Goal: Transaction & Acquisition: Purchase product/service

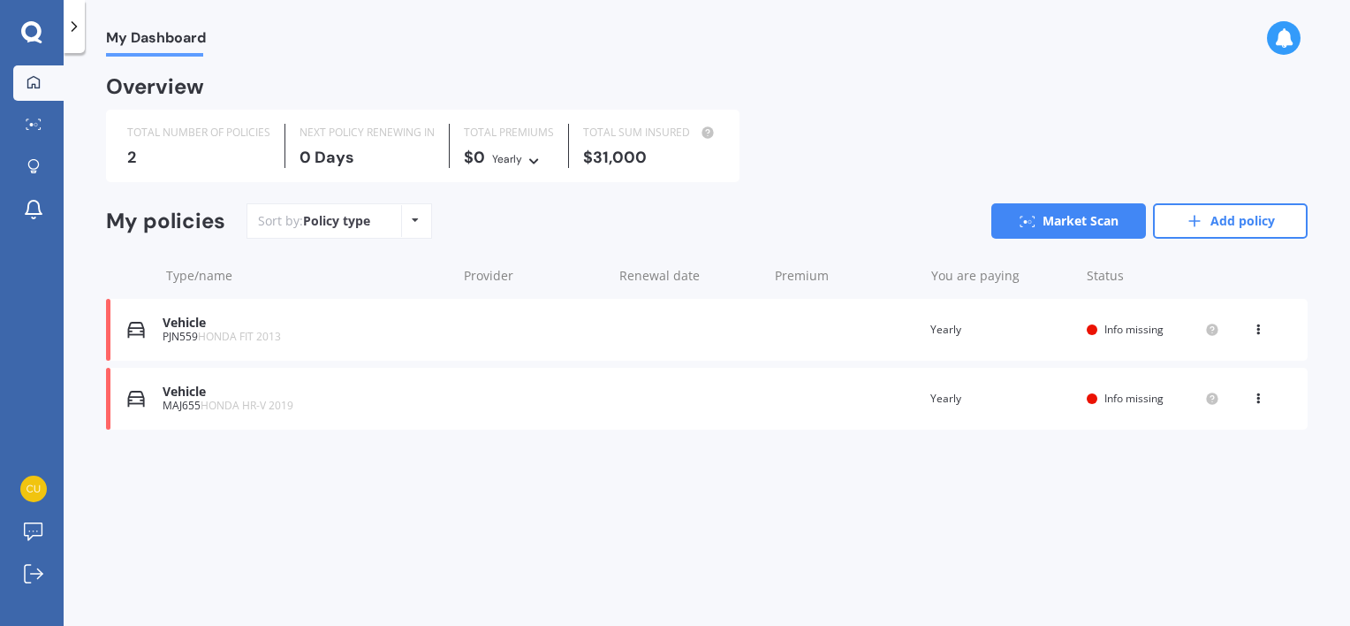
click at [1123, 393] on span "Info missing" at bounding box center [1134, 398] width 59 height 15
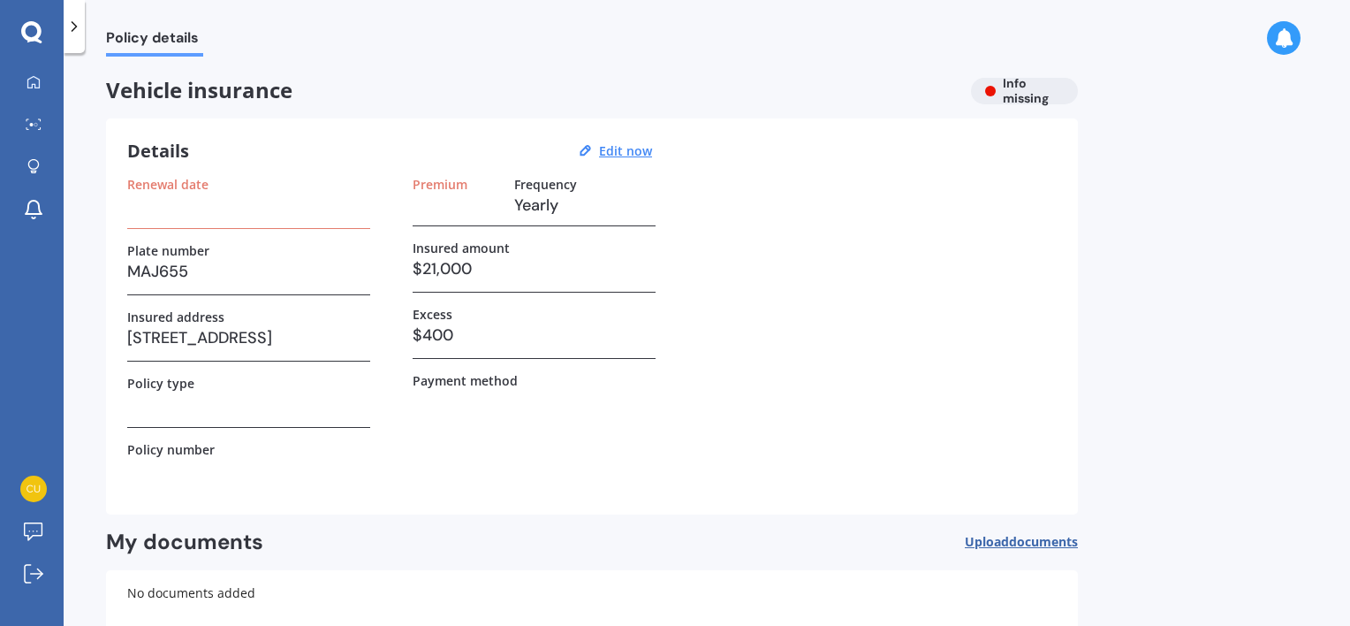
click at [464, 274] on h3 "$21,000" at bounding box center [534, 268] width 243 height 27
drag, startPoint x: 464, startPoint y: 274, endPoint x: 636, endPoint y: 152, distance: 211.1
click at [636, 152] on u "Edit now" at bounding box center [625, 150] width 53 height 17
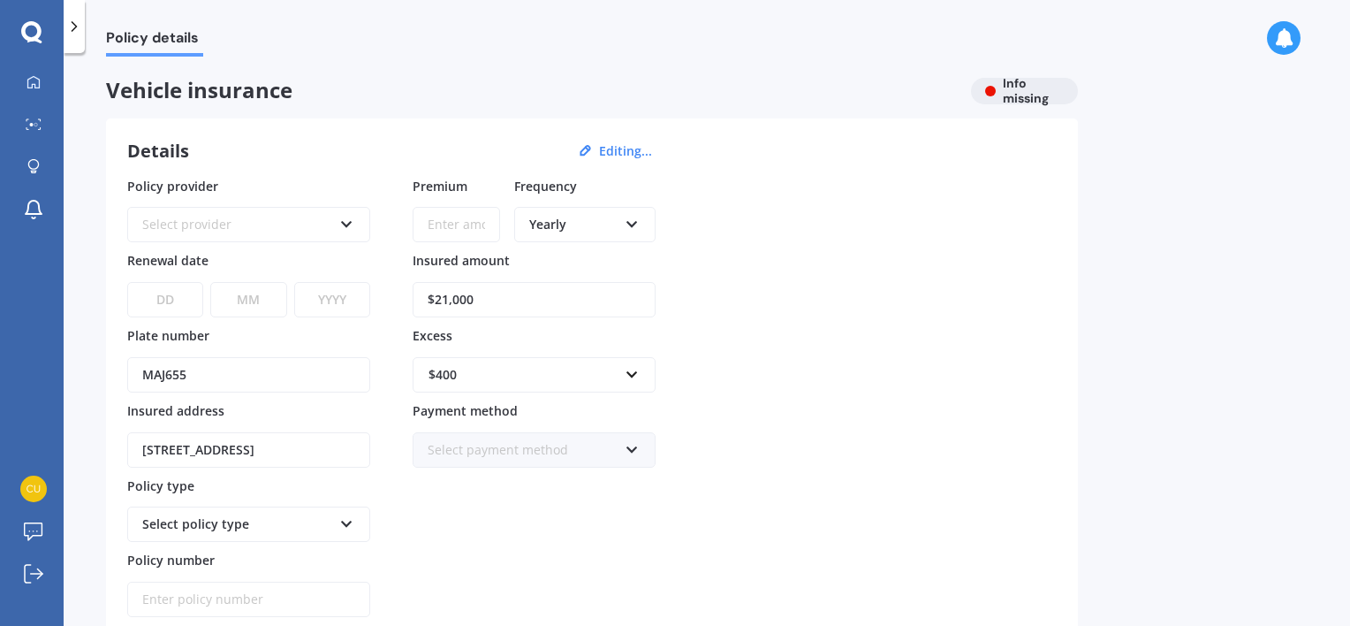
click at [506, 298] on input "$21,000" at bounding box center [534, 299] width 243 height 35
type input "$18,450"
click at [1033, 305] on div "Policy provider Select provider AA AMI AMP ANZ ASB [PERSON_NAME] Ando Assurant …" at bounding box center [592, 397] width 930 height 441
click at [333, 217] on div "Select provider AA AMI AMP ANZ ASB Aioi Nissay Dowa Ando Assurant Autosure BNZ …" at bounding box center [248, 224] width 243 height 35
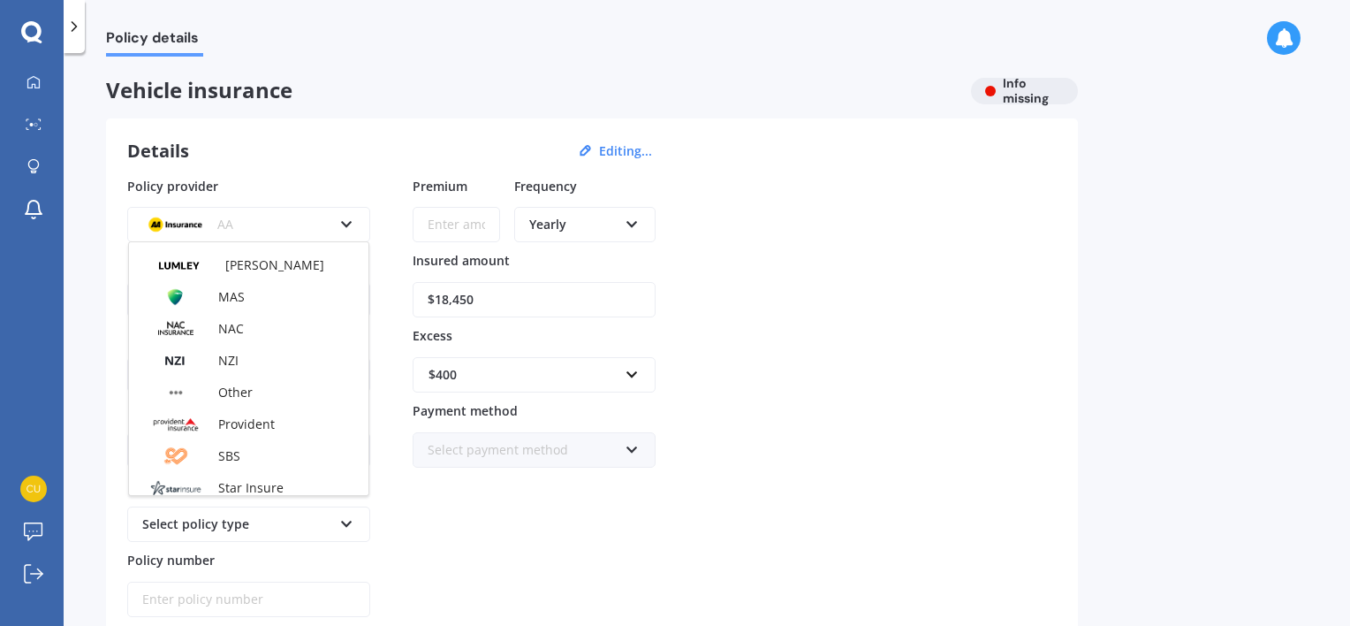
scroll to position [502, 0]
click at [255, 399] on div "Other" at bounding box center [249, 393] width 240 height 32
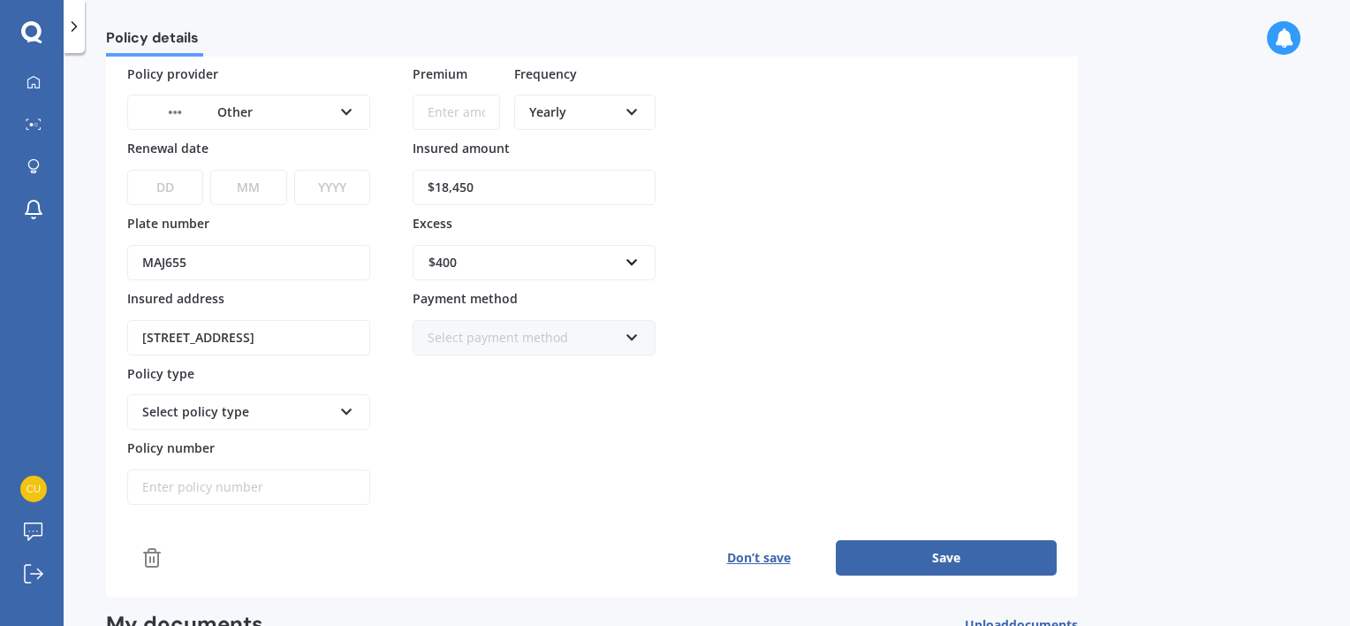
scroll to position [0, 0]
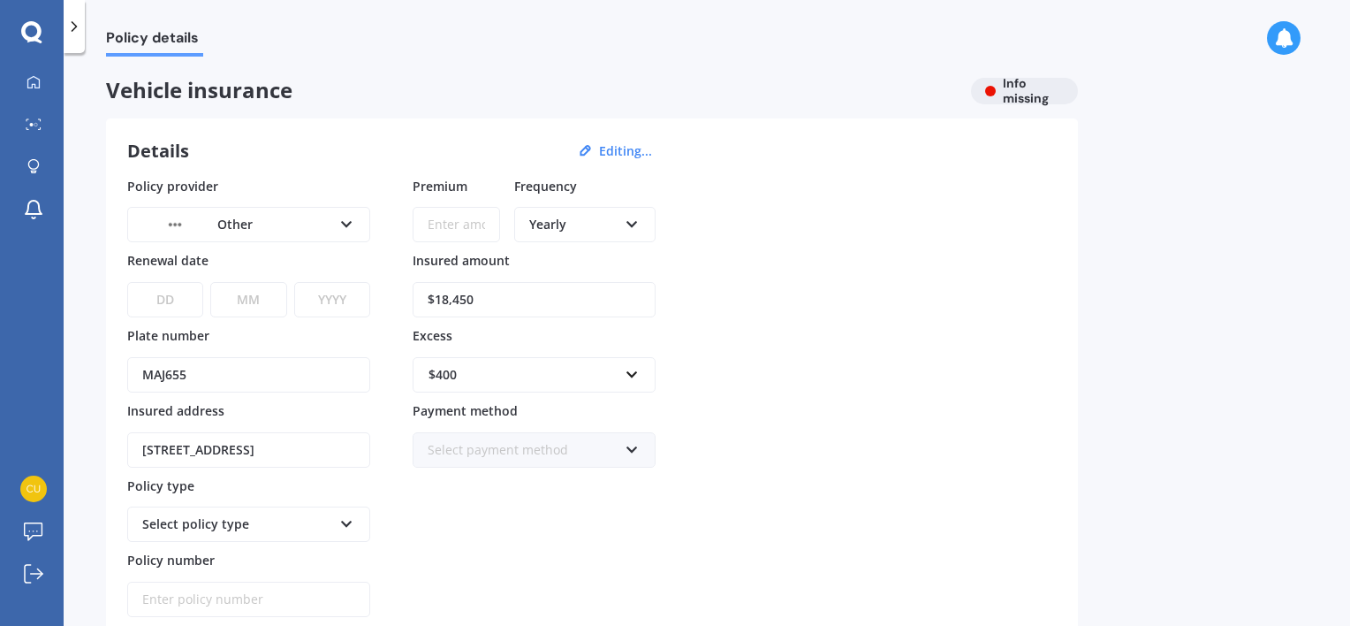
click at [332, 219] on div "Other AA AMI AMP ANZ ASB Aioi Nissay Dowa Ando Assurant Autosure BNZ Co-Operati…" at bounding box center [248, 224] width 243 height 35
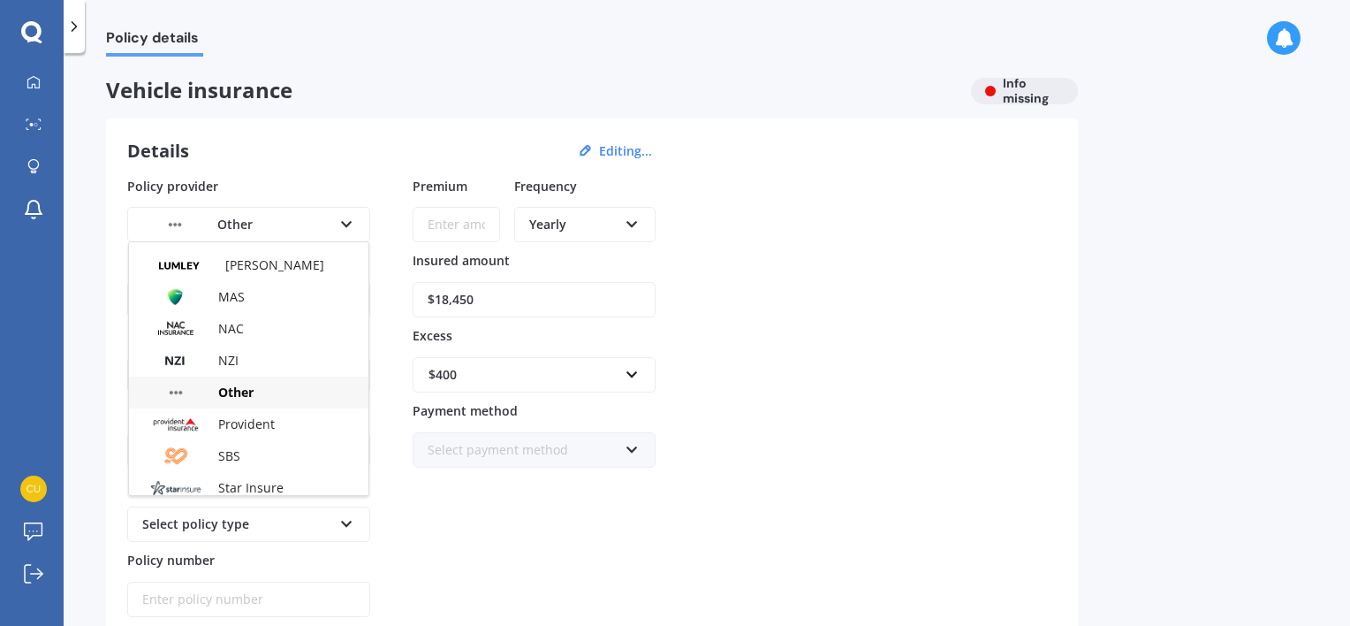
click at [332, 219] on div "Other AA AMI AMP ANZ ASB Aioi Nissay Dowa Ando Assurant Autosure BNZ Co-Operati…" at bounding box center [248, 224] width 243 height 35
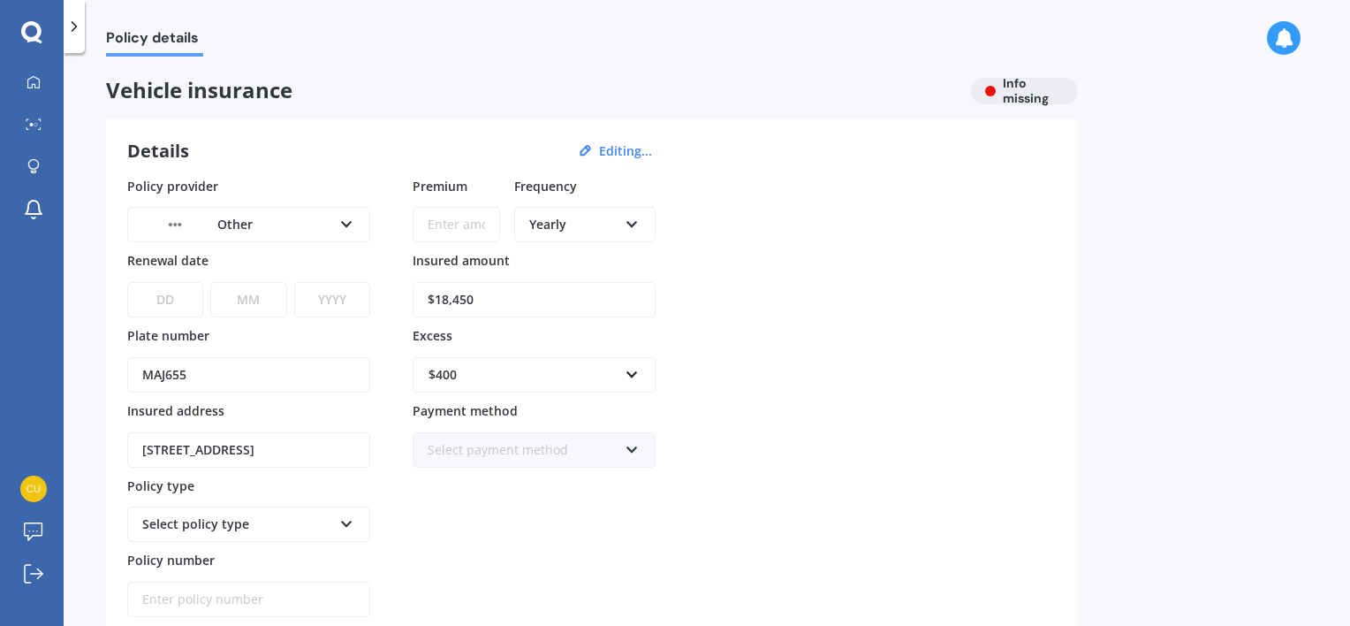
scroll to position [118, 0]
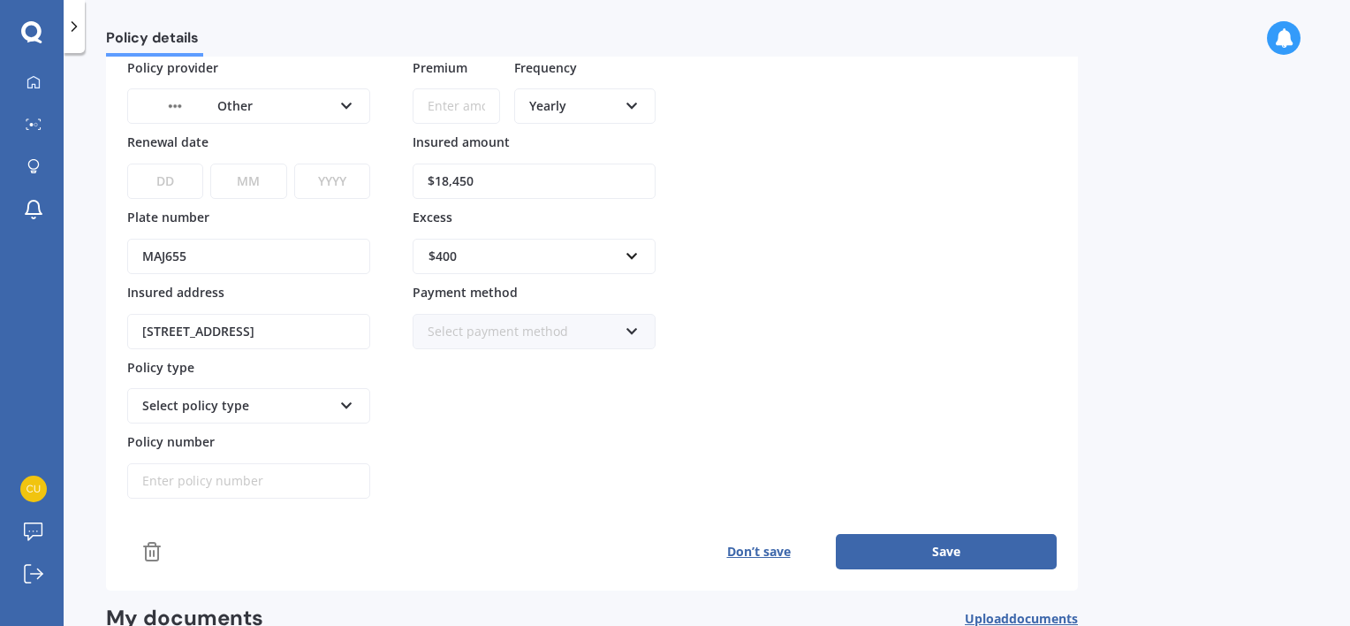
click at [278, 404] on div "Select policy type" at bounding box center [237, 405] width 190 height 19
click at [262, 428] on div "Comprehensive" at bounding box center [249, 439] width 240 height 32
click at [544, 470] on div "Premium Frequency Yearly Yearly Six-Monthly Quarterly Monthly Fortnightly Weekl…" at bounding box center [534, 278] width 243 height 441
click at [958, 548] on button "Save" at bounding box center [946, 551] width 221 height 35
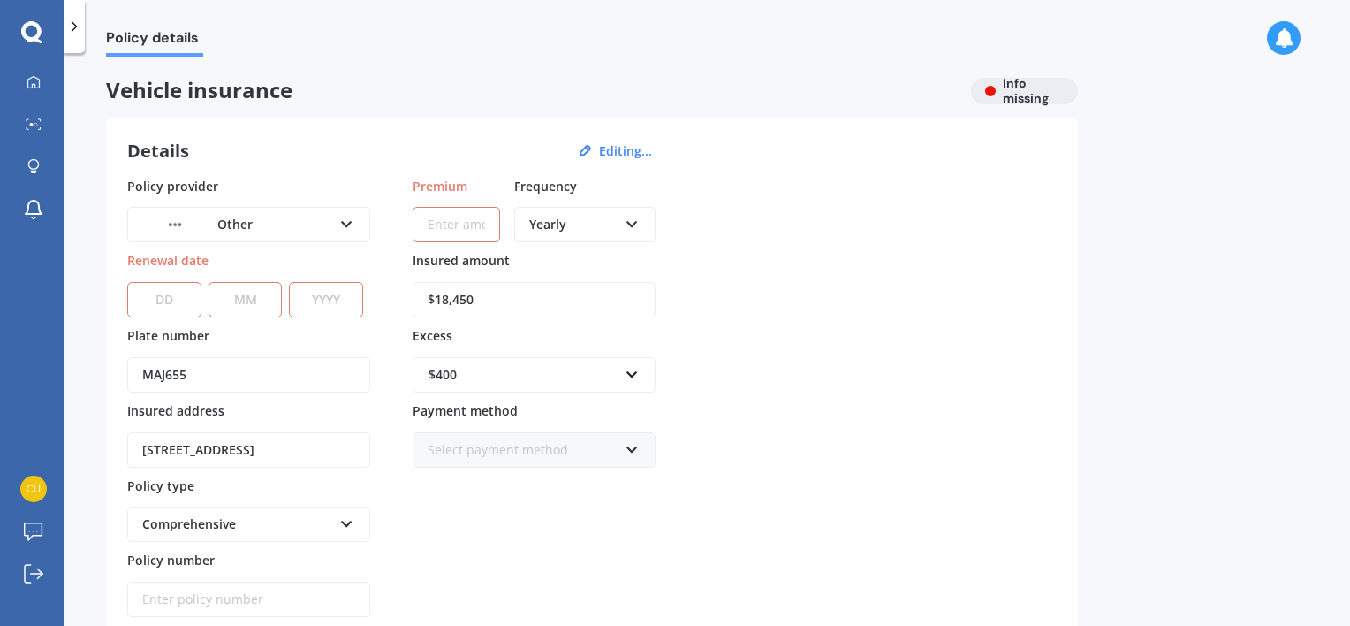
scroll to position [0, 0]
click at [33, 80] on icon at bounding box center [34, 82] width 14 height 14
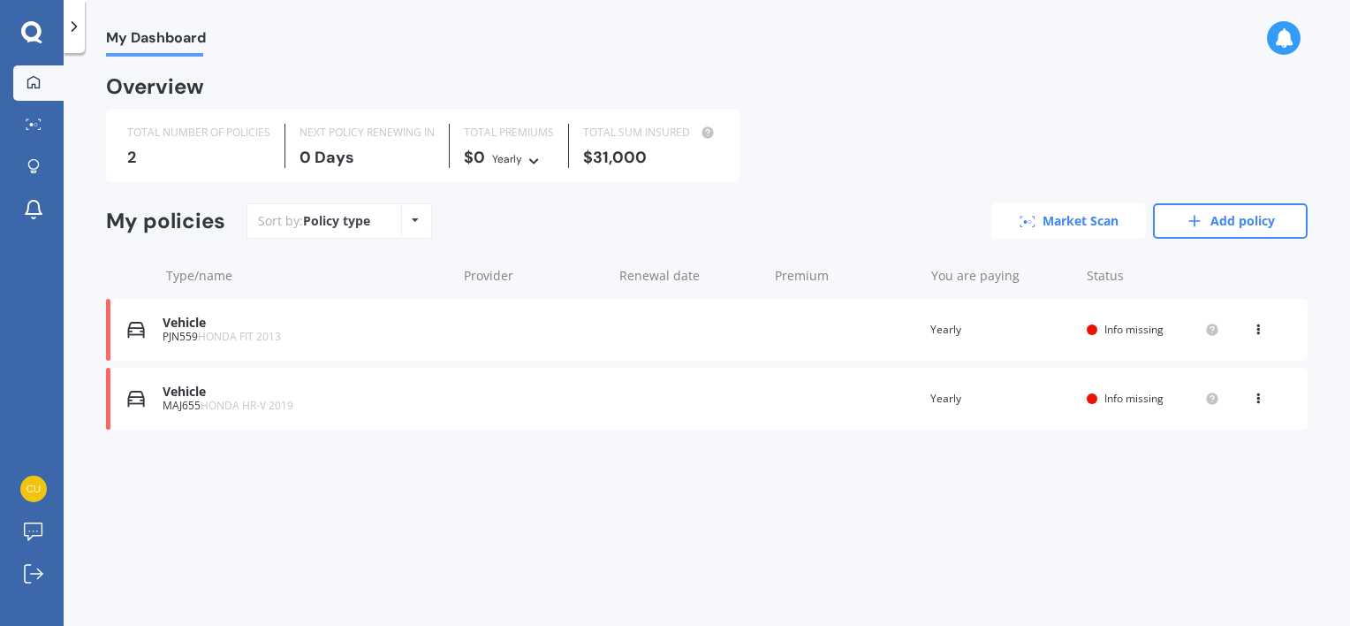
click at [1101, 222] on link "Market Scan" at bounding box center [1069, 220] width 155 height 35
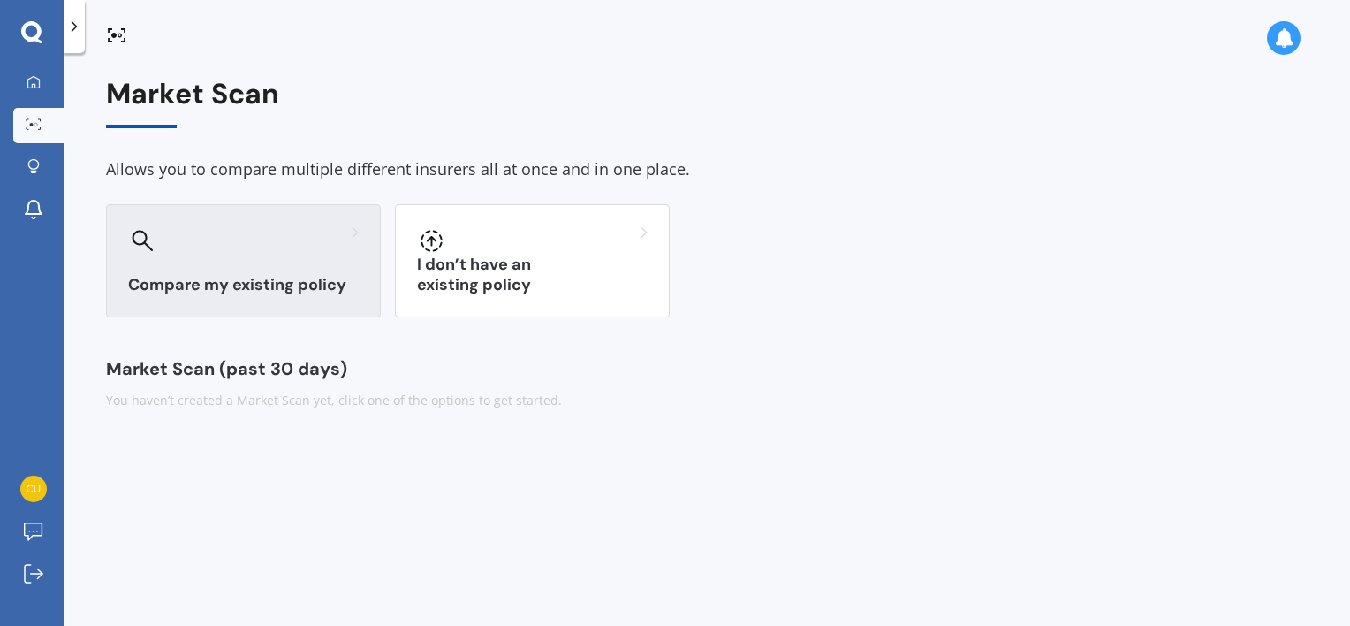
click at [252, 285] on h3 "Compare my existing policy" at bounding box center [243, 285] width 231 height 20
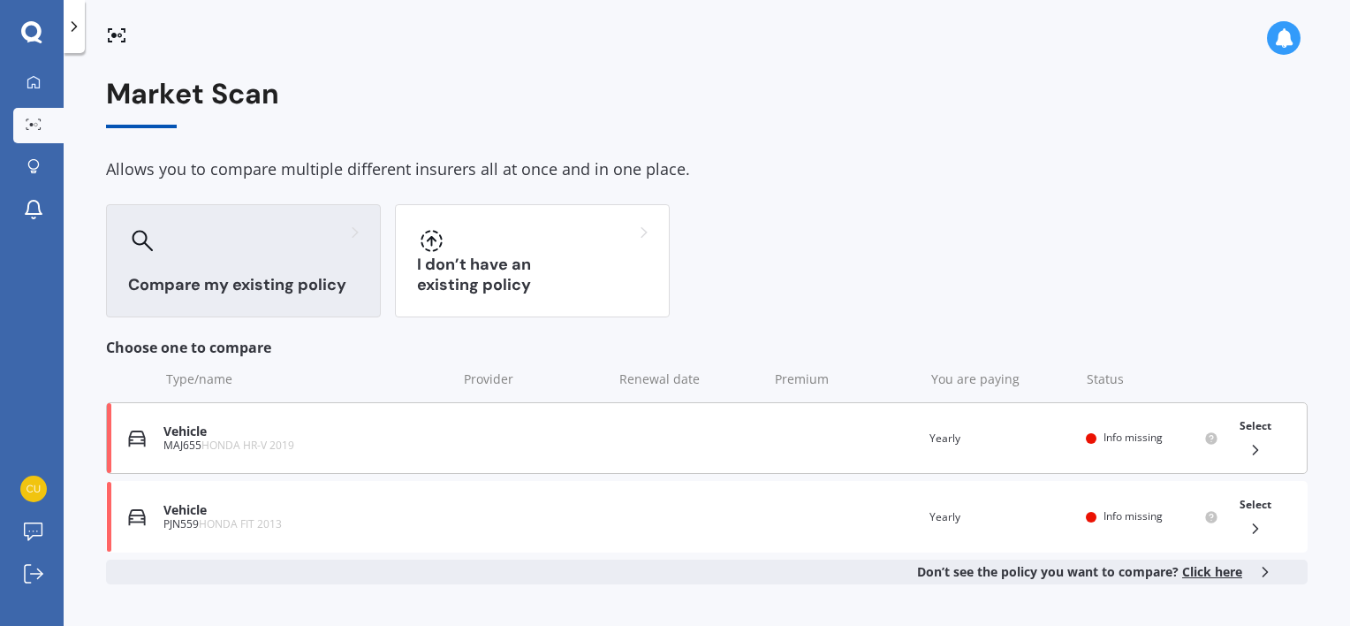
scroll to position [81, 0]
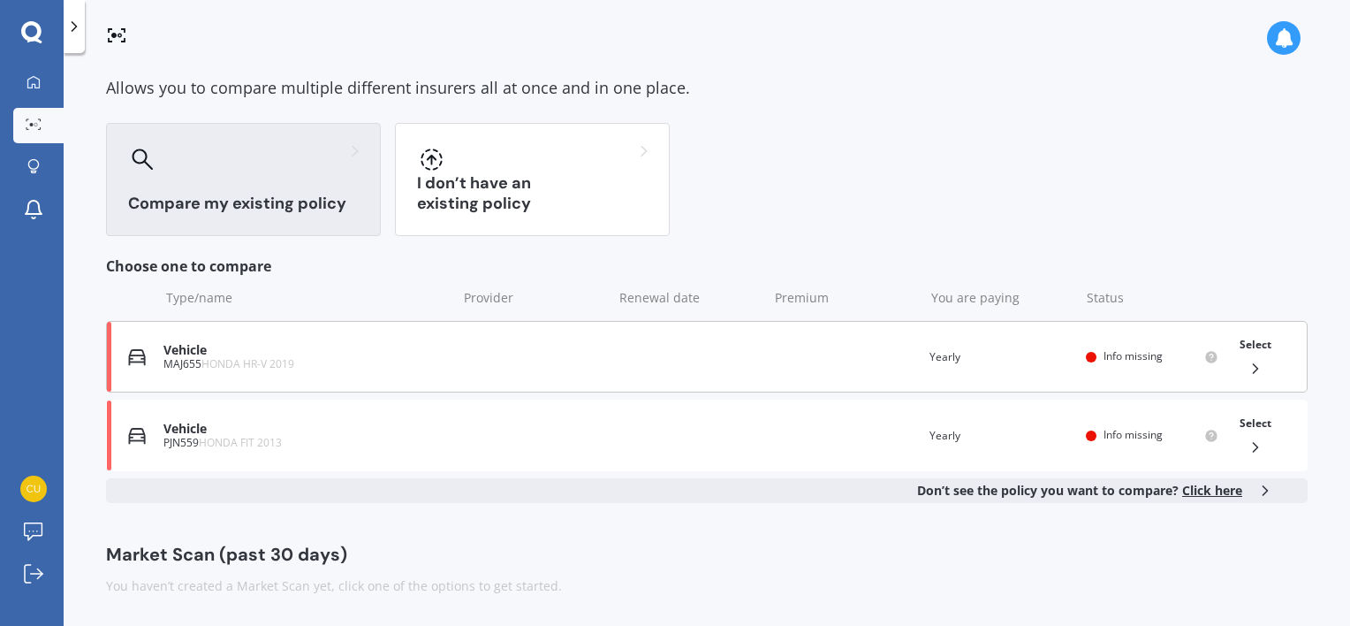
click at [505, 360] on div "Vehicle MAJ655 HONDA HR-V 2019 Renewal date Premium You are paying Yearly Statu…" at bounding box center [707, 357] width 1202 height 72
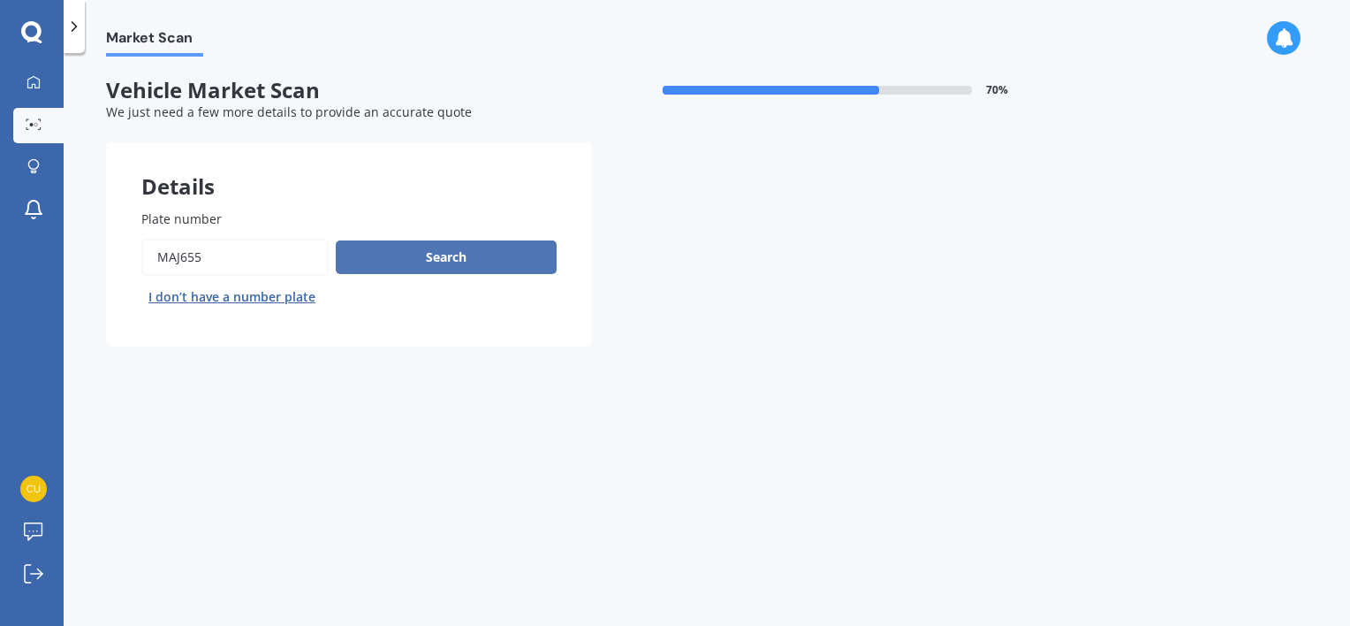
click at [420, 255] on button "Search" at bounding box center [446, 257] width 221 height 34
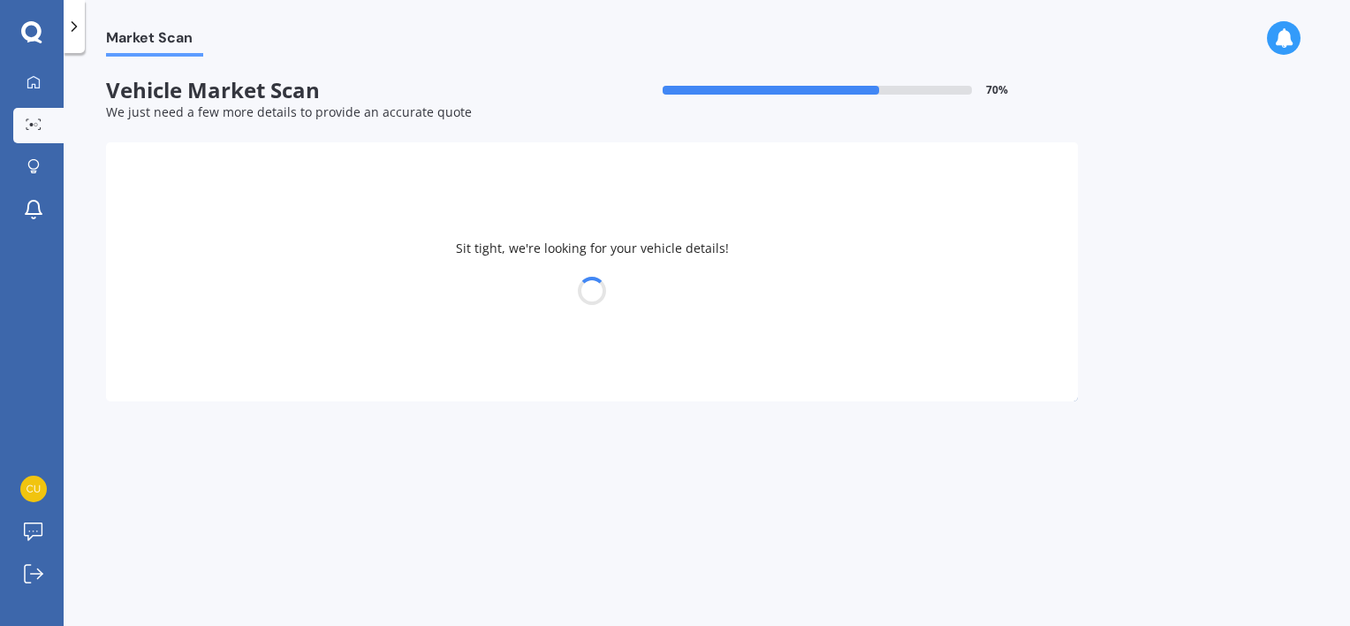
select select "HONDA"
select select "HR-V"
select select "08"
select select "03"
select select "1995"
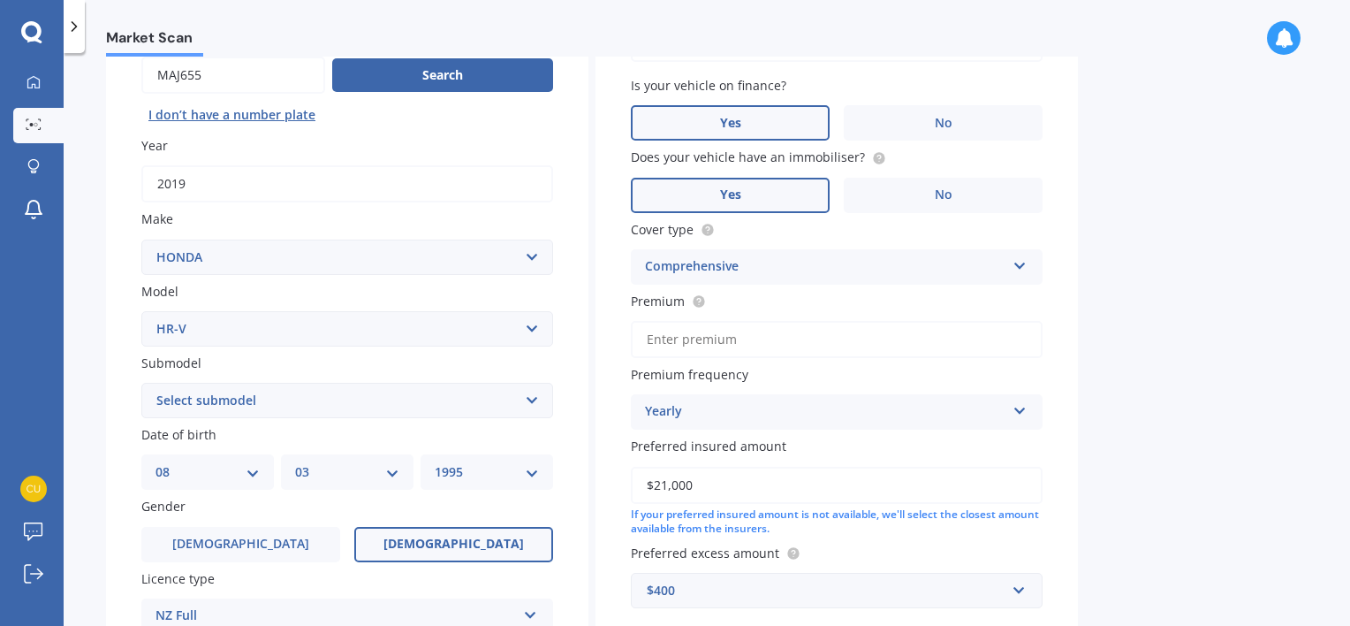
scroll to position [194, 0]
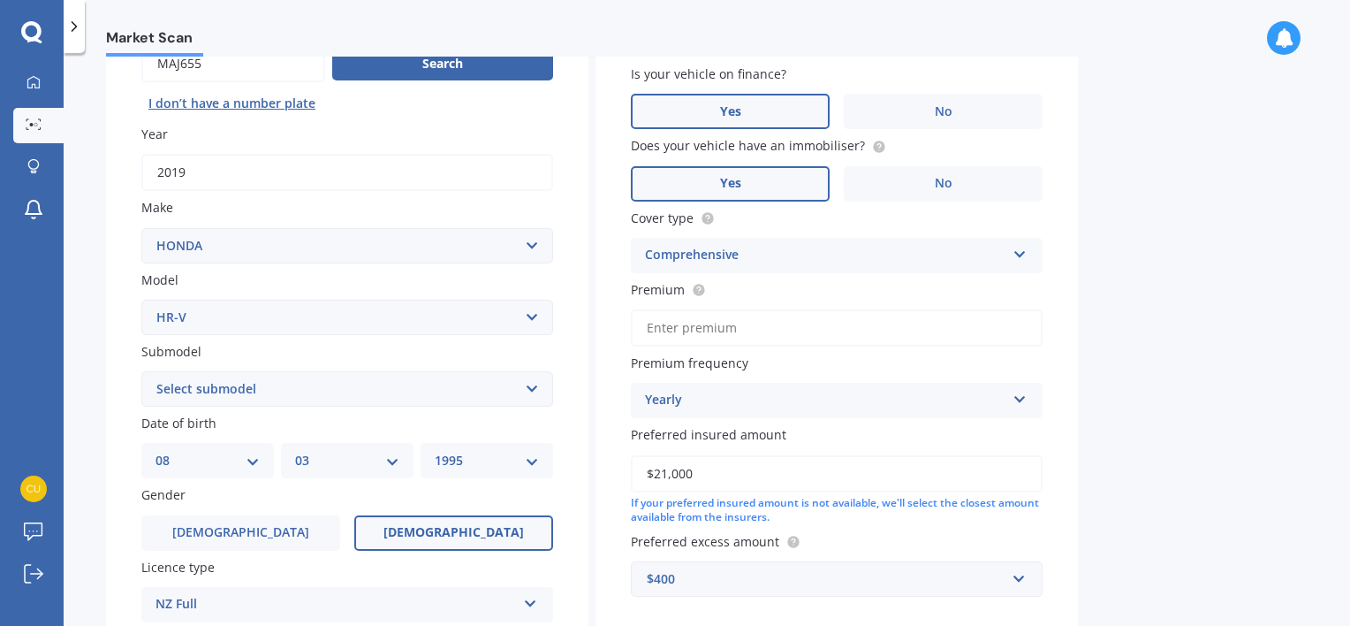
click at [343, 384] on select "Select submodel (All) L Mugen RS S Sport" at bounding box center [347, 388] width 412 height 35
select select "S"
click at [141, 371] on select "Select submodel (All) L Mugen RS S Sport" at bounding box center [347, 388] width 412 height 35
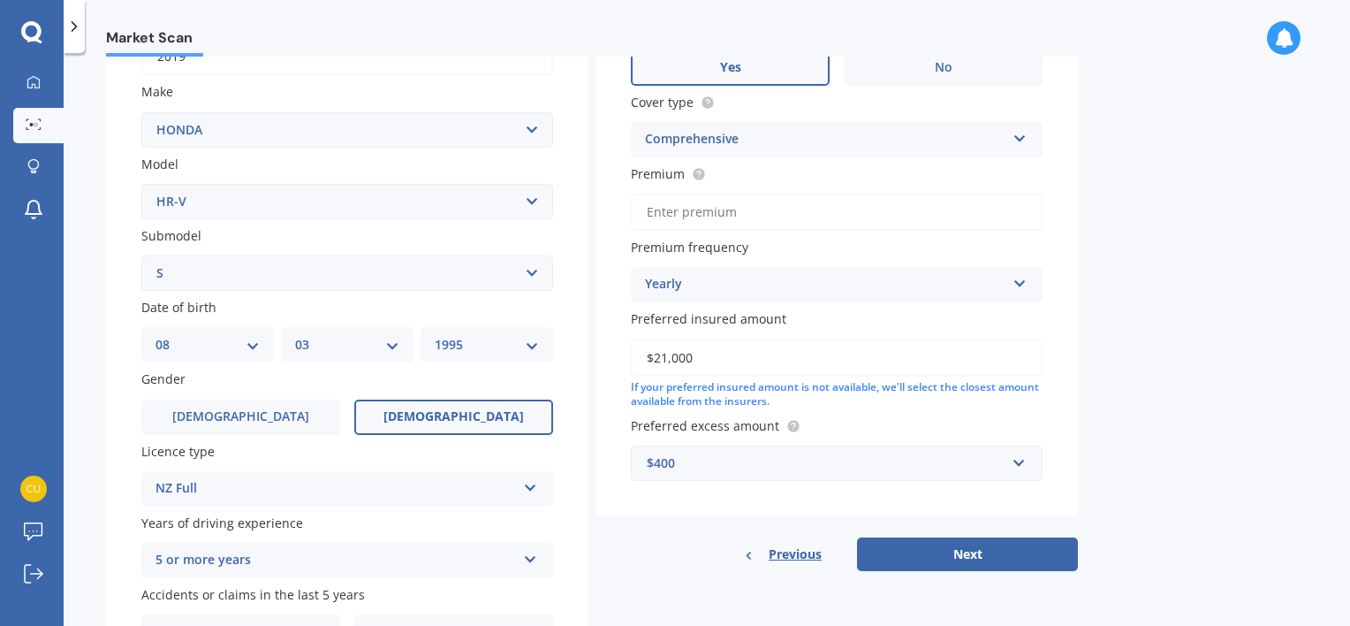
click at [448, 400] on label "[DEMOGRAPHIC_DATA]" at bounding box center [453, 416] width 199 height 35
click at [0, 0] on input "[DEMOGRAPHIC_DATA]" at bounding box center [0, 0] width 0 height 0
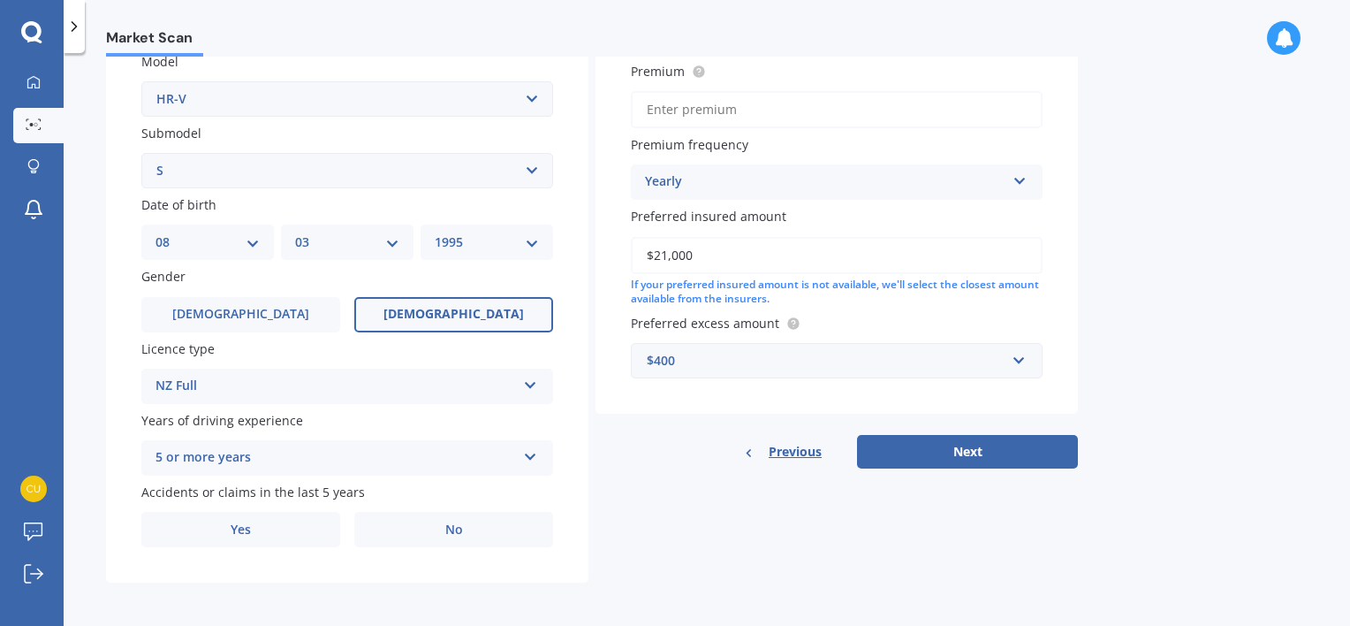
scroll to position [415, 0]
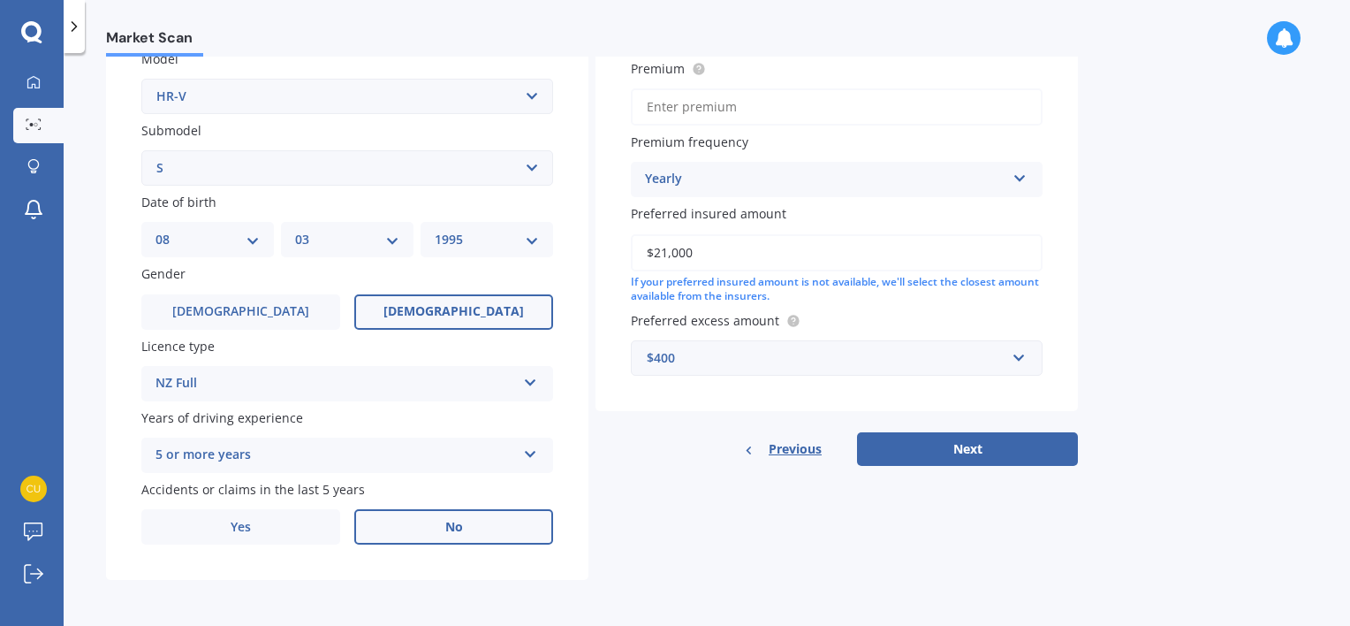
click at [460, 520] on span "No" at bounding box center [454, 527] width 18 height 15
click at [0, 0] on input "No" at bounding box center [0, 0] width 0 height 0
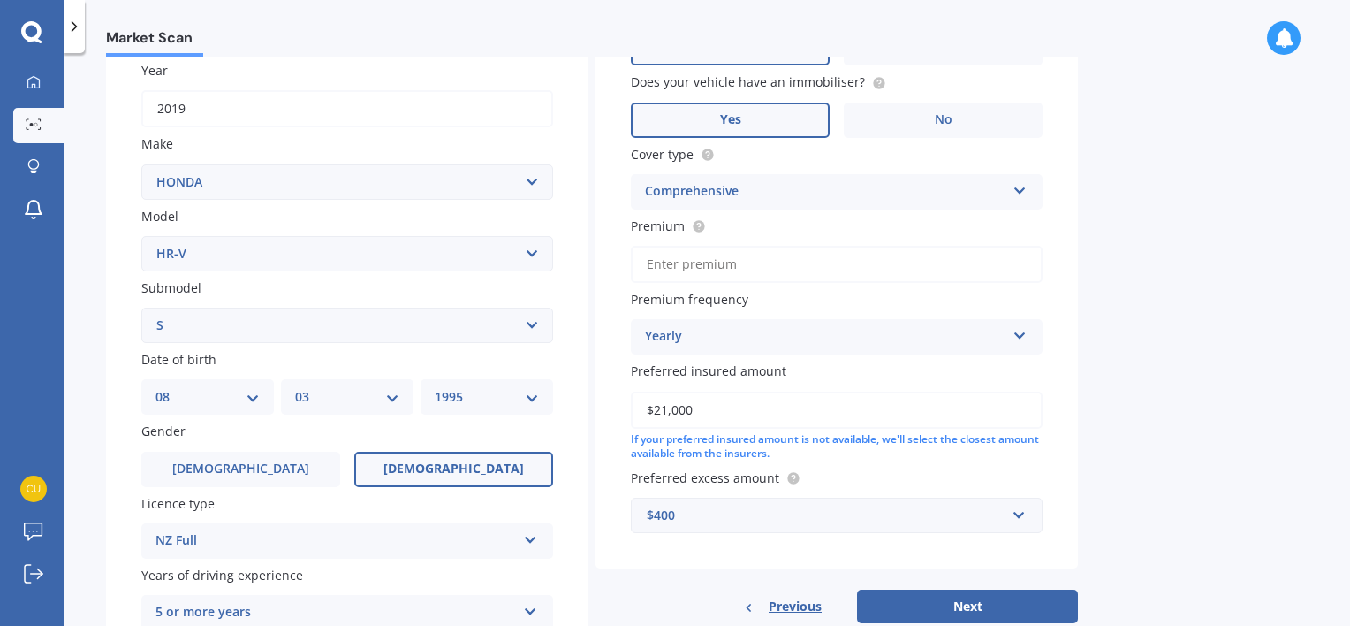
scroll to position [308, 0]
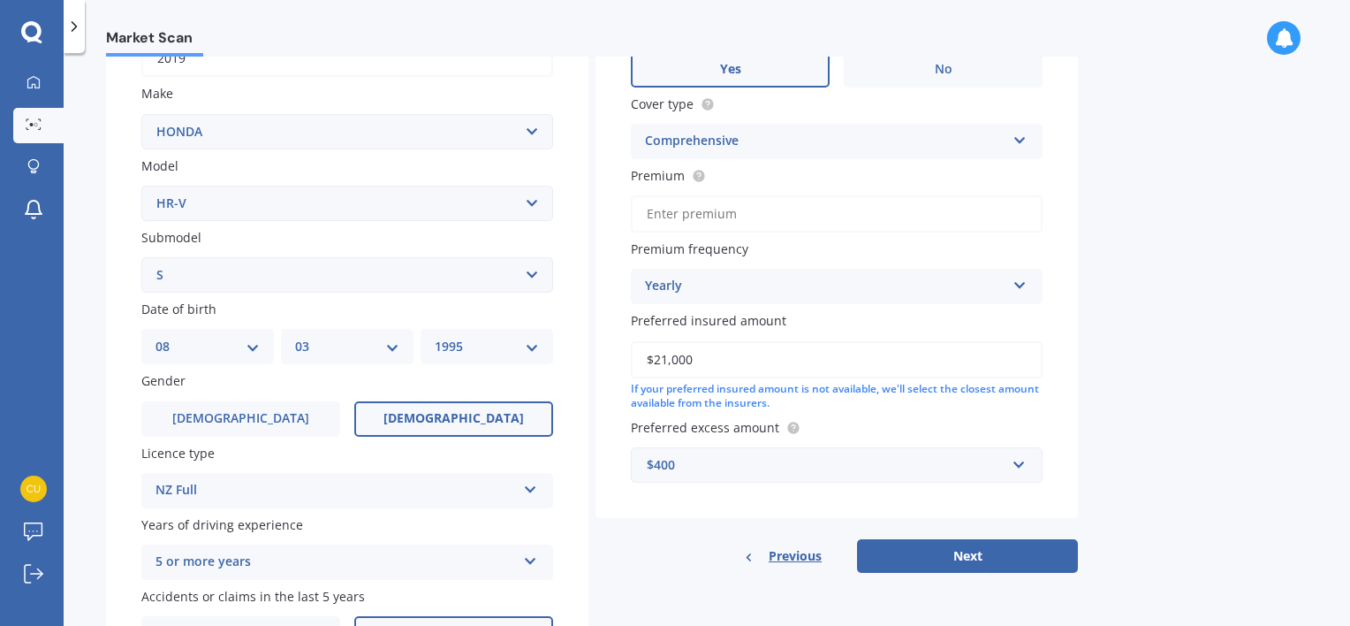
click at [848, 280] on div "Yearly" at bounding box center [825, 286] width 361 height 21
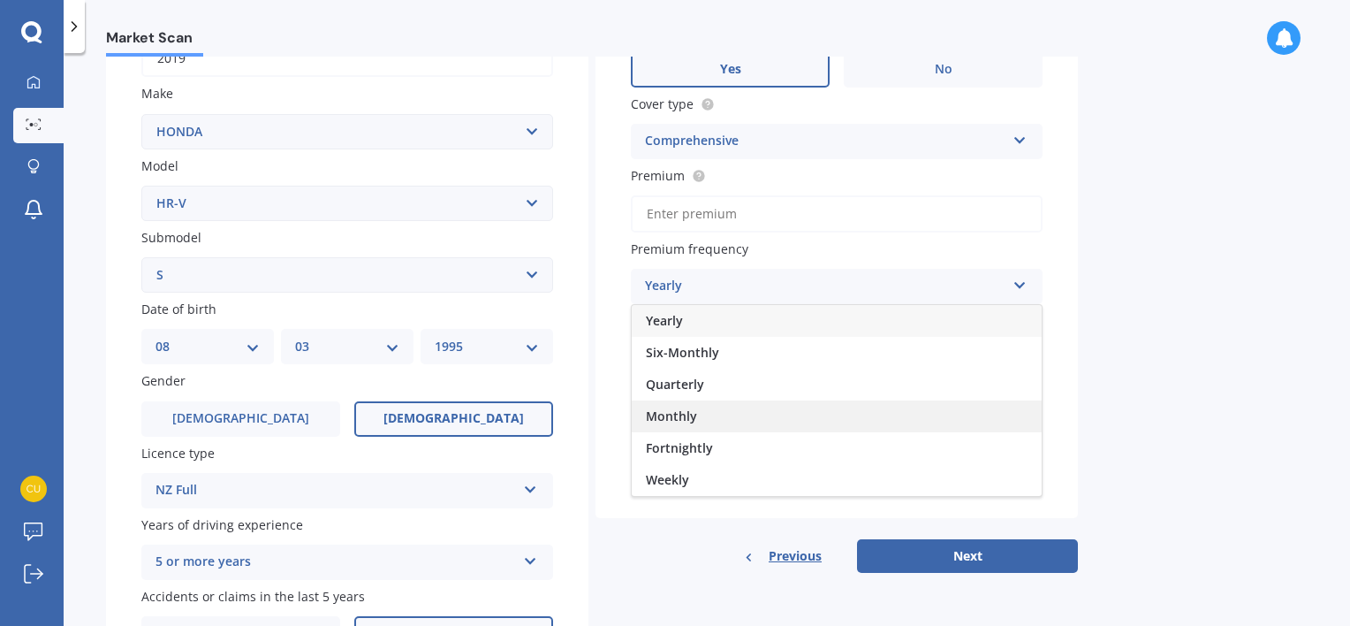
click at [732, 417] on div "Monthly" at bounding box center [837, 416] width 410 height 32
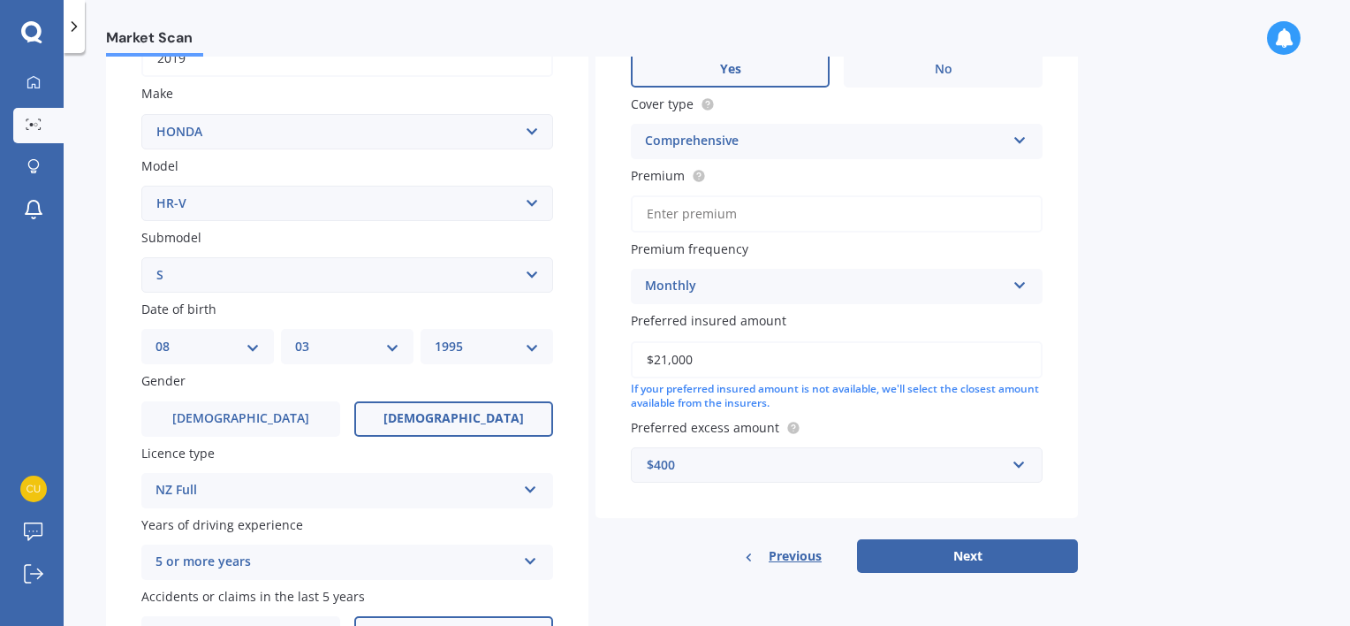
click at [742, 354] on input "$21,000" at bounding box center [837, 359] width 412 height 37
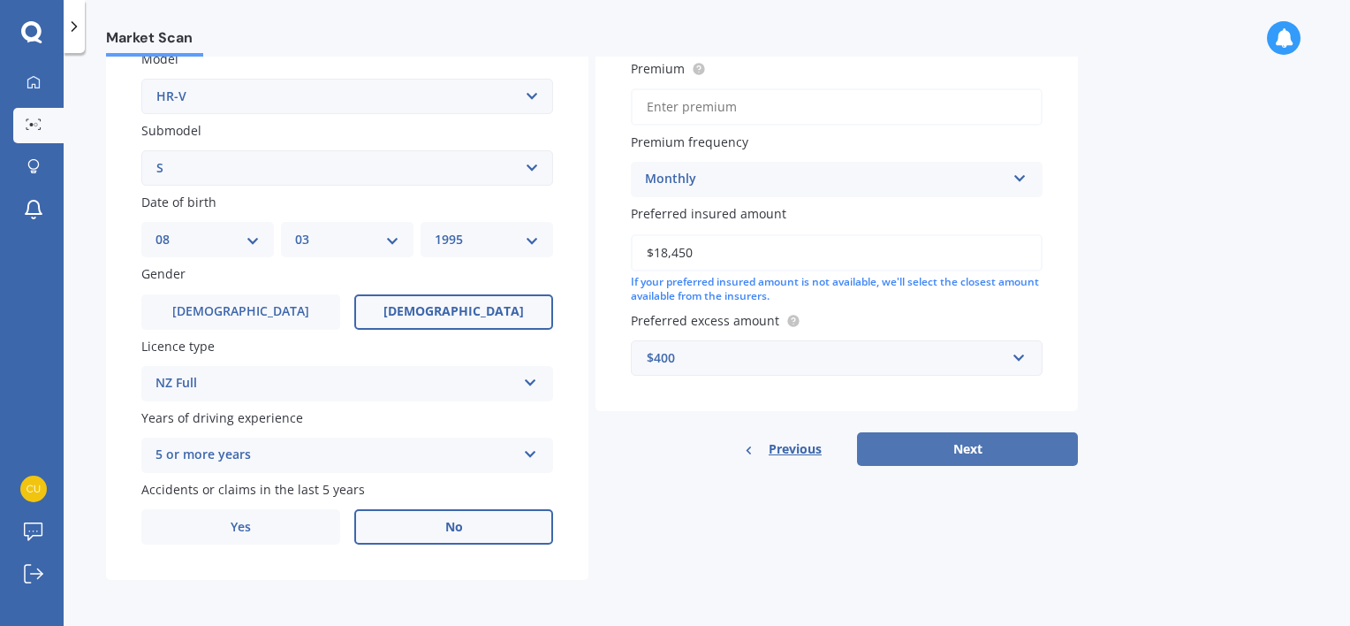
type input "$18,450"
click at [982, 453] on button "Next" at bounding box center [967, 449] width 221 height 34
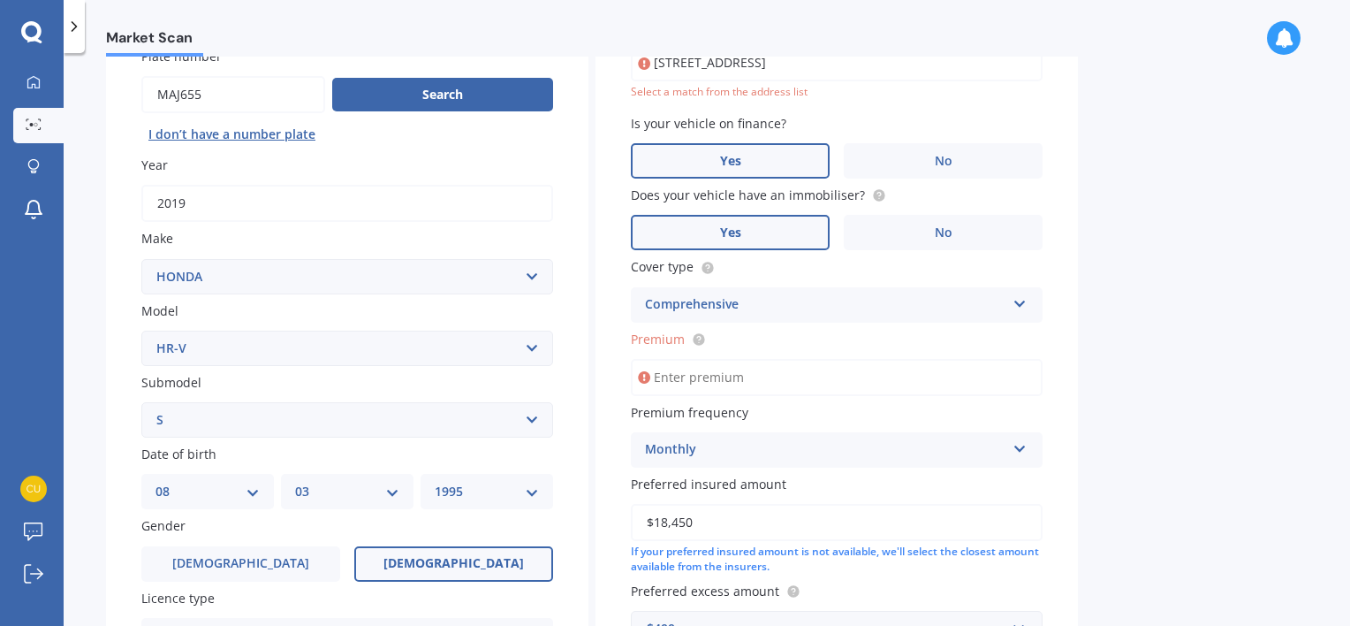
scroll to position [120, 0]
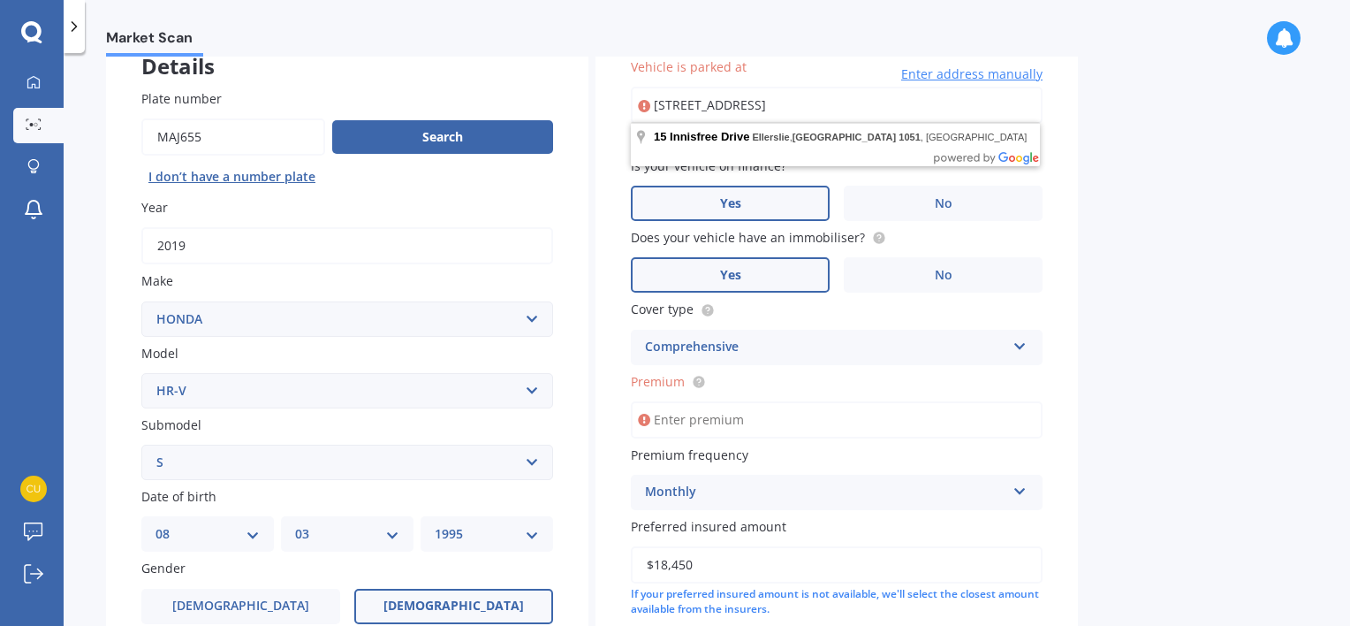
click at [907, 432] on input "Premium" at bounding box center [837, 419] width 412 height 37
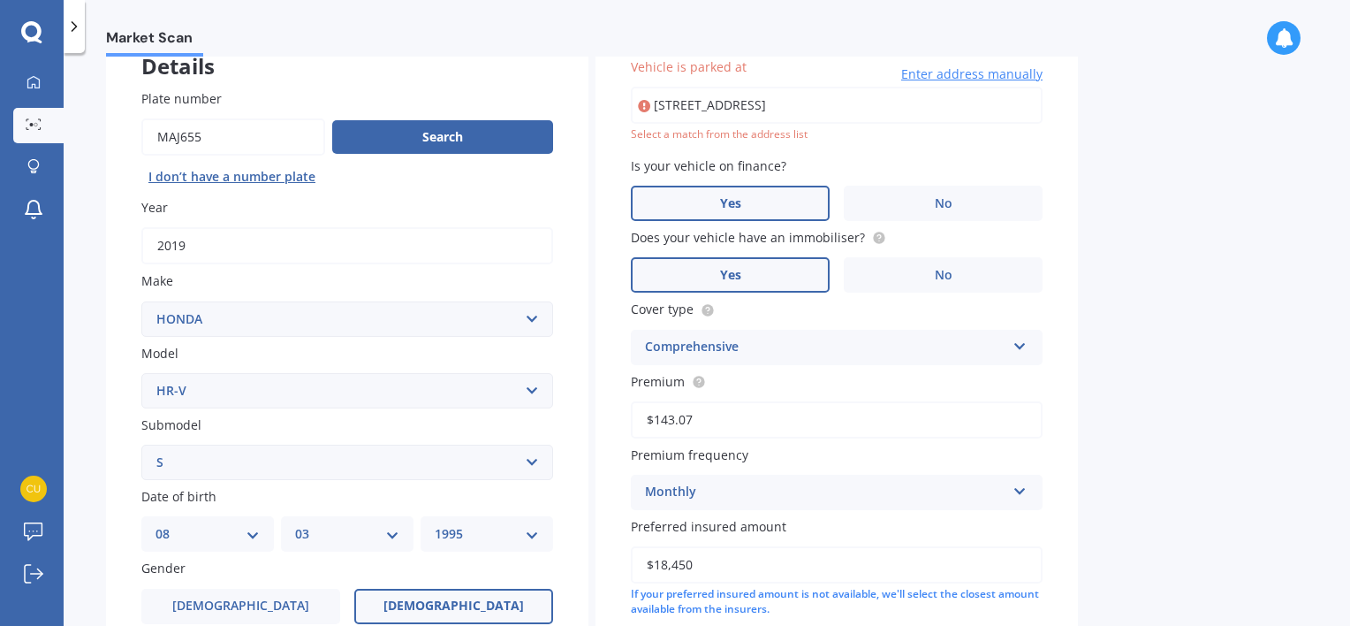
type input "$143.07"
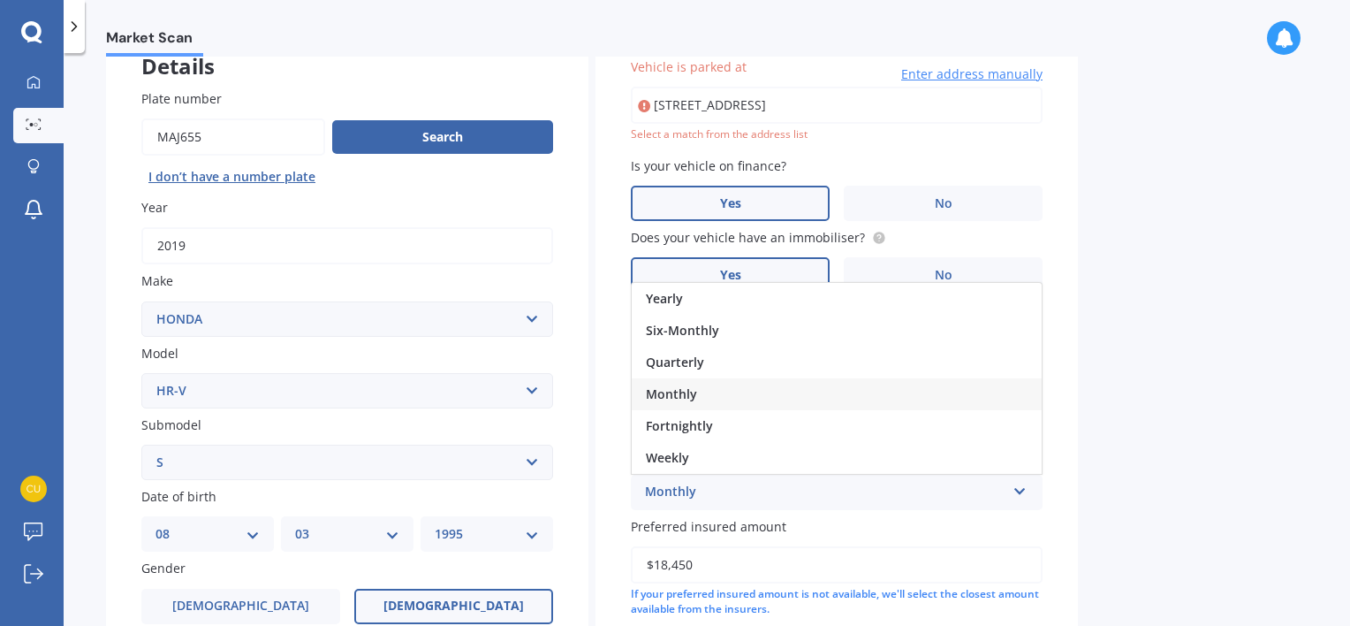
click at [730, 395] on div "Monthly" at bounding box center [837, 394] width 410 height 32
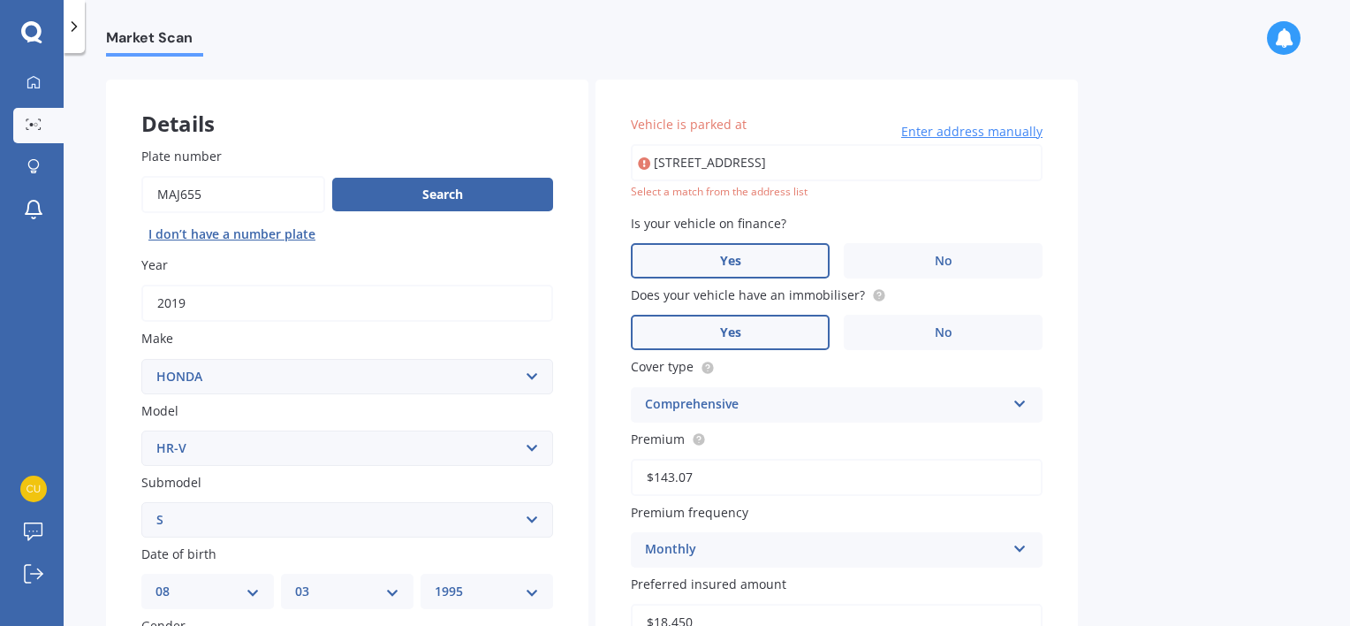
scroll to position [49, 0]
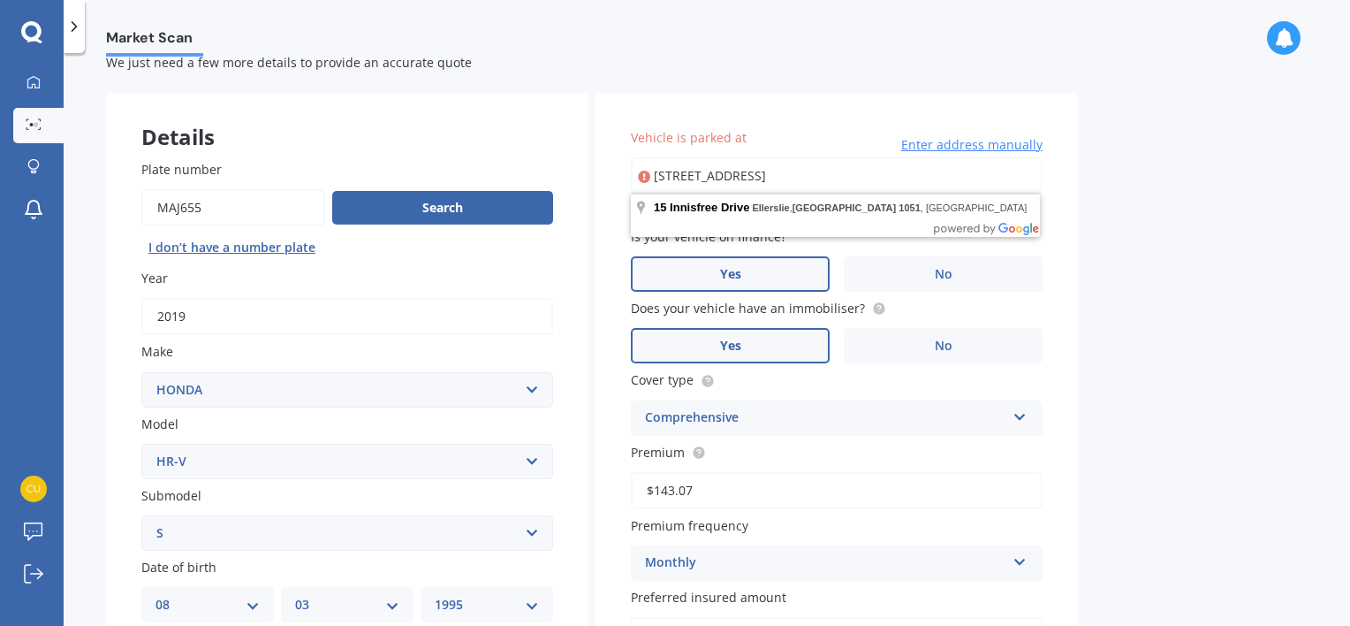
click at [906, 170] on input "[STREET_ADDRESS]" at bounding box center [837, 175] width 412 height 37
type input "[STREET_ADDRESS]"
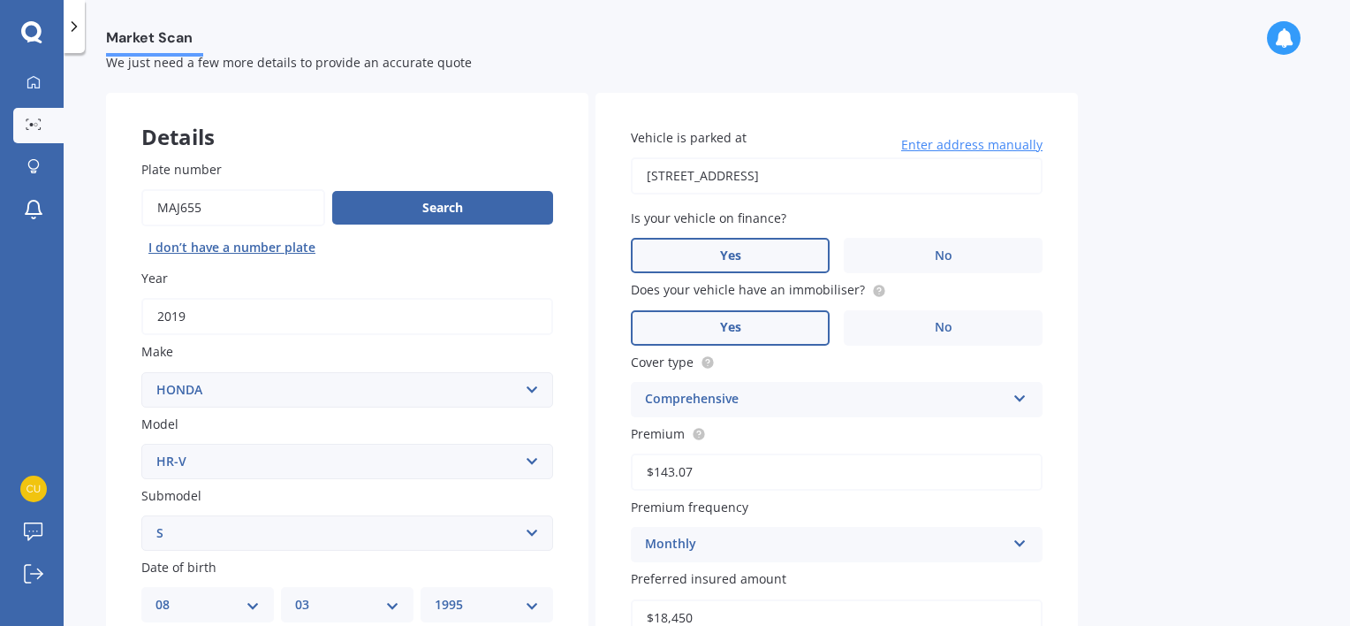
scroll to position [415, 0]
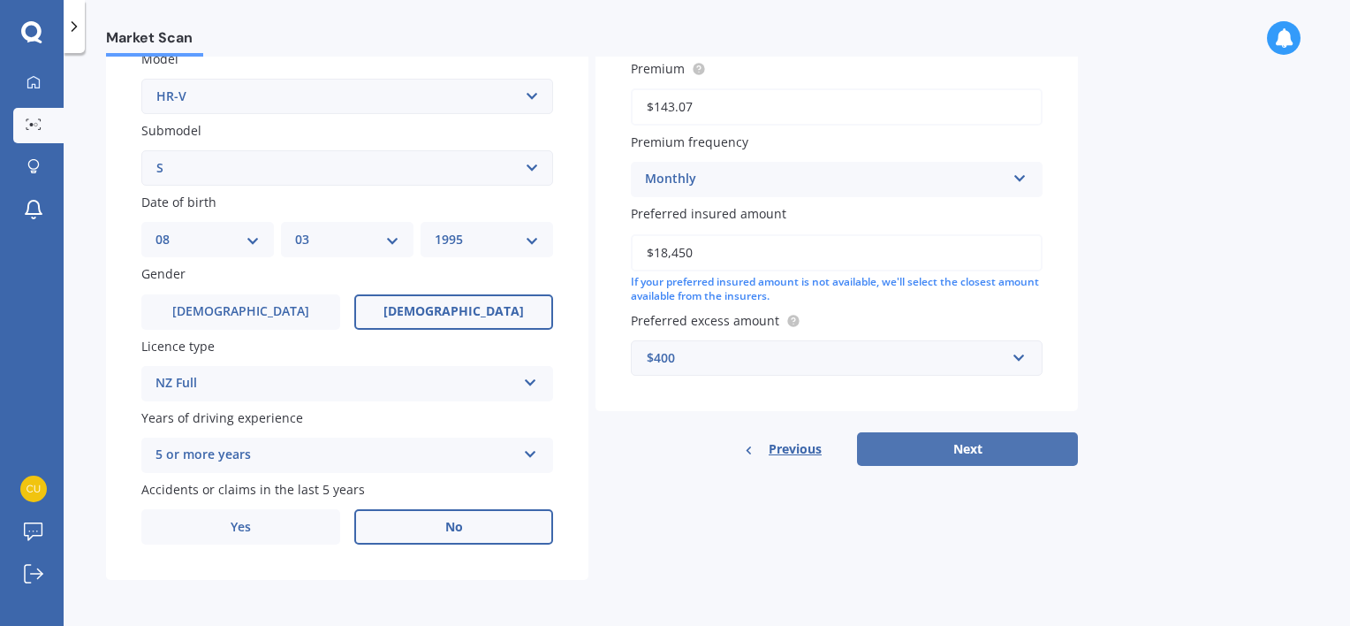
click at [1014, 438] on button "Next" at bounding box center [967, 449] width 221 height 34
select select "08"
select select "03"
select select "1995"
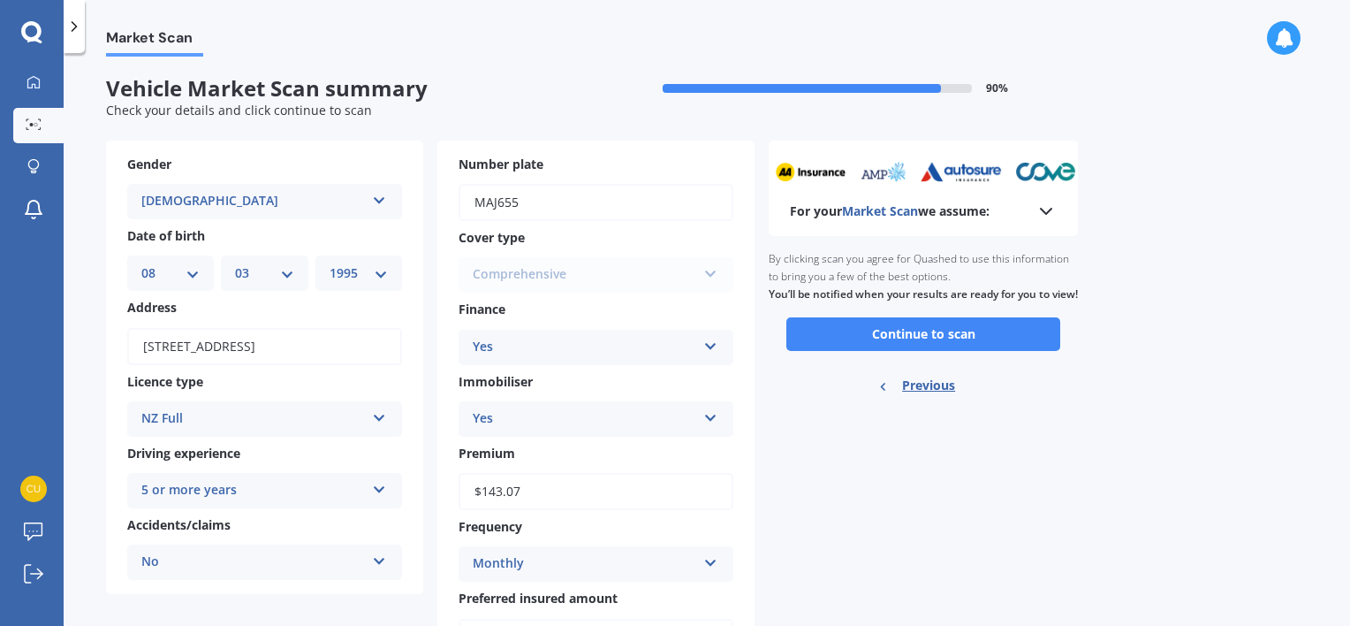
scroll to position [0, 0]
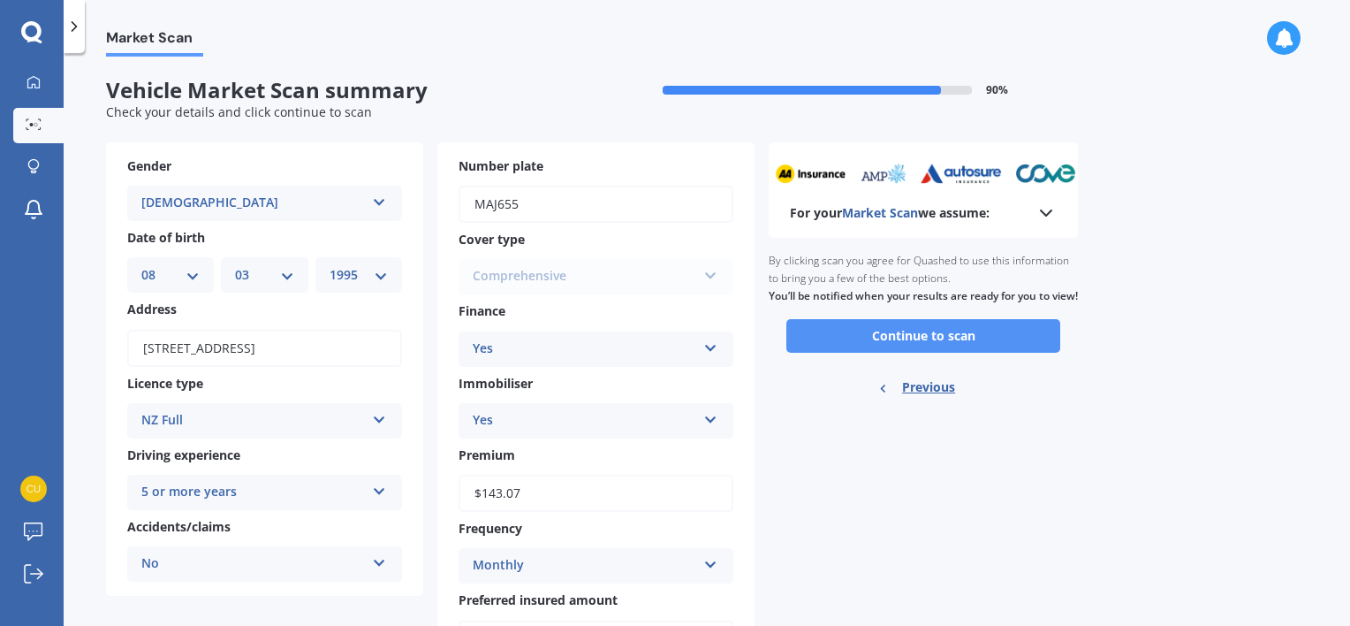
click at [906, 350] on button "Continue to scan" at bounding box center [924, 336] width 274 height 34
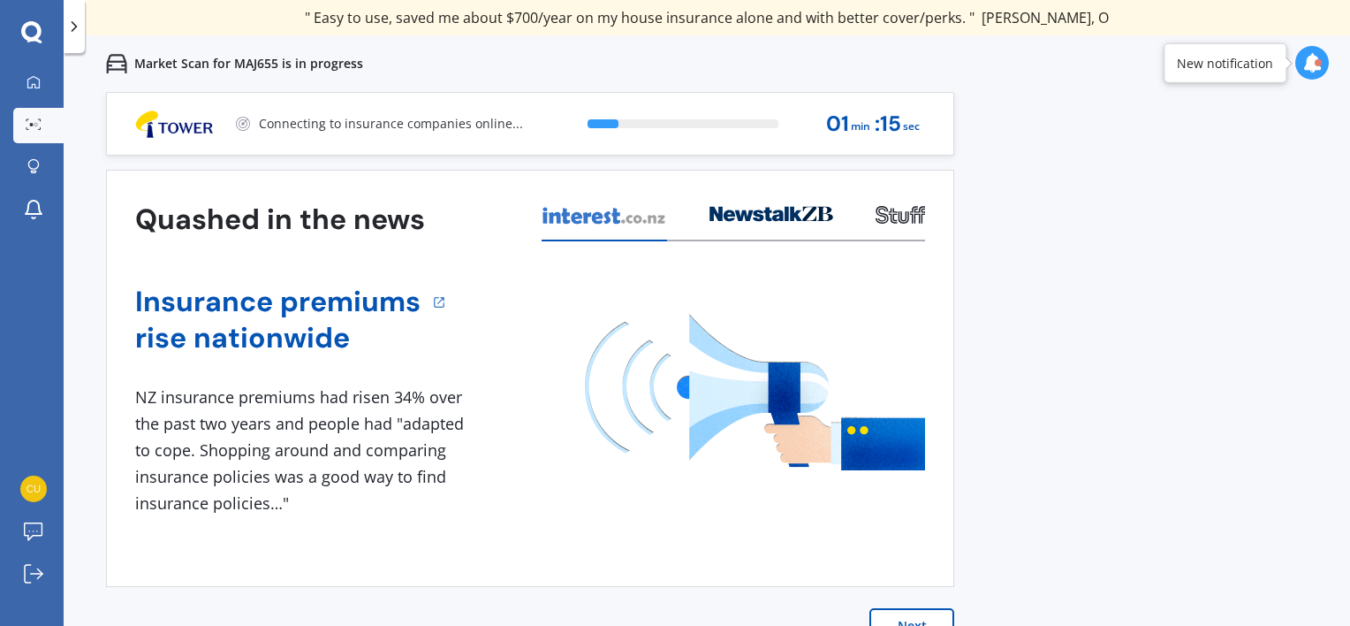
click at [901, 611] on button "Next" at bounding box center [912, 625] width 85 height 35
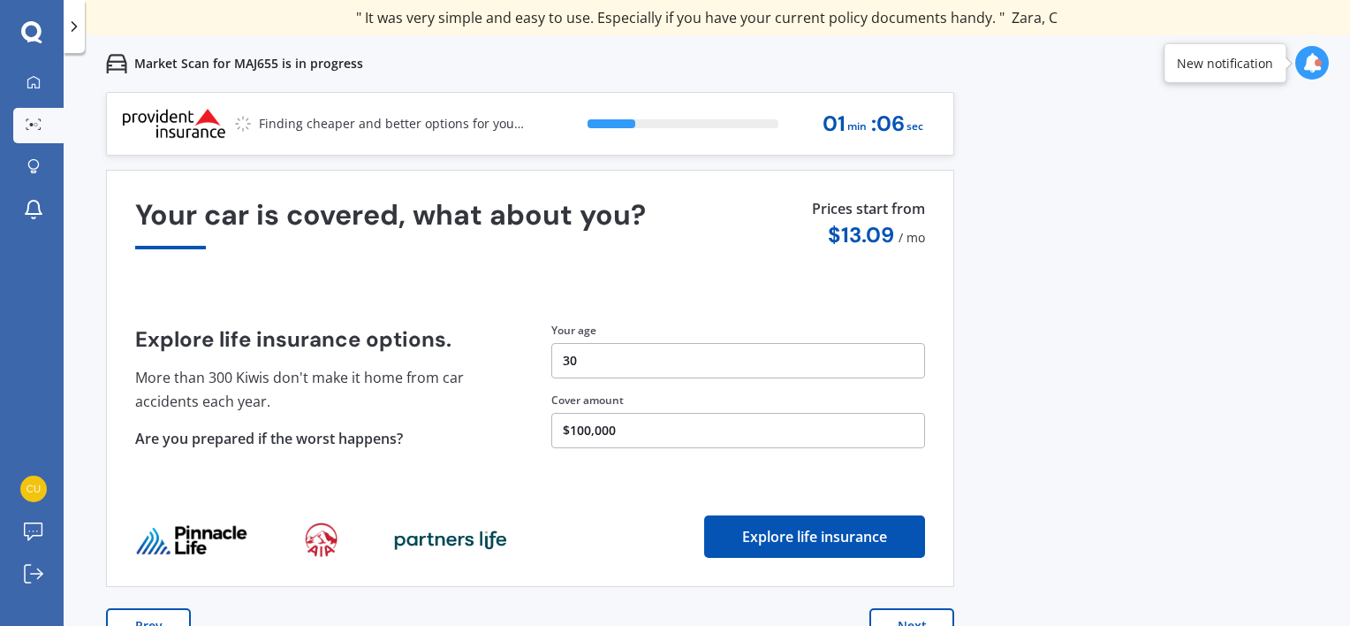
click at [80, 36] on div at bounding box center [74, 26] width 21 height 53
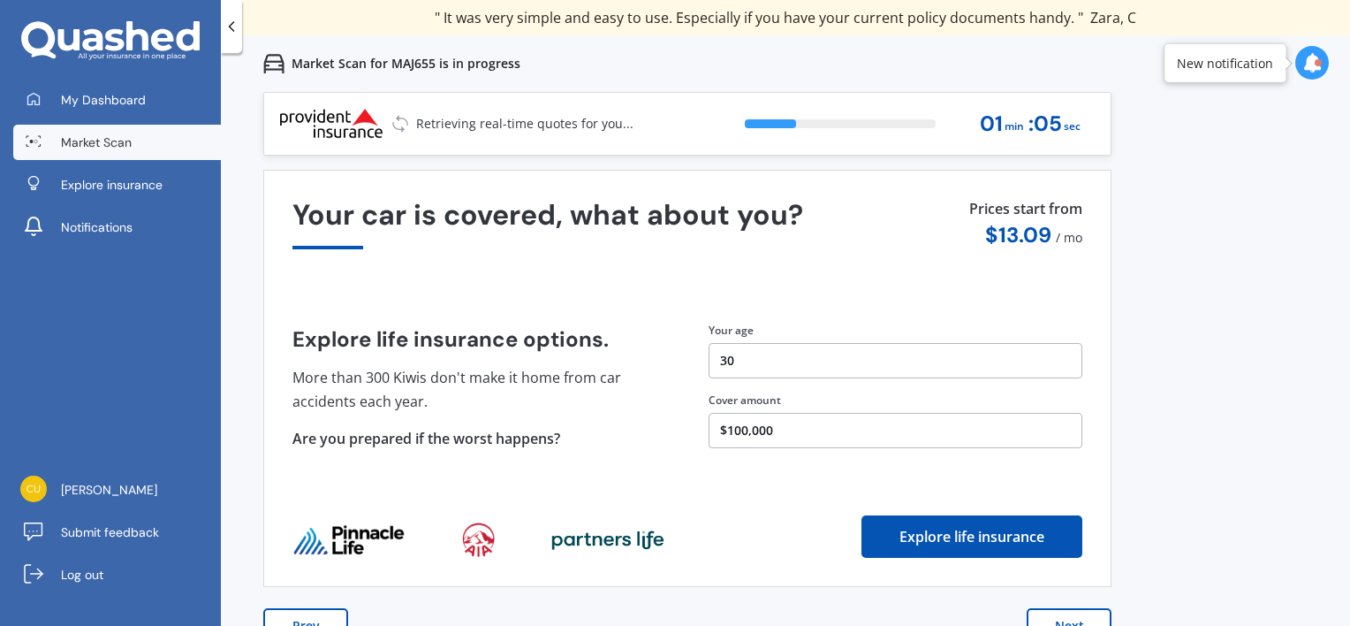
click at [228, 39] on div at bounding box center [231, 26] width 21 height 53
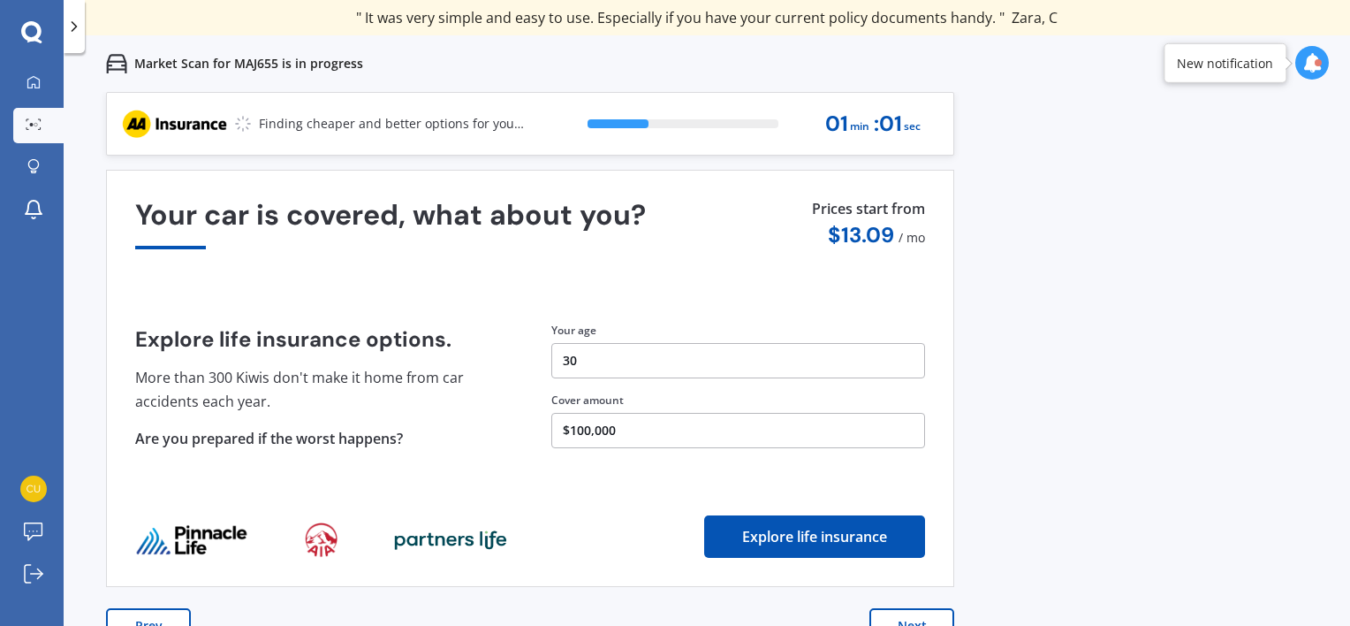
click at [921, 614] on button "Next" at bounding box center [912, 625] width 85 height 35
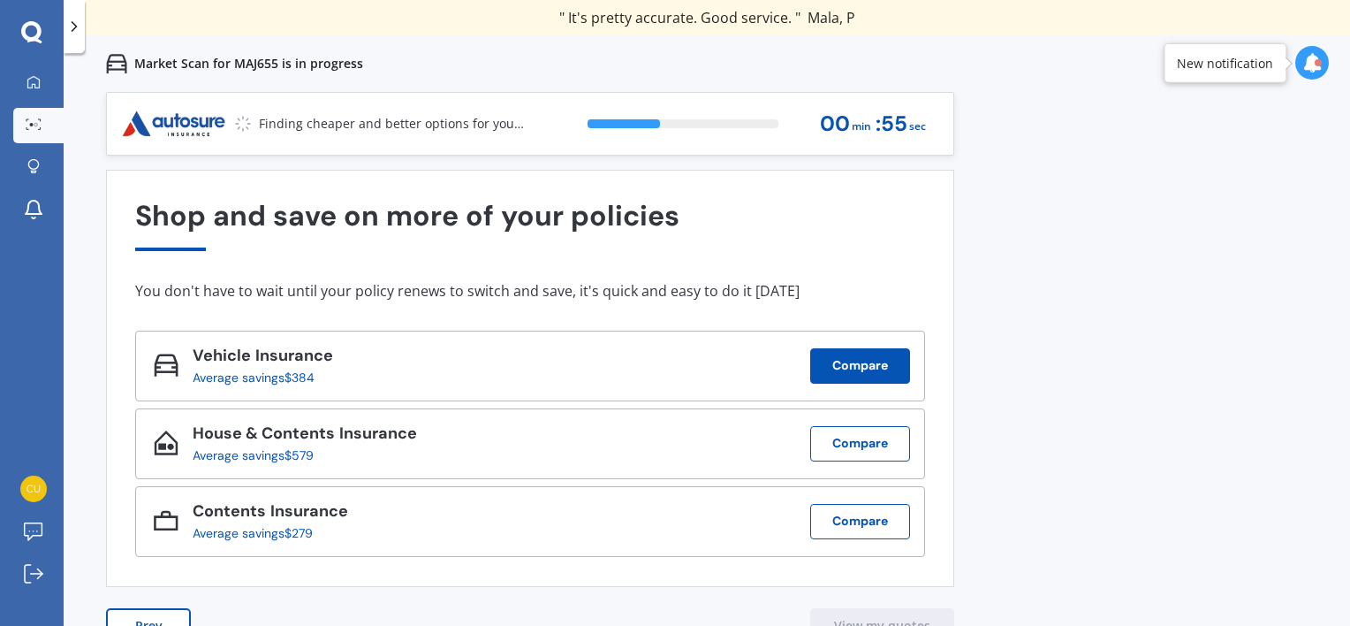
click at [850, 360] on button "Compare" at bounding box center [860, 365] width 100 height 35
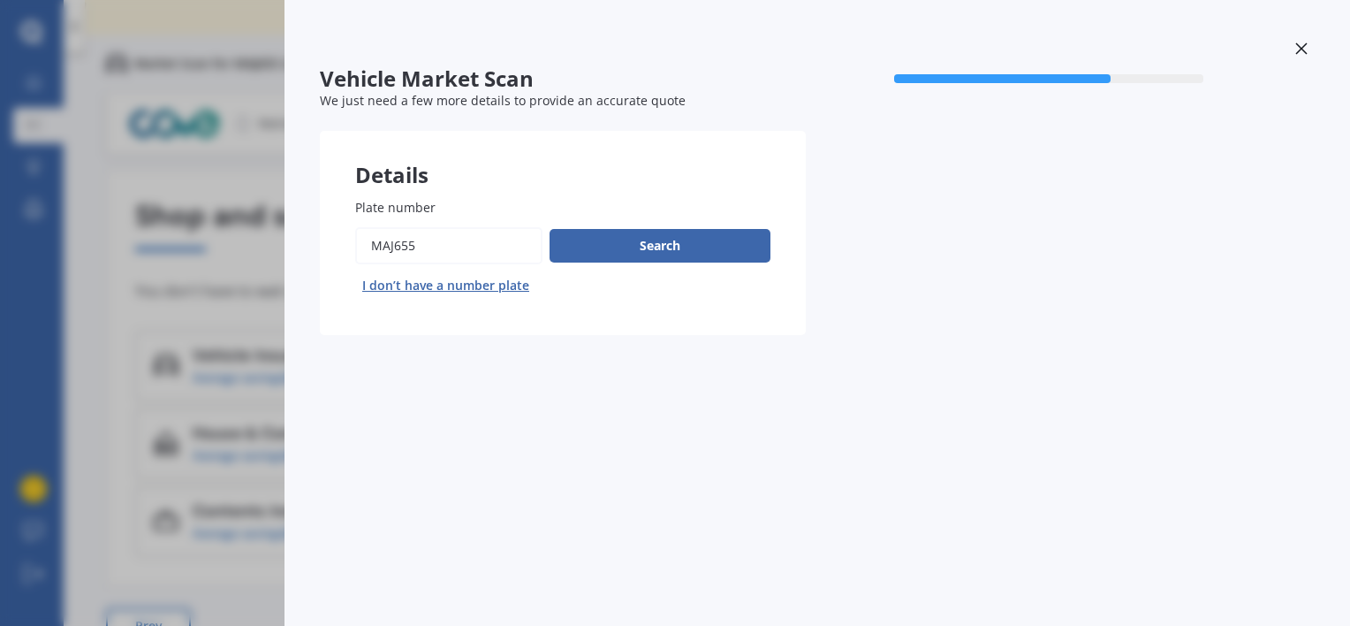
click at [453, 239] on input "Plate number" at bounding box center [448, 245] width 187 height 37
type input "PJN559"
click at [619, 231] on button "Search" at bounding box center [660, 246] width 221 height 34
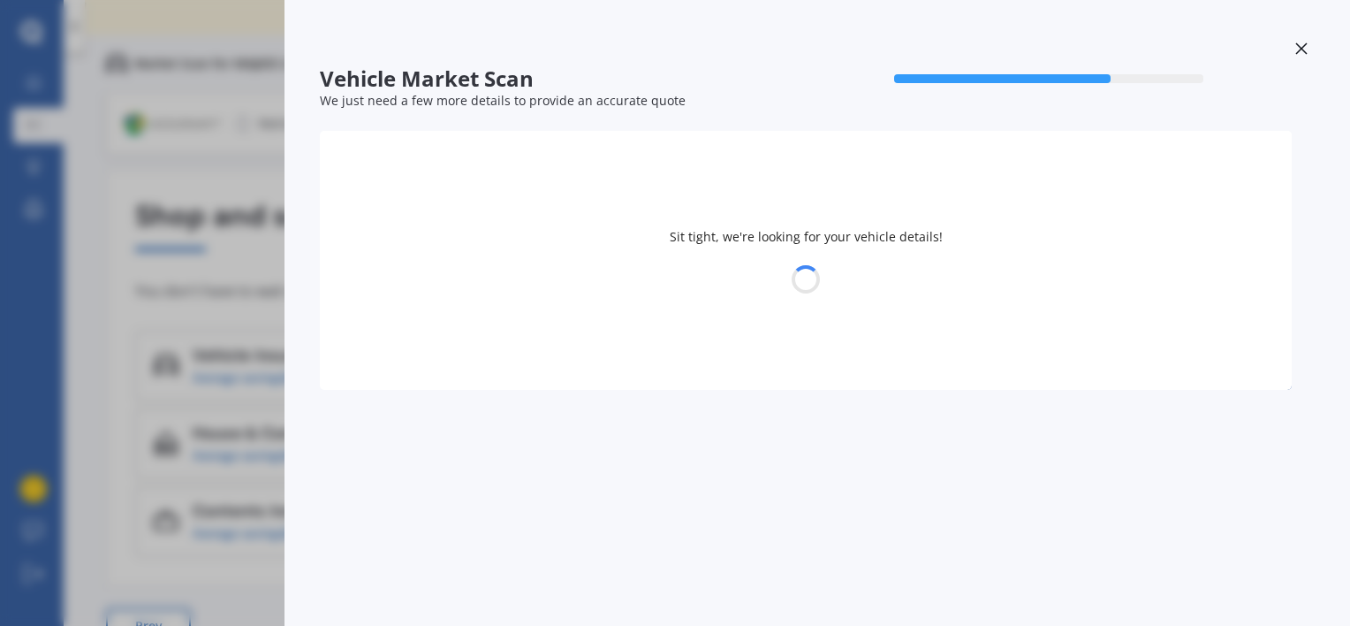
select select "HONDA"
select select "FIT"
select select "08"
select select "03"
select select "1995"
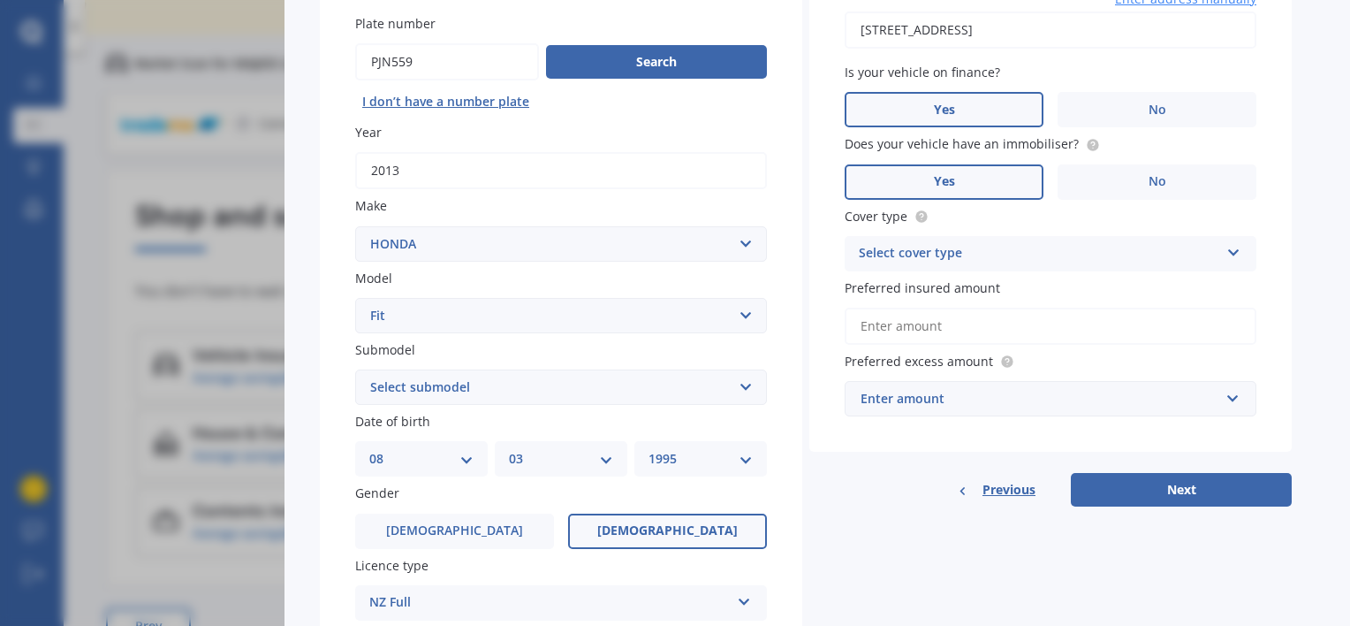
scroll to position [184, 0]
click at [537, 401] on select "Select submodel Diesel EV Hybrid Petrol" at bounding box center [561, 386] width 412 height 35
select select "PETROL"
click at [355, 369] on select "Select submodel Diesel EV Hybrid Petrol" at bounding box center [561, 386] width 412 height 35
click at [463, 460] on select "DD 01 02 03 04 05 06 07 08 09 10 11 12 13 14 15 16 17 18 19 20 21 22 23 24 25 2…" at bounding box center [421, 458] width 104 height 19
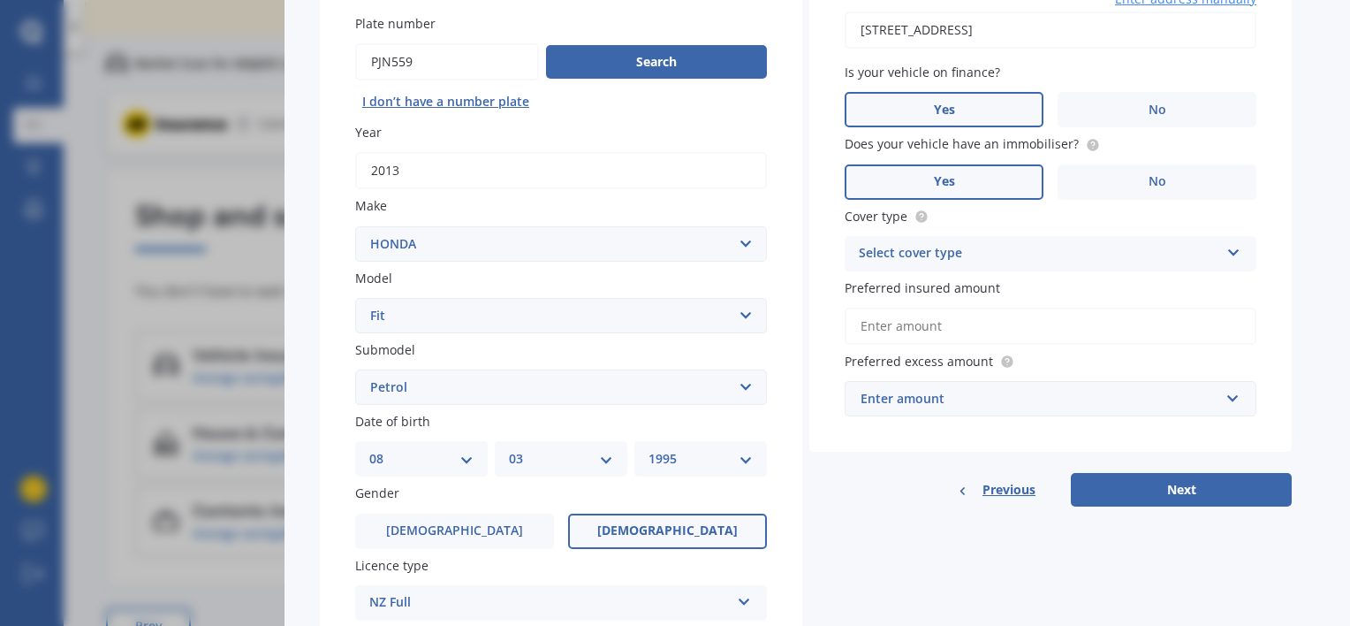
select select "02"
click at [369, 449] on select "DD 01 02 03 04 05 06 07 08 09 10 11 12 13 14 15 16 17 18 19 20 21 22 23 24 25 2…" at bounding box center [421, 458] width 104 height 19
click at [593, 460] on select "MM 01 02 03 04 05 06 07 08 09 10 11 12" at bounding box center [561, 458] width 104 height 19
select select "02"
click at [509, 449] on select "MM 01 02 03 04 05 06 07 08 09 10 11 12" at bounding box center [561, 458] width 104 height 19
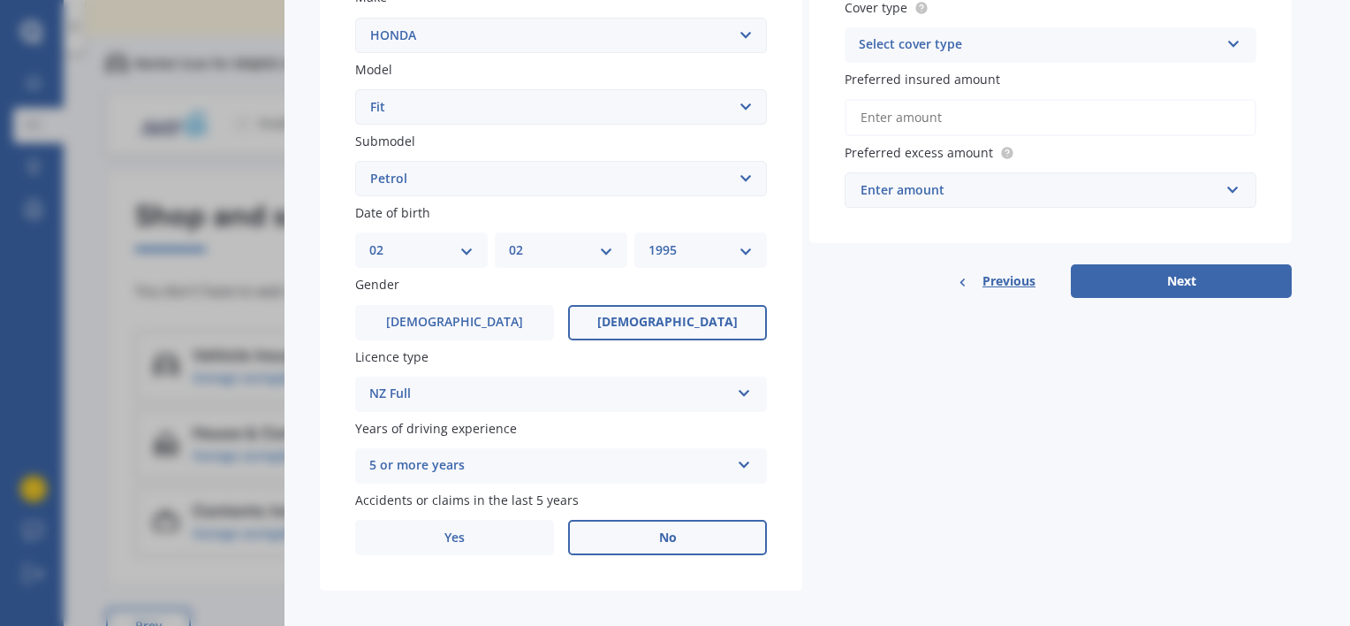
scroll to position [395, 0]
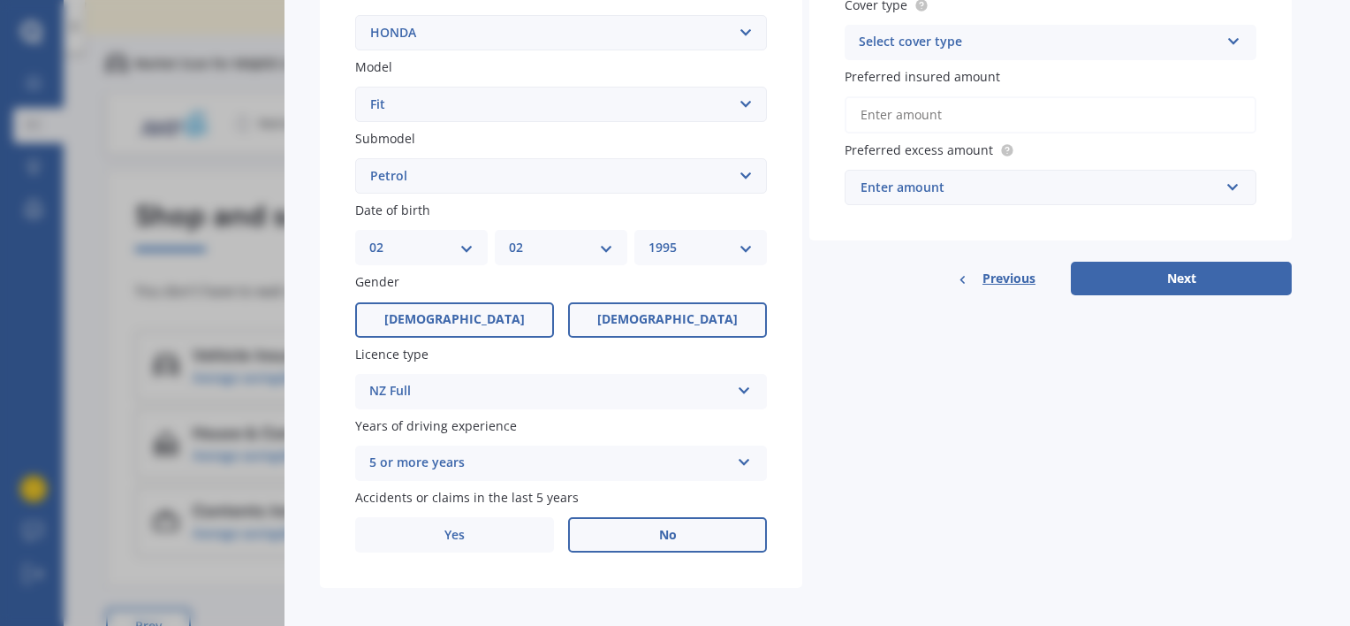
click at [479, 329] on label "[DEMOGRAPHIC_DATA]" at bounding box center [454, 319] width 199 height 35
click at [0, 0] on input "[DEMOGRAPHIC_DATA]" at bounding box center [0, 0] width 0 height 0
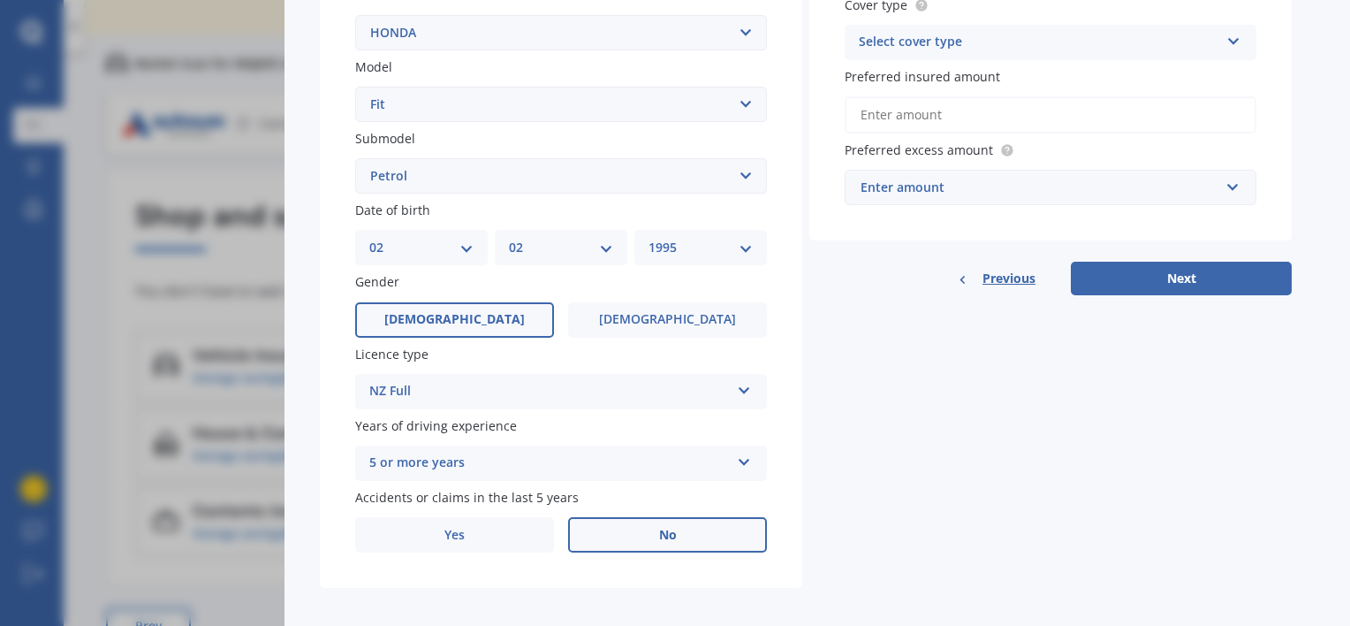
scroll to position [0, 0]
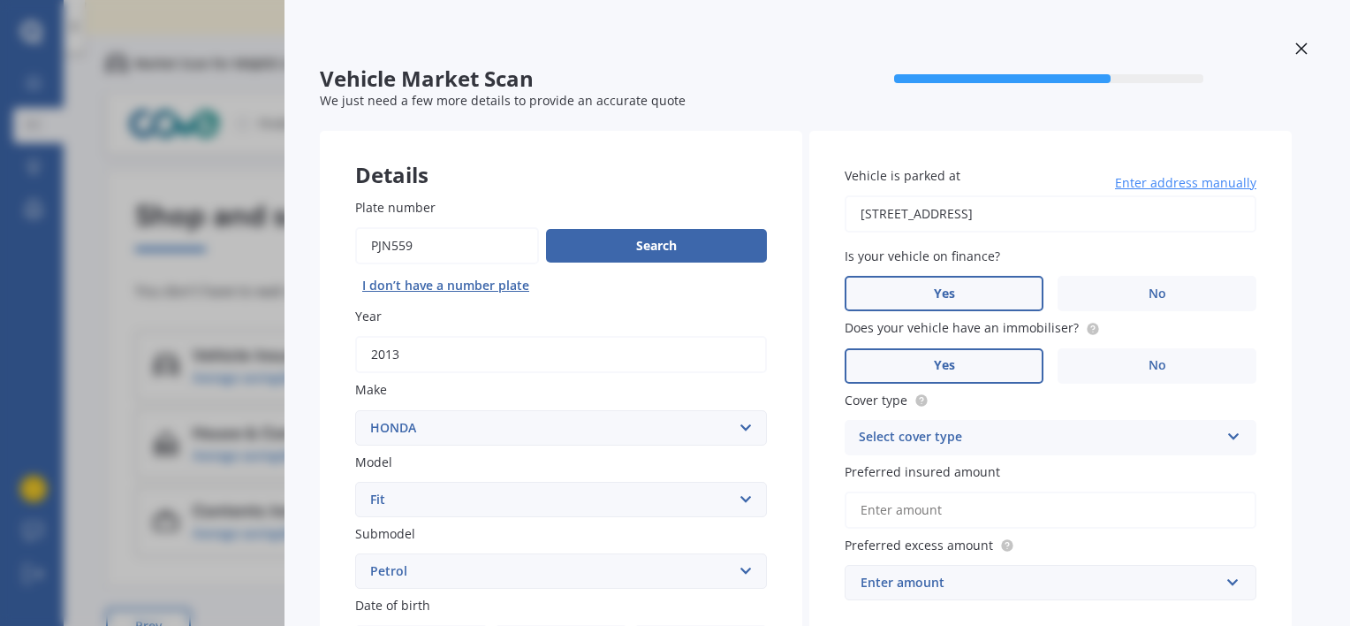
click at [1114, 224] on input "[STREET_ADDRESS]" at bounding box center [1051, 213] width 412 height 37
type input "[STREET_ADDRESS]"
click at [1156, 283] on label "No" at bounding box center [1157, 293] width 199 height 35
click at [0, 0] on input "No" at bounding box center [0, 0] width 0 height 0
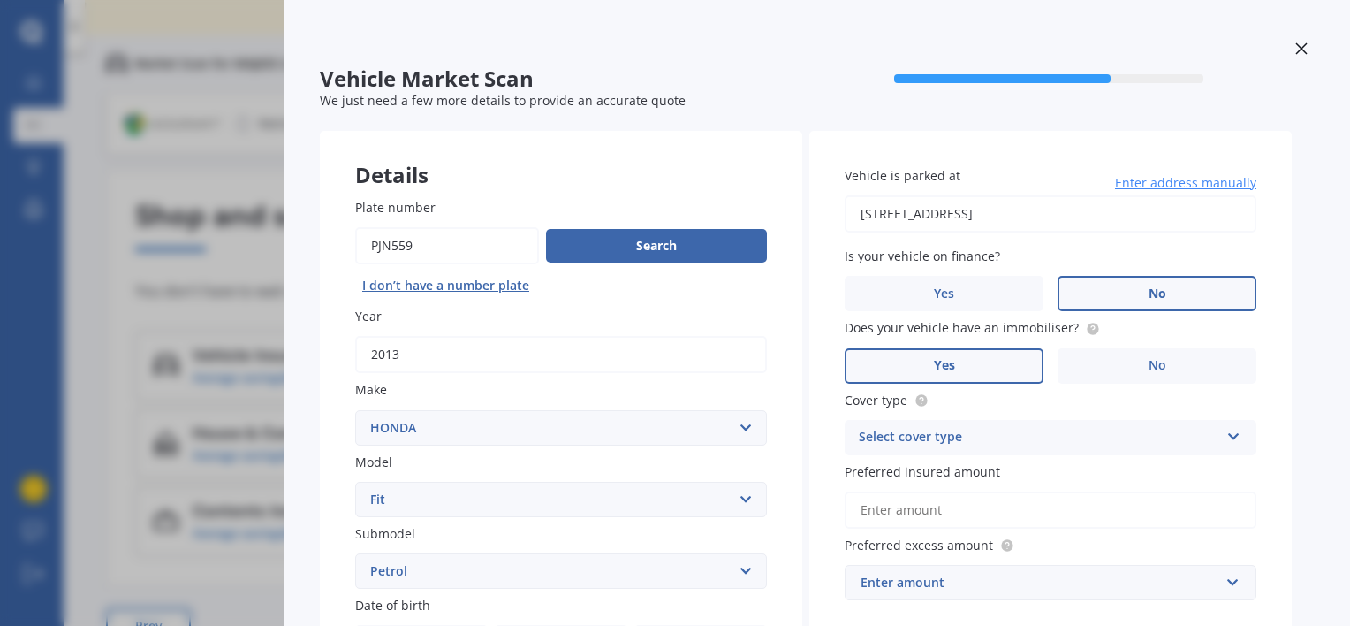
click at [1048, 438] on div "Select cover type" at bounding box center [1039, 437] width 361 height 21
click at [968, 468] on div "Comprehensive" at bounding box center [1051, 472] width 410 height 32
click at [925, 511] on input "Preferred insured amount" at bounding box center [1051, 509] width 412 height 37
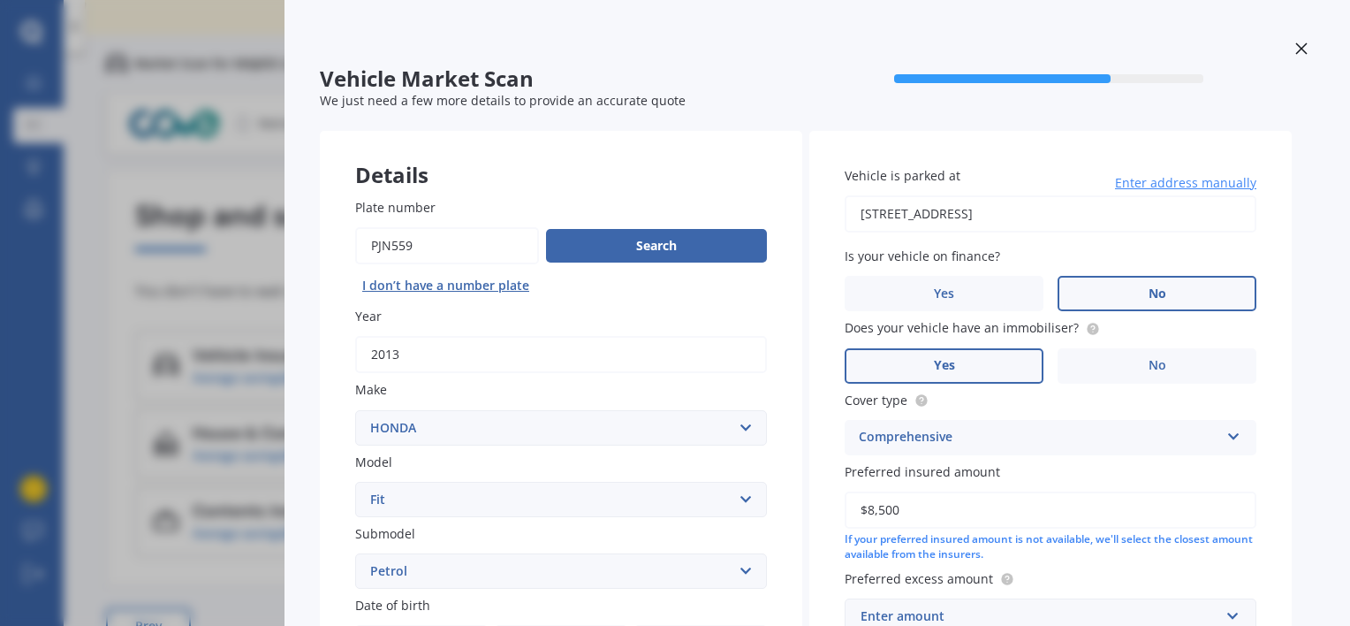
type input "$8,500"
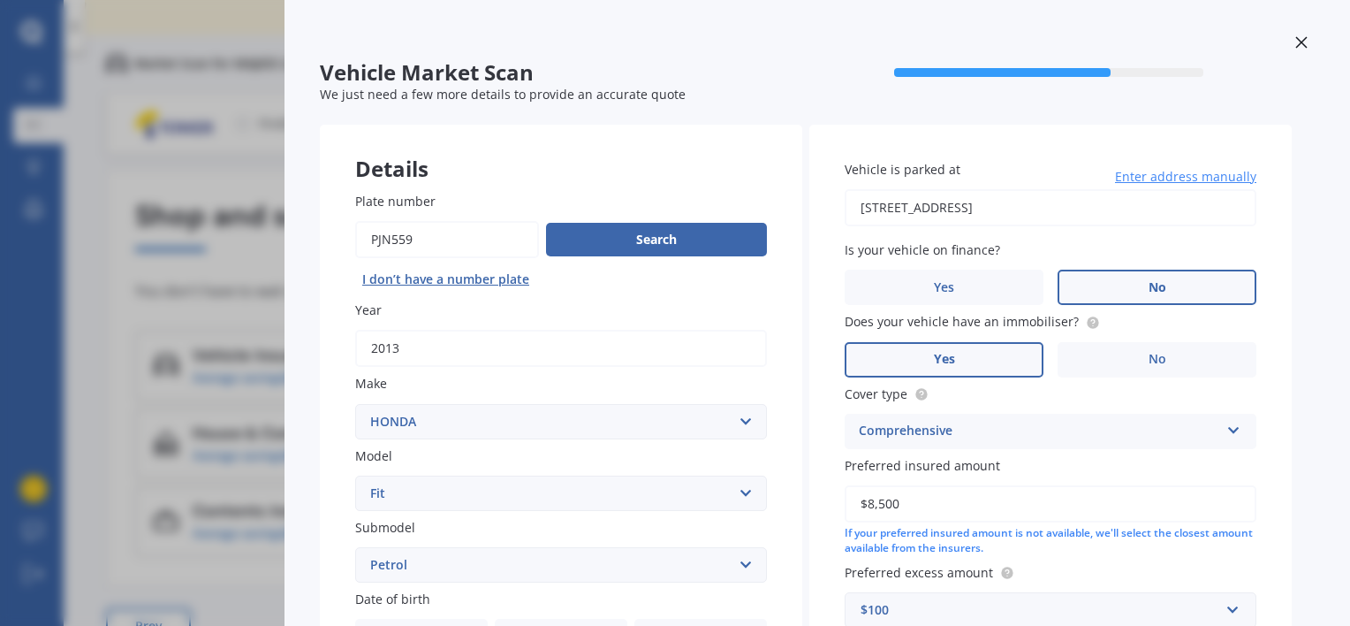
click at [1075, 145] on div "Vehicle is parked at [STREET_ADDRESS] Enter address manually Is your vehicle on…" at bounding box center [1051, 394] width 483 height 538
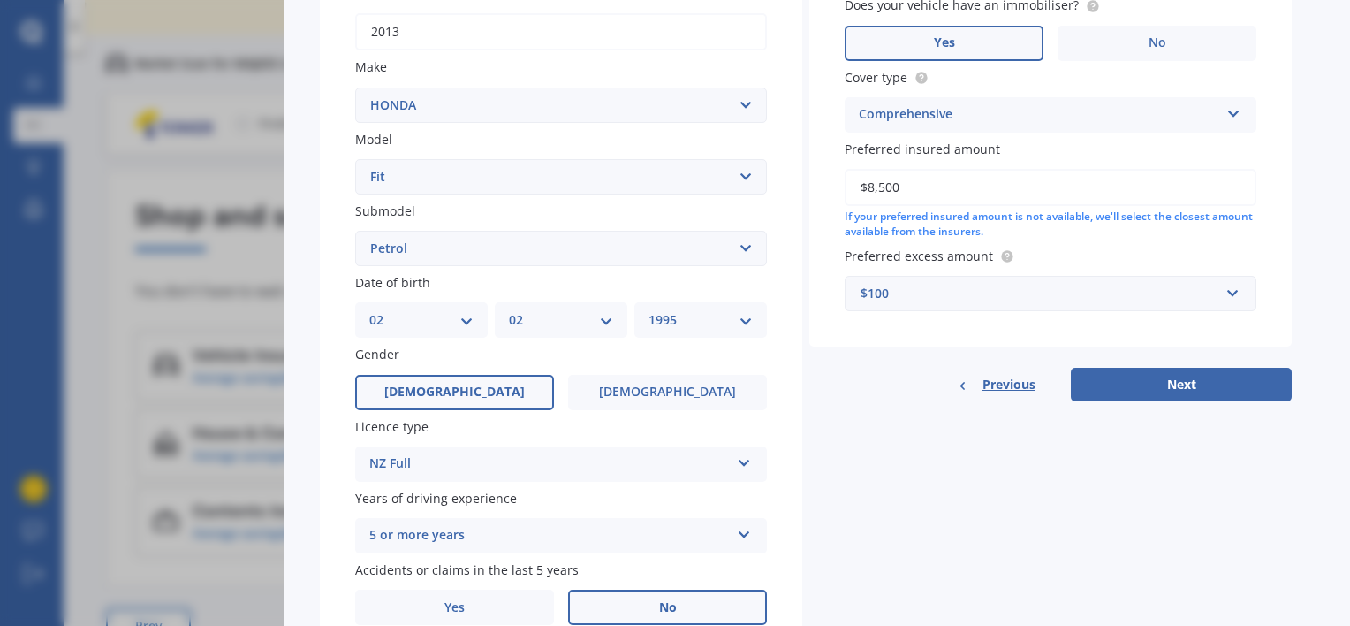
scroll to position [326, 0]
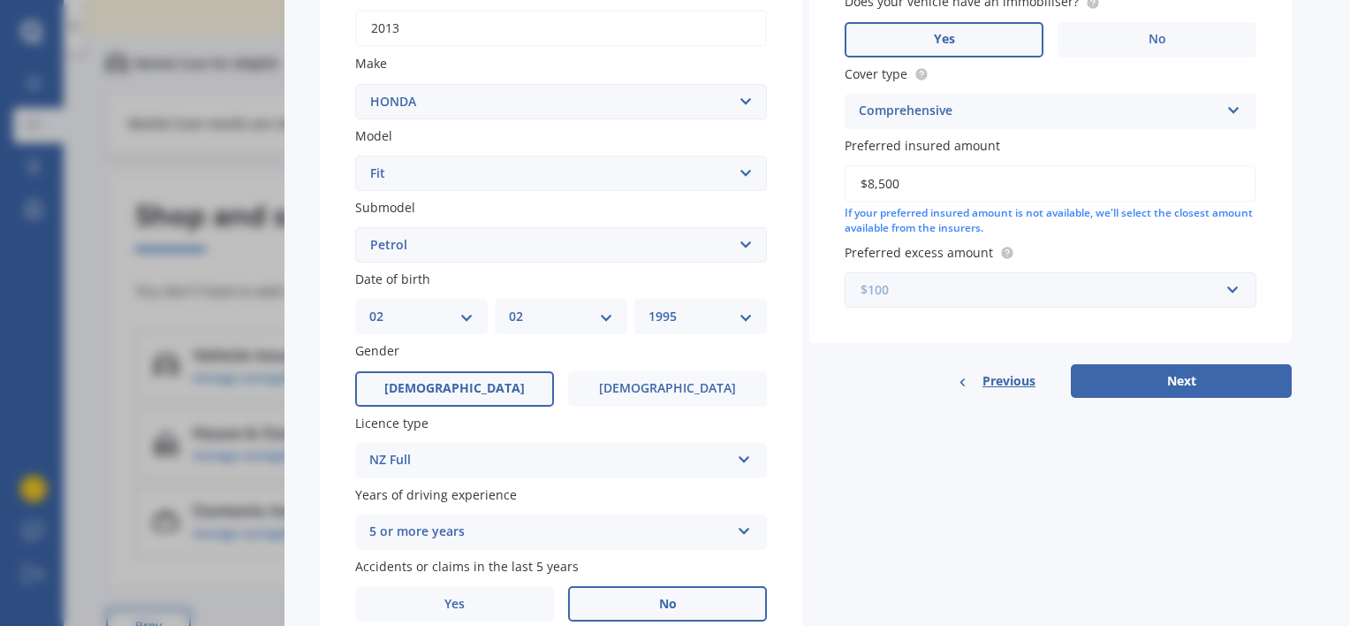
click at [937, 304] on input "text" at bounding box center [1045, 290] width 396 height 34
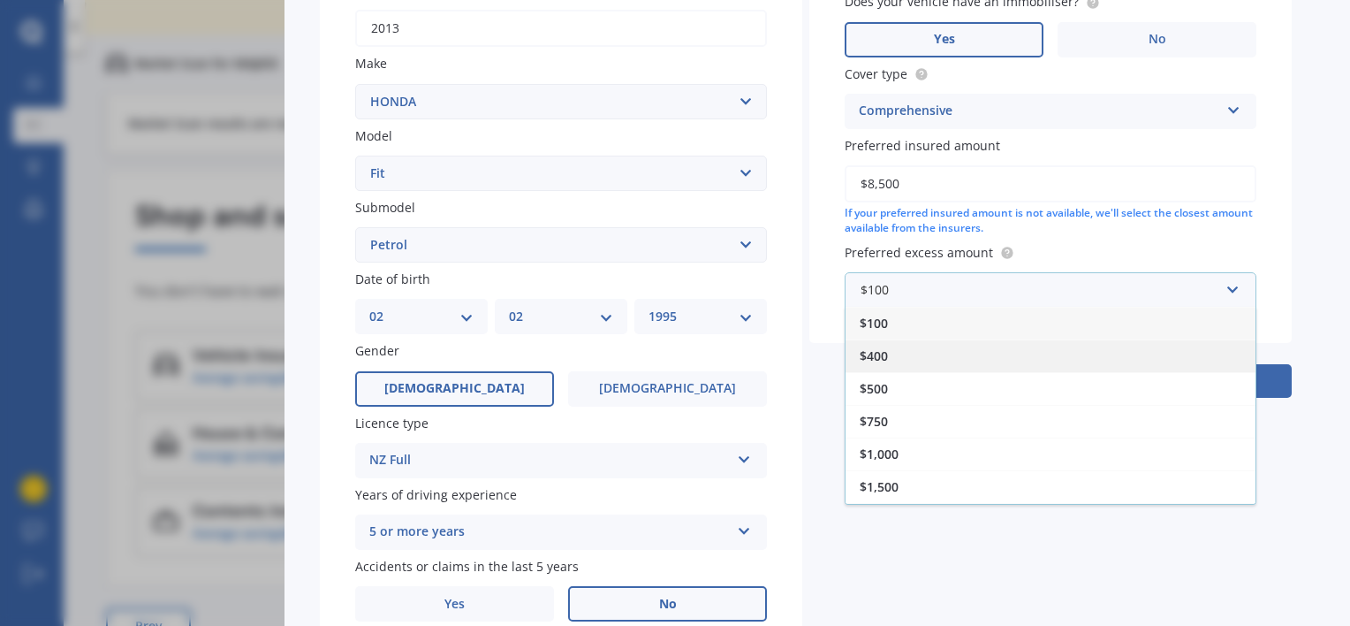
click at [901, 364] on div "$400" at bounding box center [1051, 355] width 410 height 33
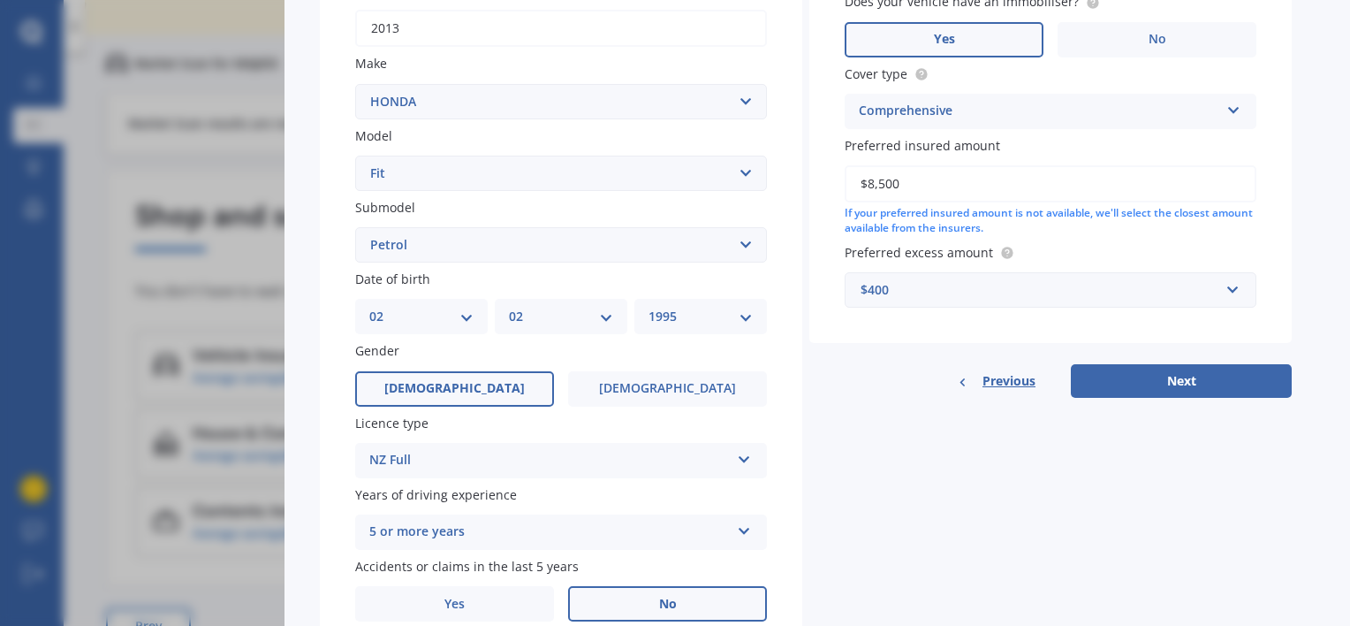
click at [1181, 463] on div "Details Plate number Search I don’t have a number plate Year [DATE] Make Select…" at bounding box center [806, 231] width 972 height 853
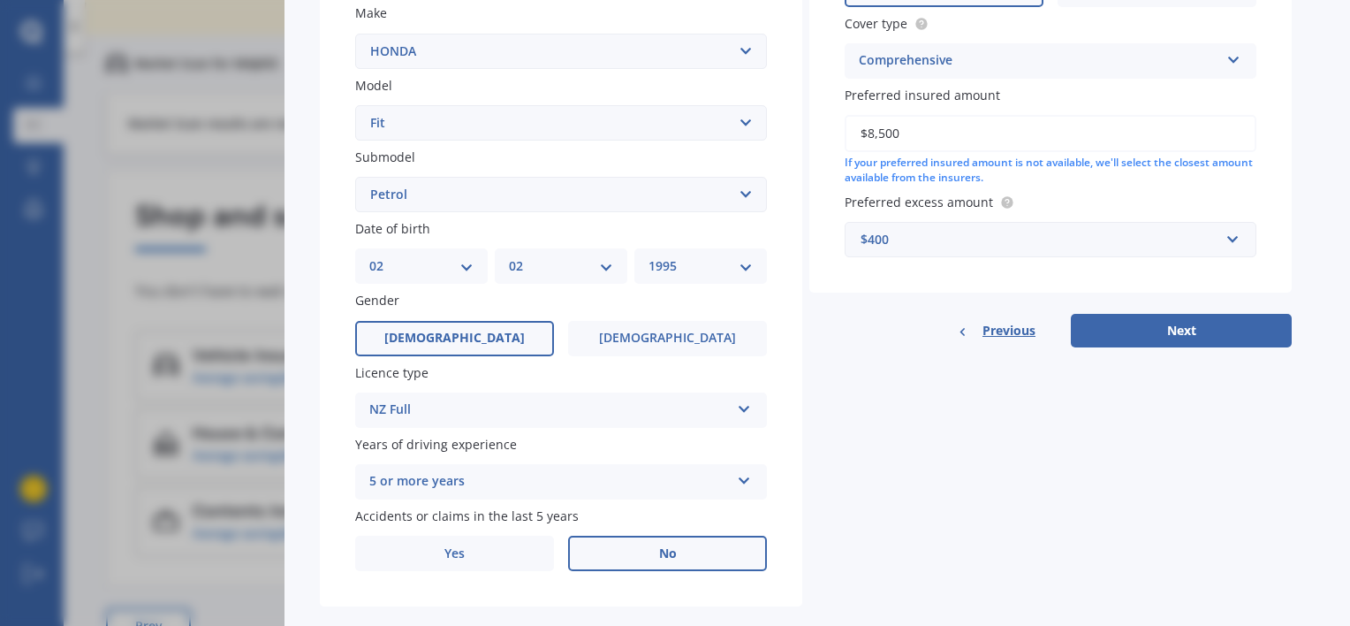
scroll to position [376, 0]
click at [1144, 322] on button "Next" at bounding box center [1181, 332] width 221 height 34
select select "02"
select select "1995"
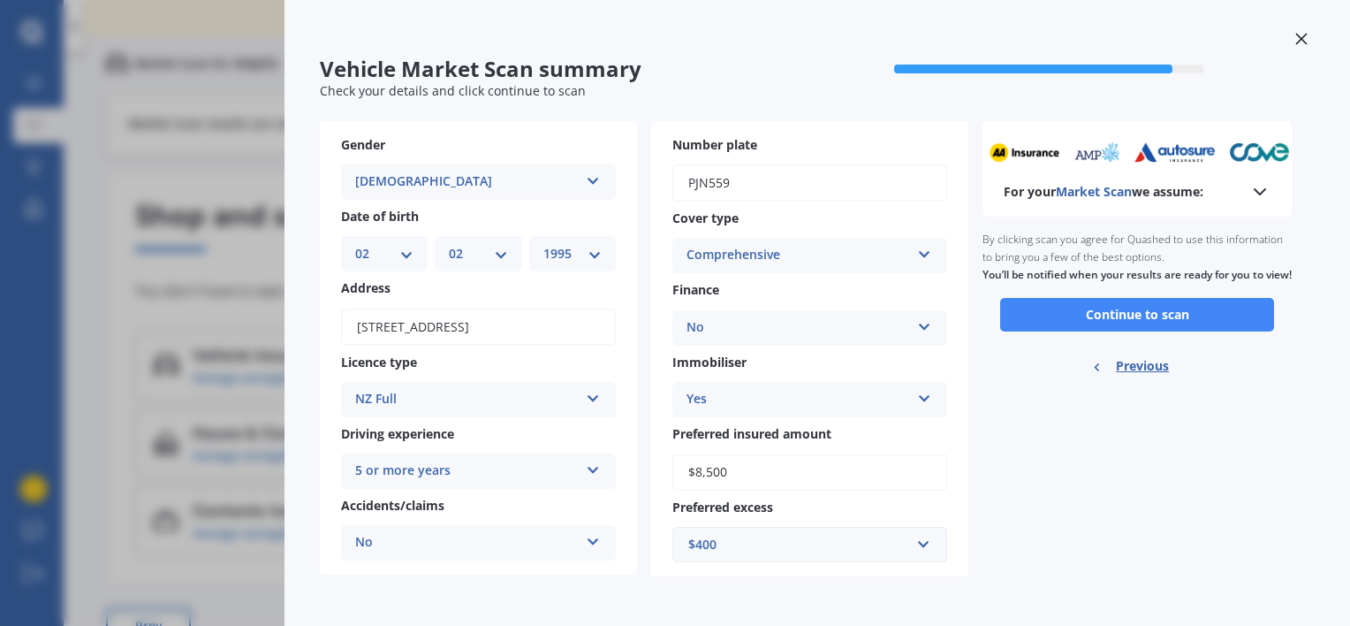
scroll to position [9, 0]
click at [1074, 332] on button "Continue to scan" at bounding box center [1137, 316] width 274 height 34
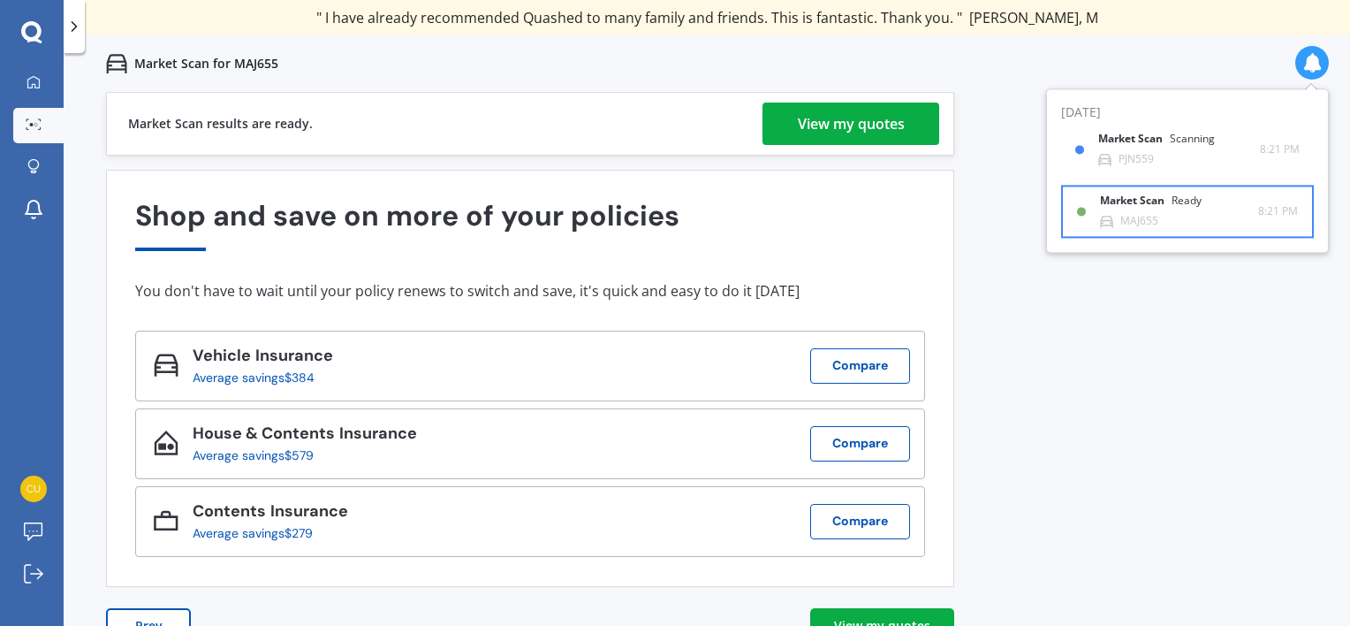
click at [1156, 217] on div "MAJ655" at bounding box center [1140, 221] width 38 height 12
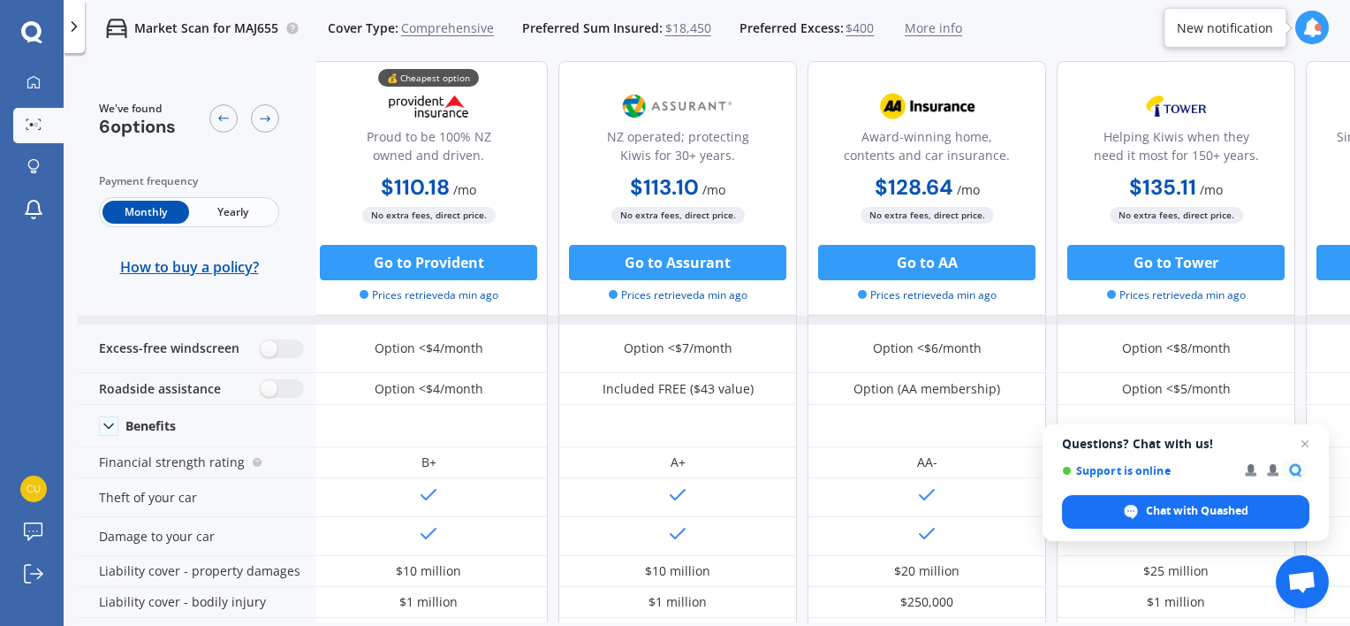
scroll to position [58, 7]
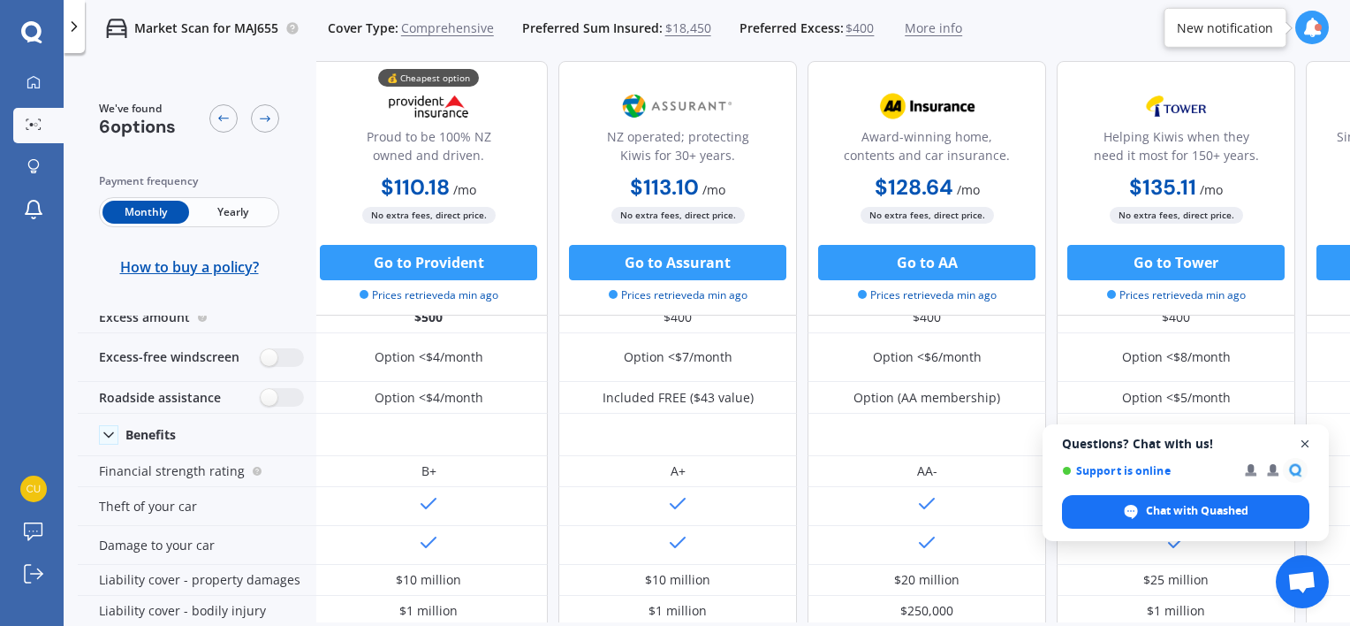
click at [1305, 445] on span "Close chat" at bounding box center [1306, 444] width 22 height 22
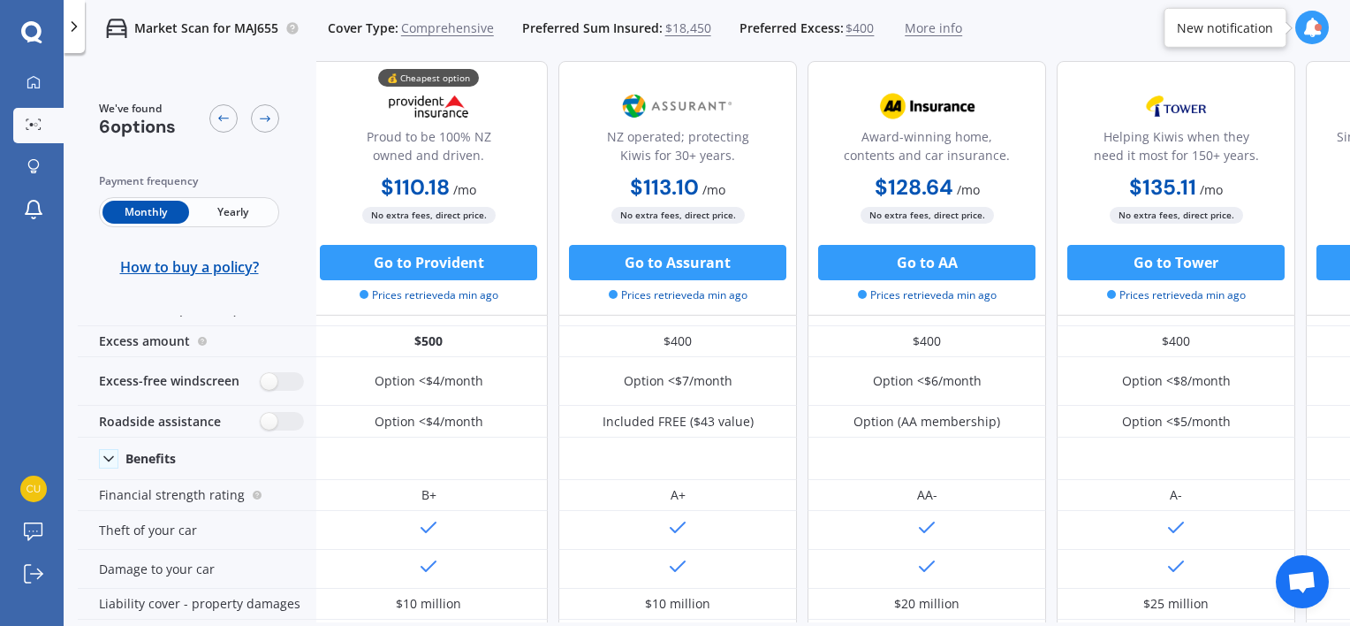
scroll to position [0, 7]
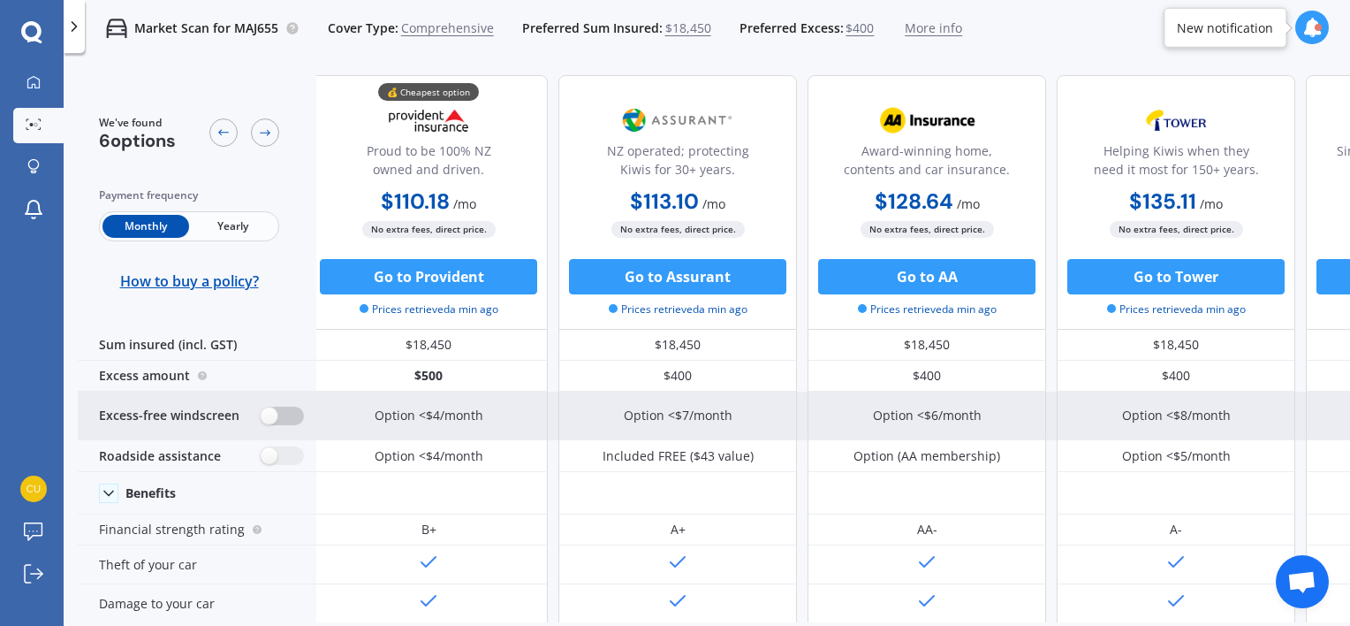
click at [286, 418] on label at bounding box center [282, 416] width 43 height 19
radio input "true"
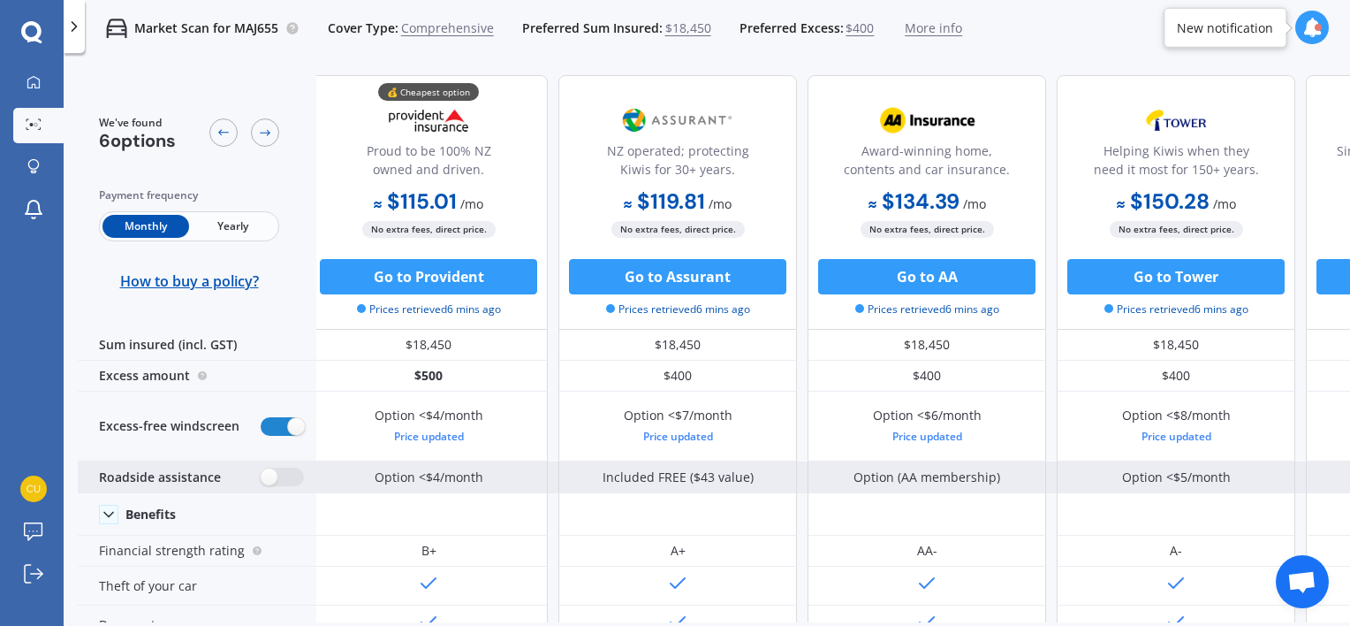
click at [280, 485] on div "Roadside assistance" at bounding box center [197, 477] width 239 height 32
click at [280, 475] on label at bounding box center [282, 477] width 43 height 19
radio input "true"
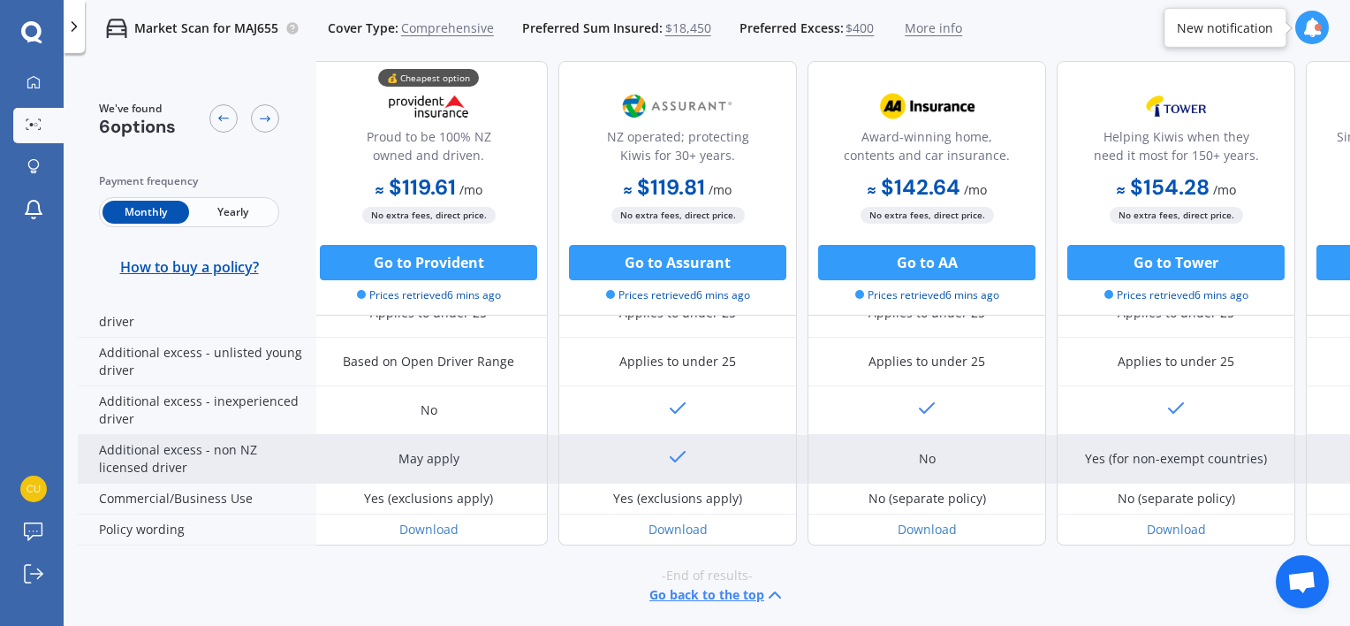
scroll to position [1016, 7]
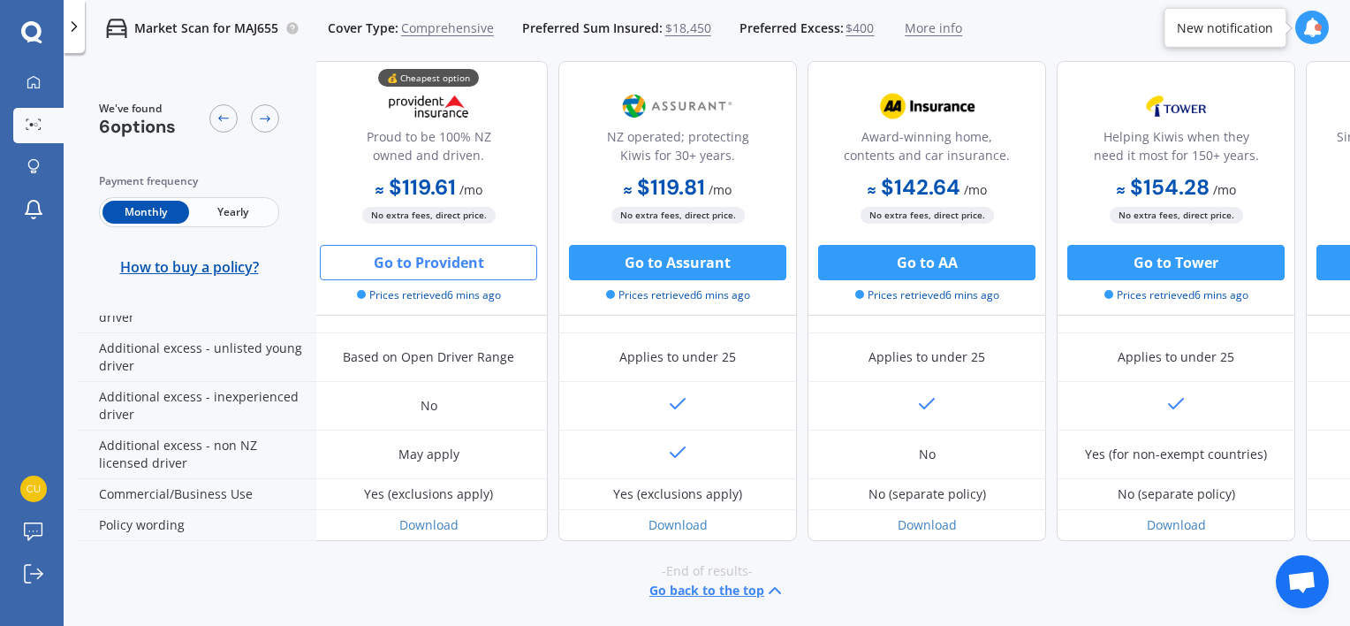
click at [399, 272] on button "Go to Provident" at bounding box center [428, 262] width 217 height 35
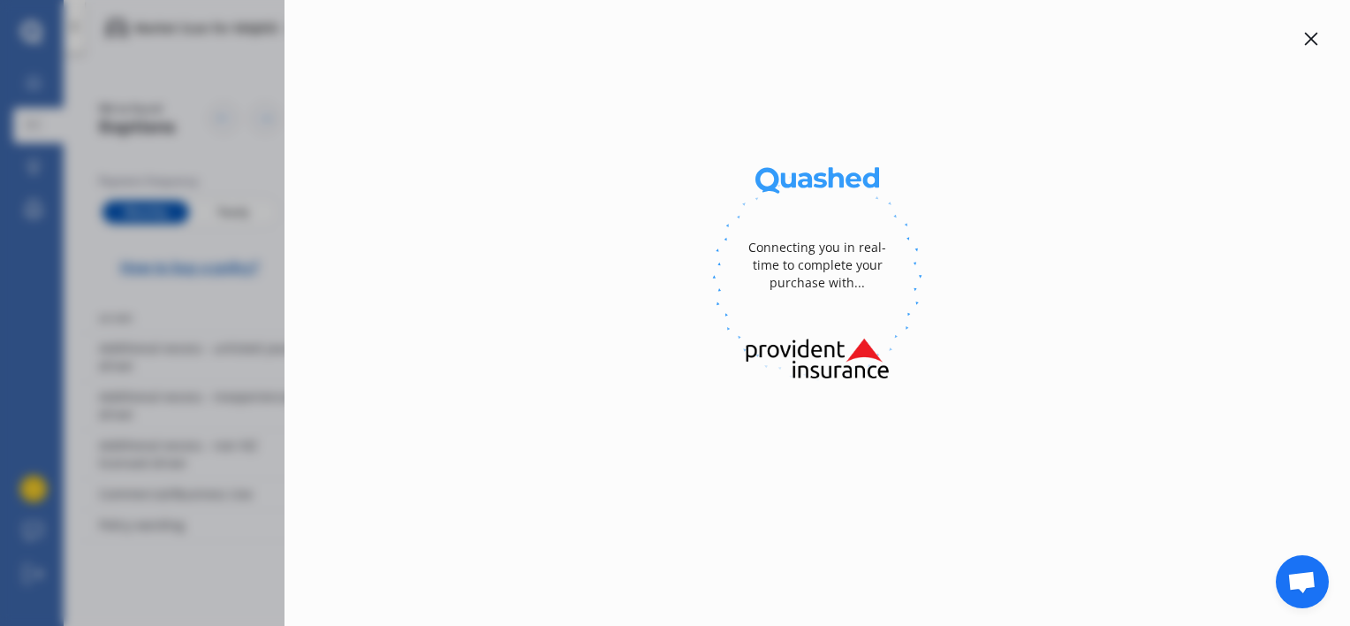
select select "full"
select select "[STREET_ADDRESS]"
select select "HONDA"
select select "HR-V"
select select "NO"
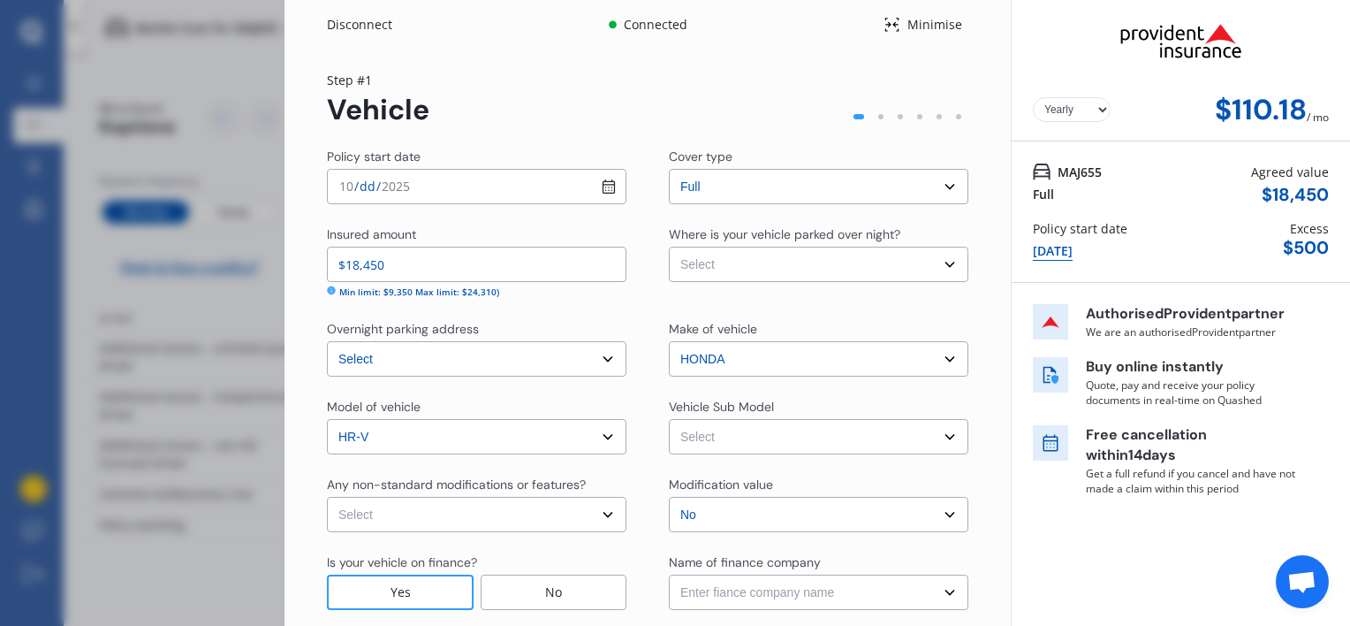
select select "Monthly"
click at [930, 191] on select "Select cover type Full" at bounding box center [819, 186] width 300 height 35
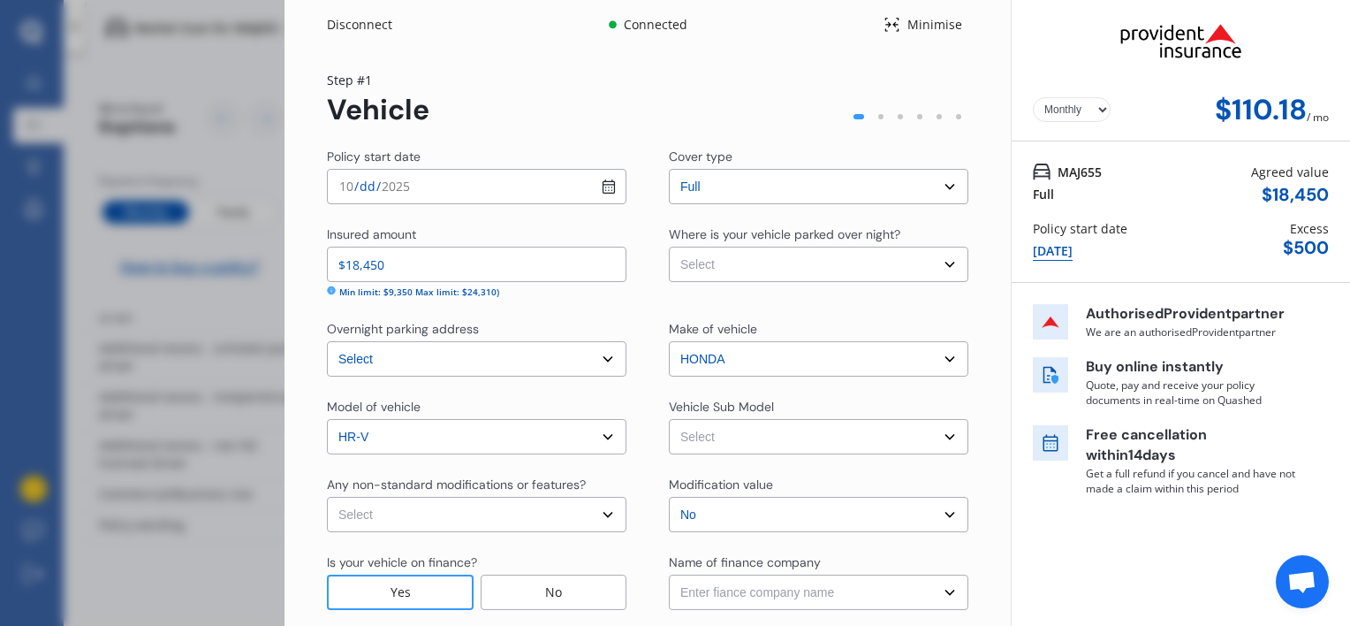
click at [930, 191] on select "Select cover type Full" at bounding box center [819, 186] width 300 height 35
click at [731, 255] on select "Select Garage (fully enclosed) Off Street Parking Other" at bounding box center [819, 264] width 300 height 35
select select "OFF-STREET"
click at [669, 247] on select "Select Garage (fully enclosed) Off Street Parking Other" at bounding box center [819, 264] width 300 height 35
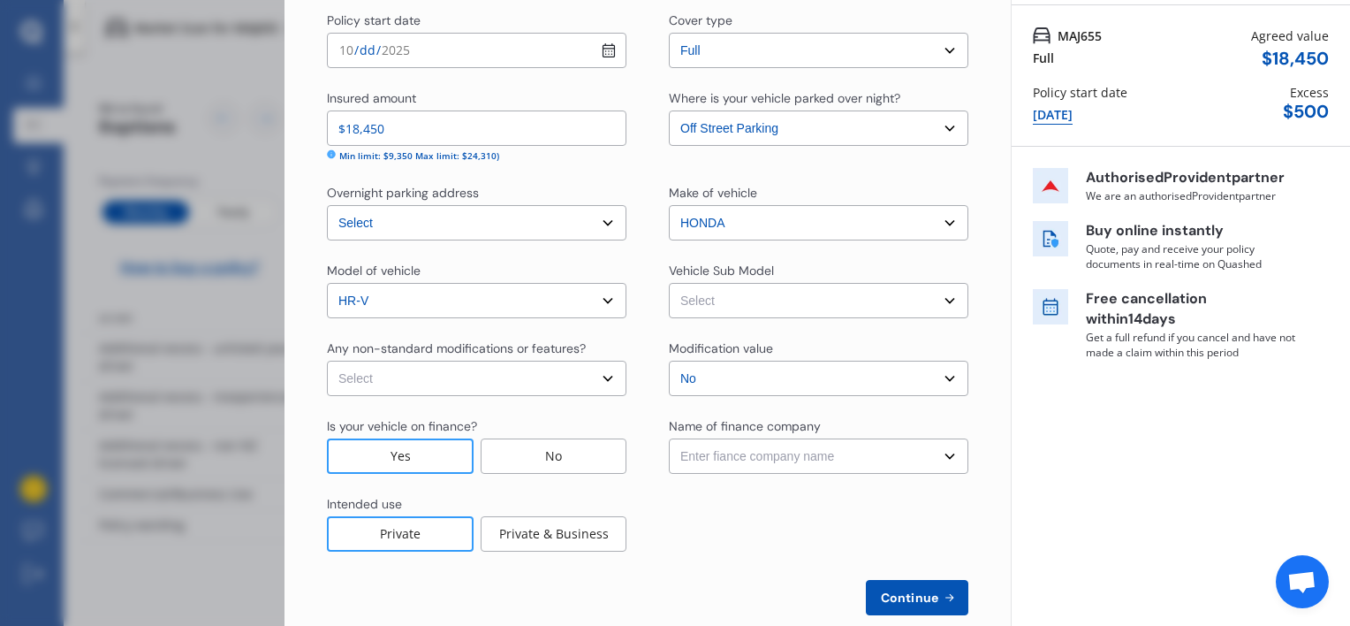
scroll to position [168, 0]
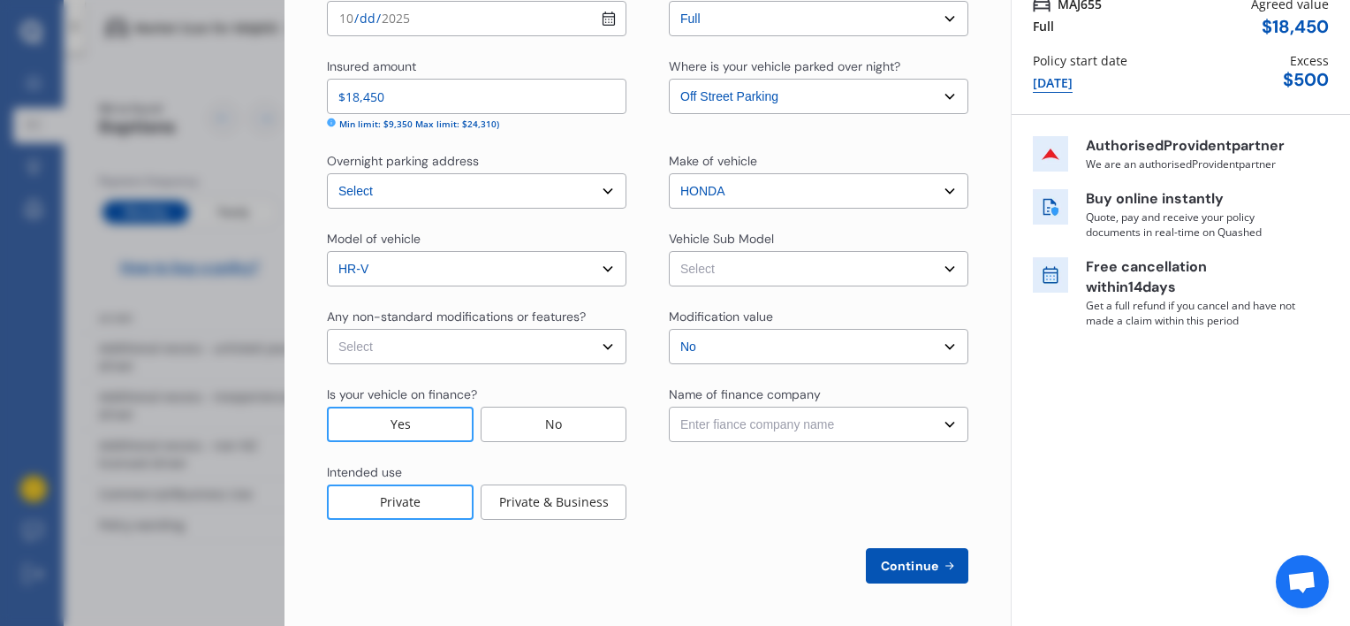
click at [728, 268] on select "Select HR-V S Wagon 5dr CVT 1sp 1.8i MY18" at bounding box center [819, 268] width 300 height 35
select select "NZVHOND2019AEAA"
click at [669, 251] on select "Select HR-V S Wagon 5dr CVT 1sp 1.8i MY18" at bounding box center [819, 268] width 300 height 35
click at [581, 336] on select "Select None [MEDICAL_DATA] System(NOS) Roll Cage Full Racing Harness" at bounding box center [477, 346] width 300 height 35
select select "none"
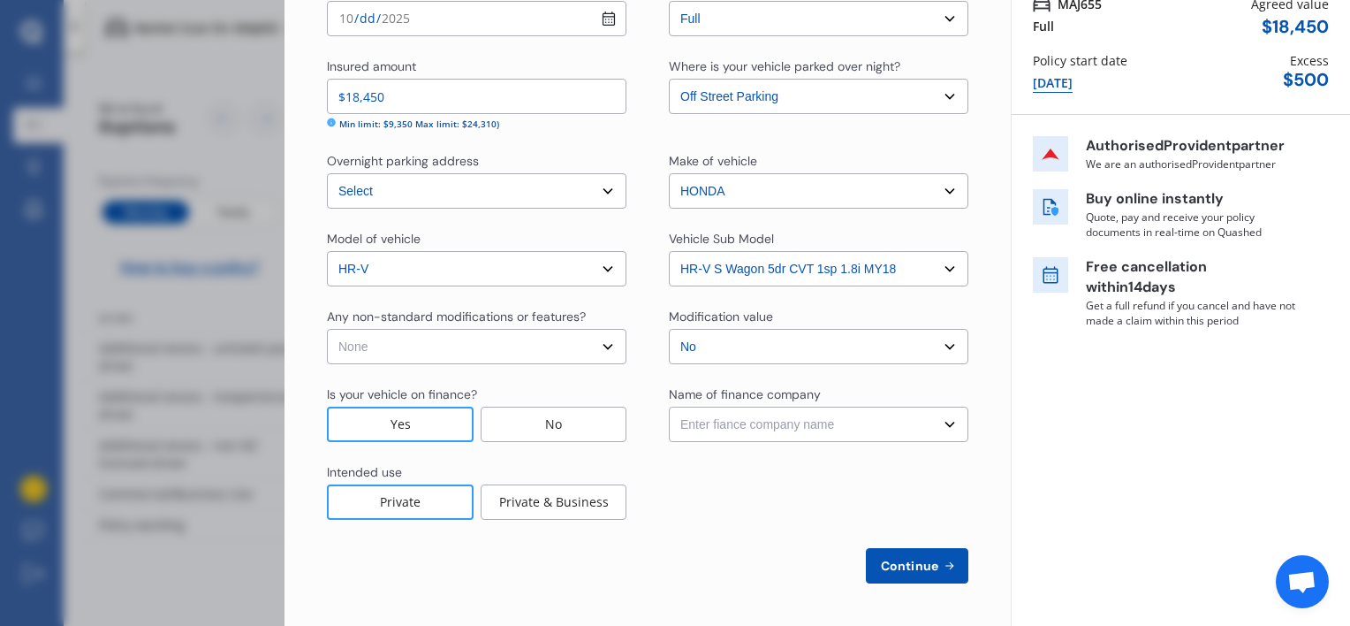
click at [327, 329] on select "Select None [MEDICAL_DATA] System(NOS) Roll Cage Full Racing Harness" at bounding box center [477, 346] width 300 height 35
click at [754, 346] on select "Select No Up to $4000 Up to $6000 Greater than $6000" at bounding box center [819, 346] width 300 height 35
click at [734, 425] on select "Enter fiance company name 24/7 Finance AA Finance Limited Acclaim Finance Activ…" at bounding box center [819, 424] width 300 height 35
select select "FC0225"
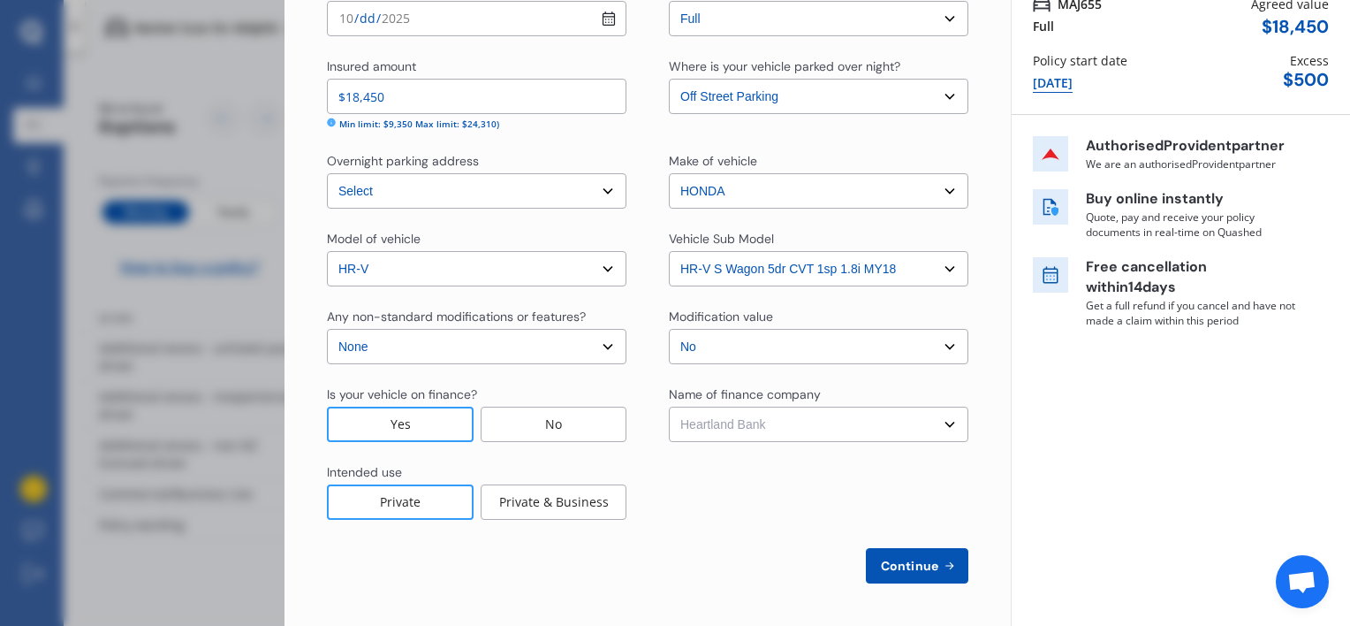
click at [669, 407] on select "Enter fiance company name 24/7 Finance AA Finance Limited Acclaim Finance Activ…" at bounding box center [819, 424] width 300 height 35
click at [550, 507] on div "Private & Business" at bounding box center [554, 501] width 146 height 35
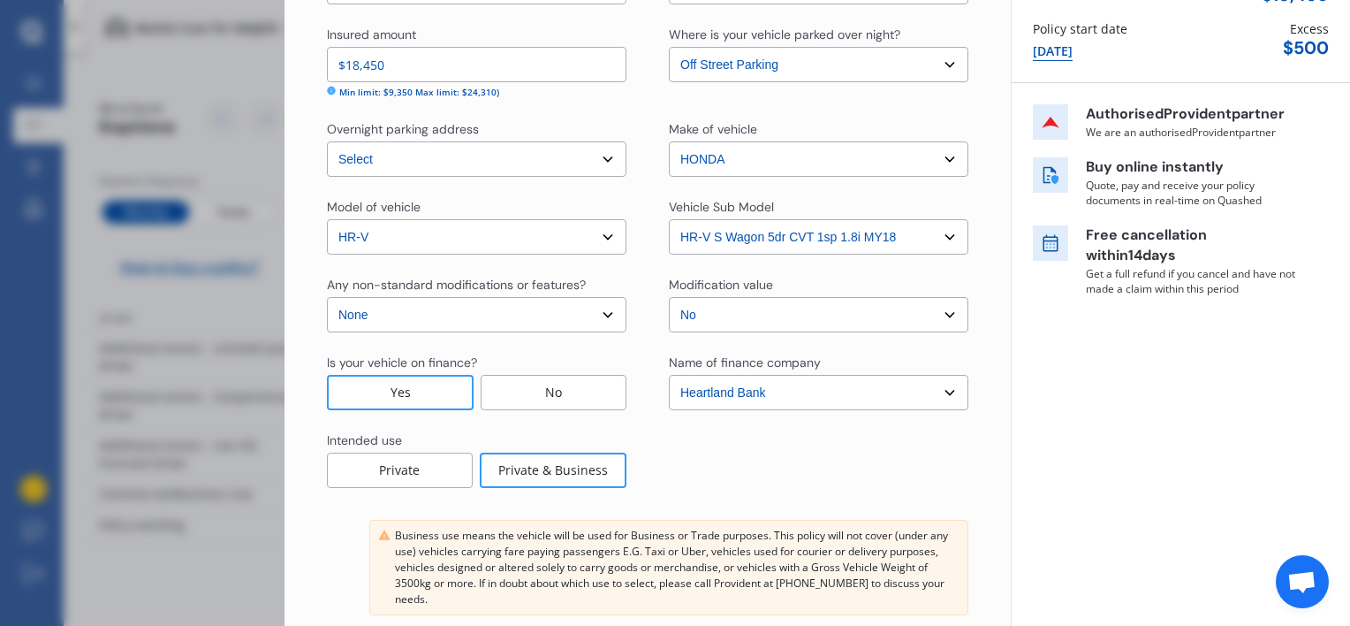
scroll to position [201, 0]
click at [415, 467] on div "Private" at bounding box center [400, 469] width 146 height 35
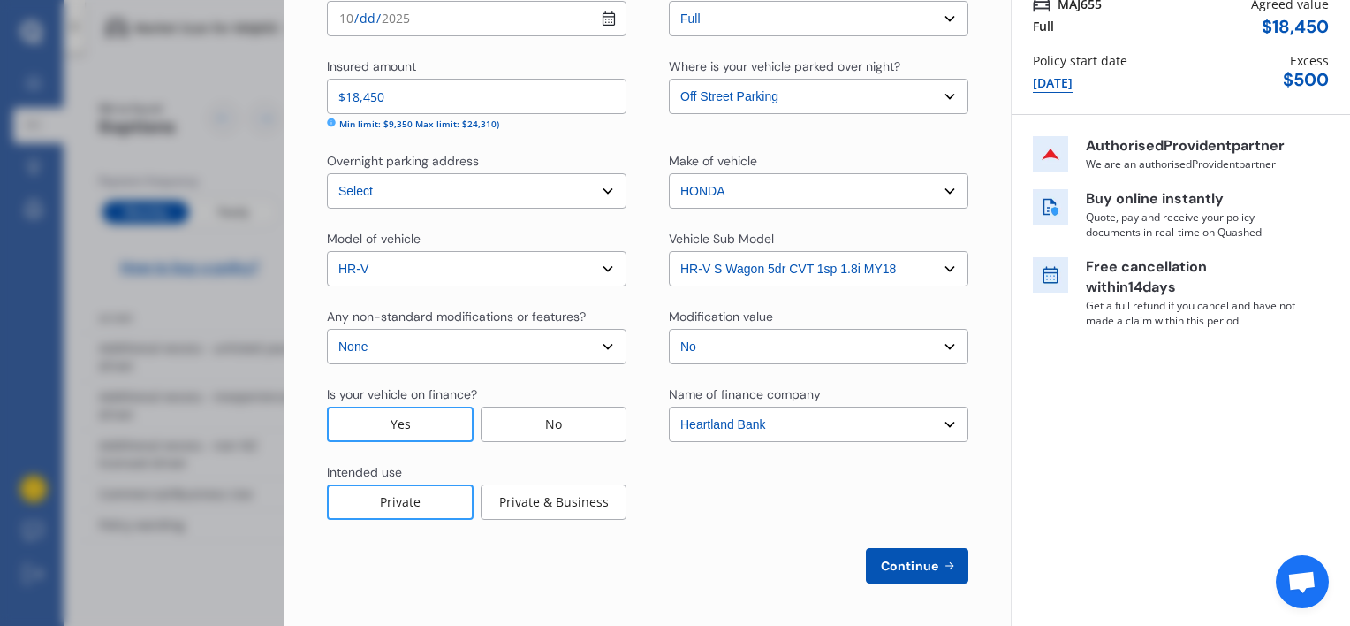
click at [566, 502] on div "Private & Business" at bounding box center [554, 501] width 146 height 35
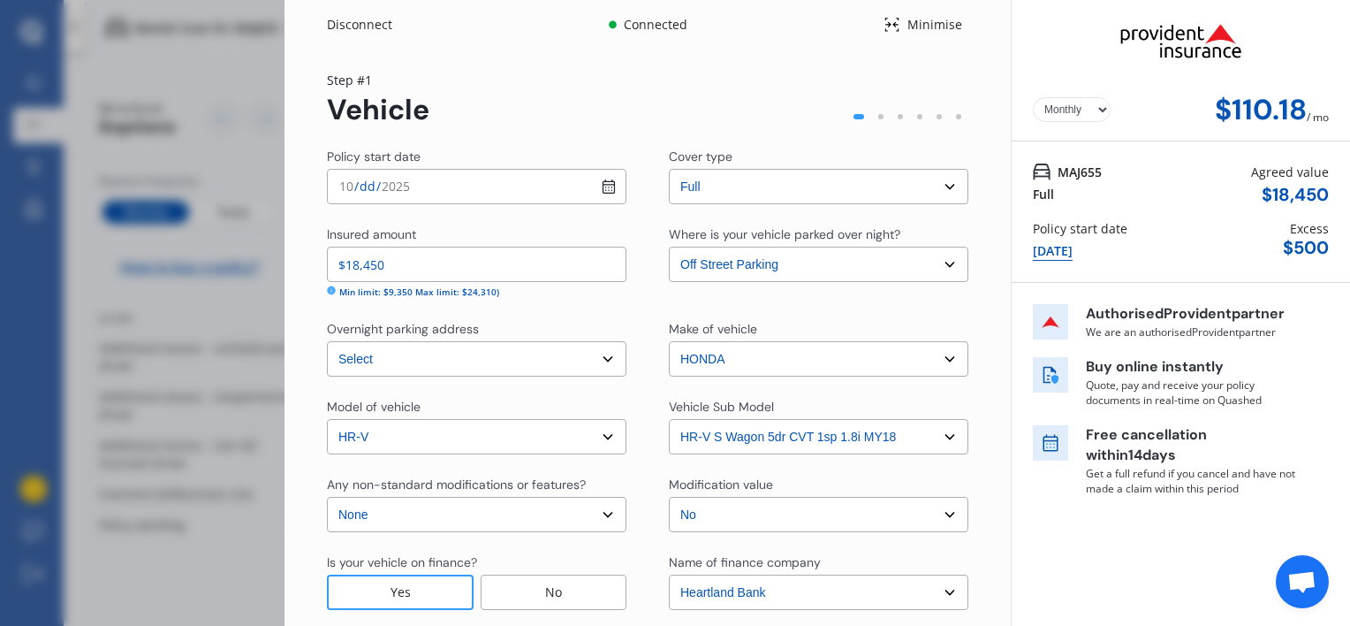
scroll to position [294, 0]
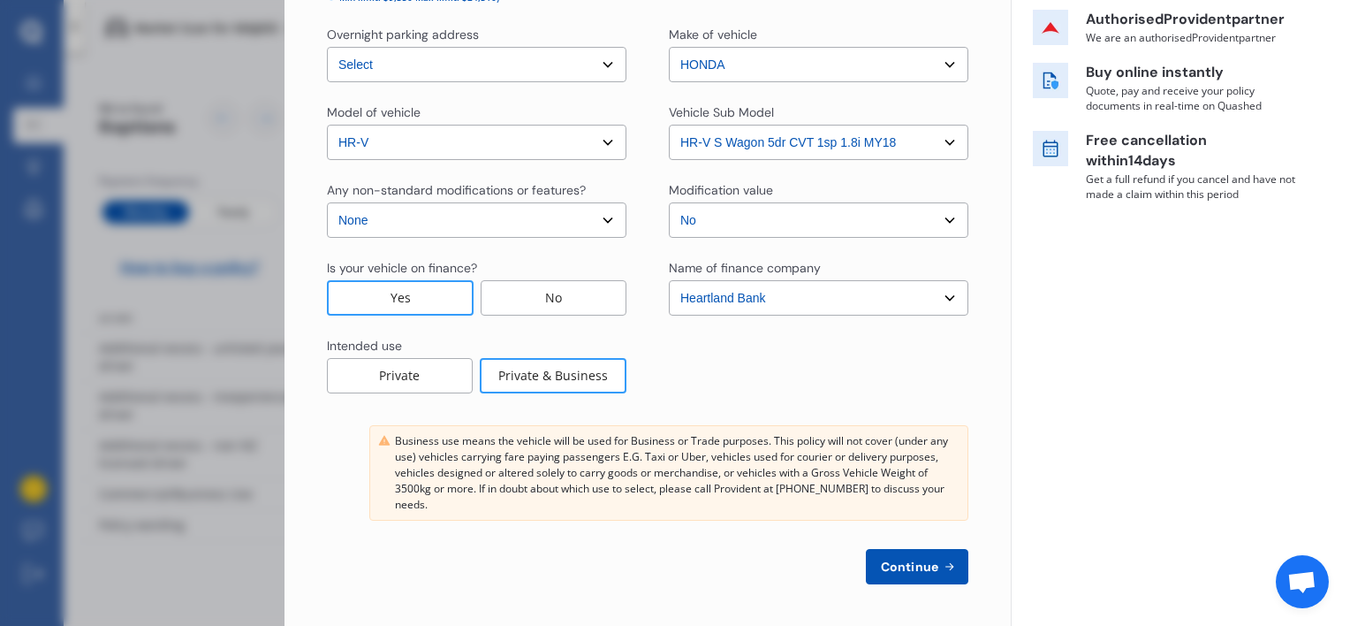
click at [916, 573] on span "Continue" at bounding box center [910, 566] width 65 height 14
select select "08"
select select "03"
select select "1995"
select select "NZ_FULL"
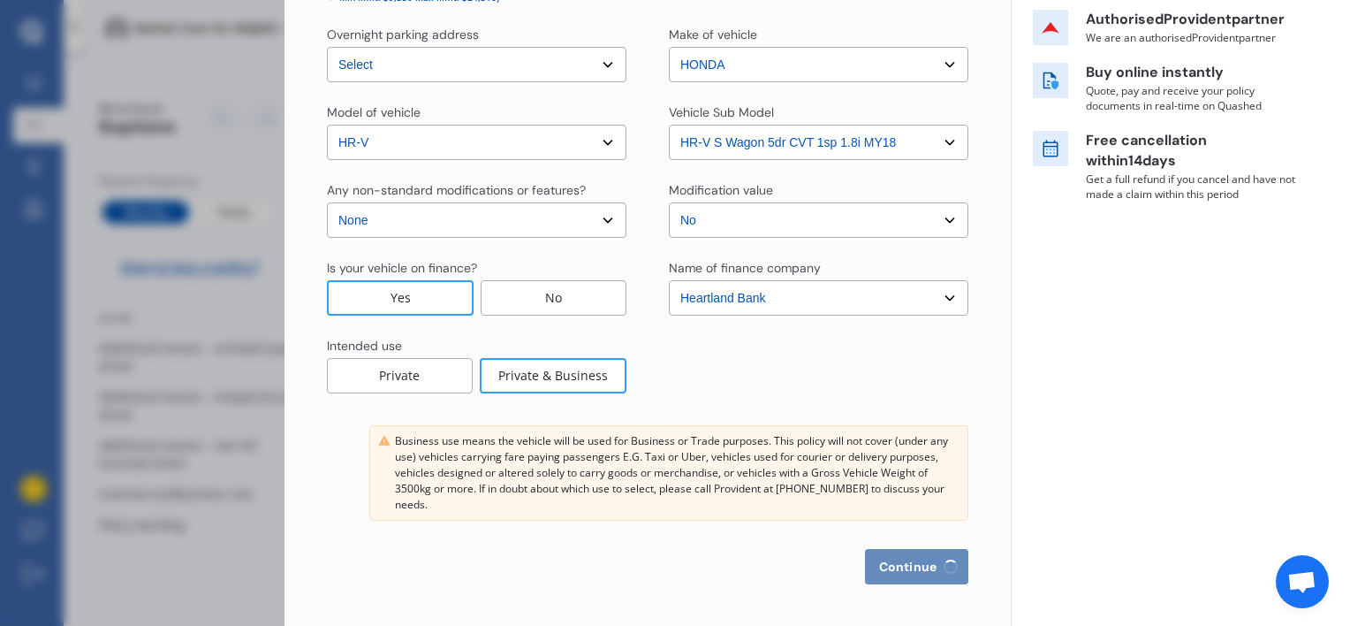
select select "0"
select select "25"
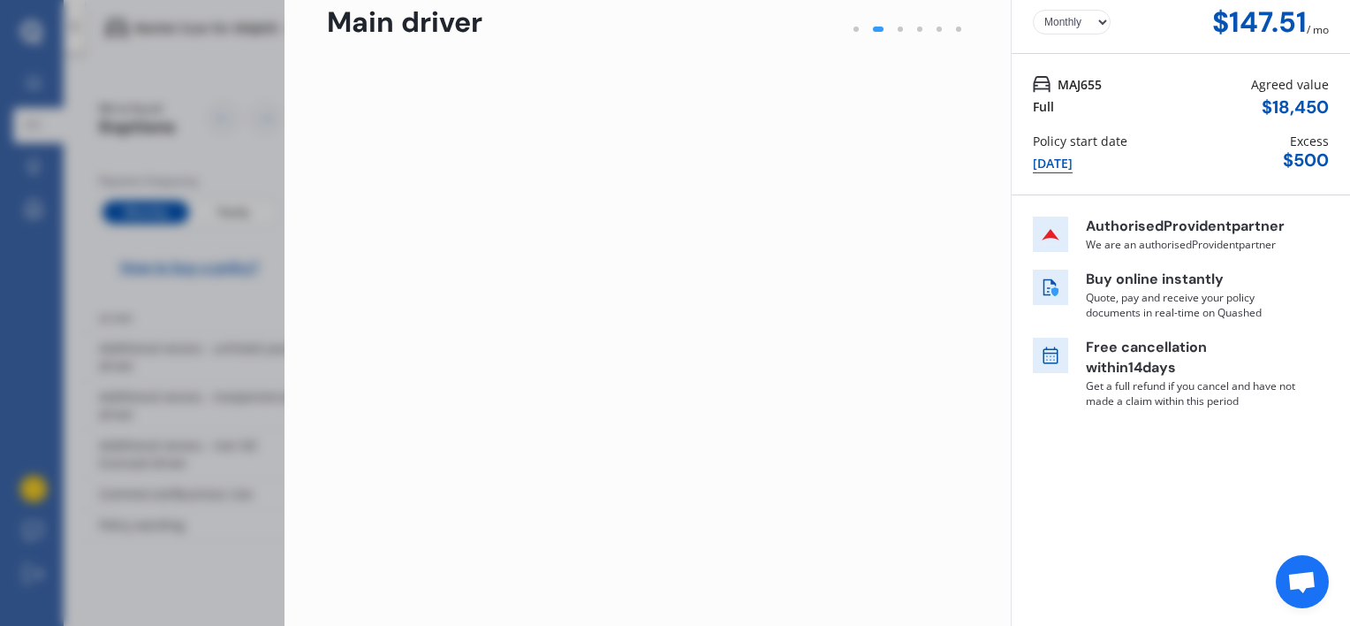
scroll to position [0, 0]
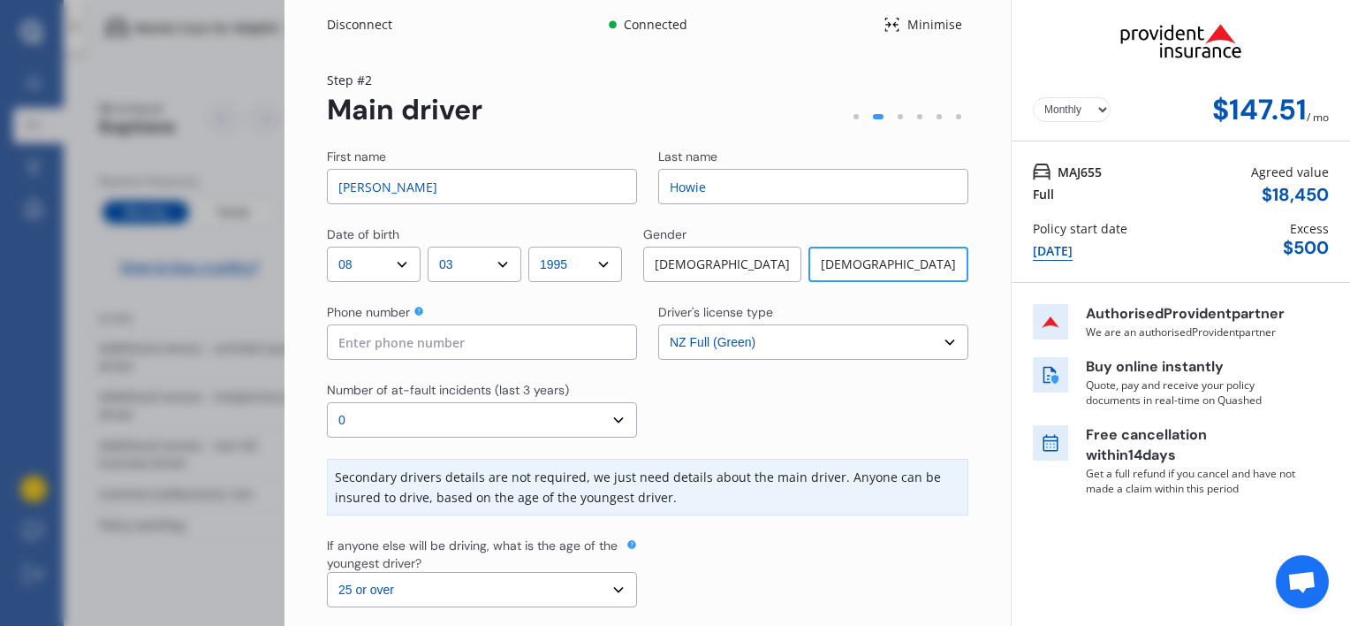
click at [854, 118] on div at bounding box center [856, 116] width 5 height 5
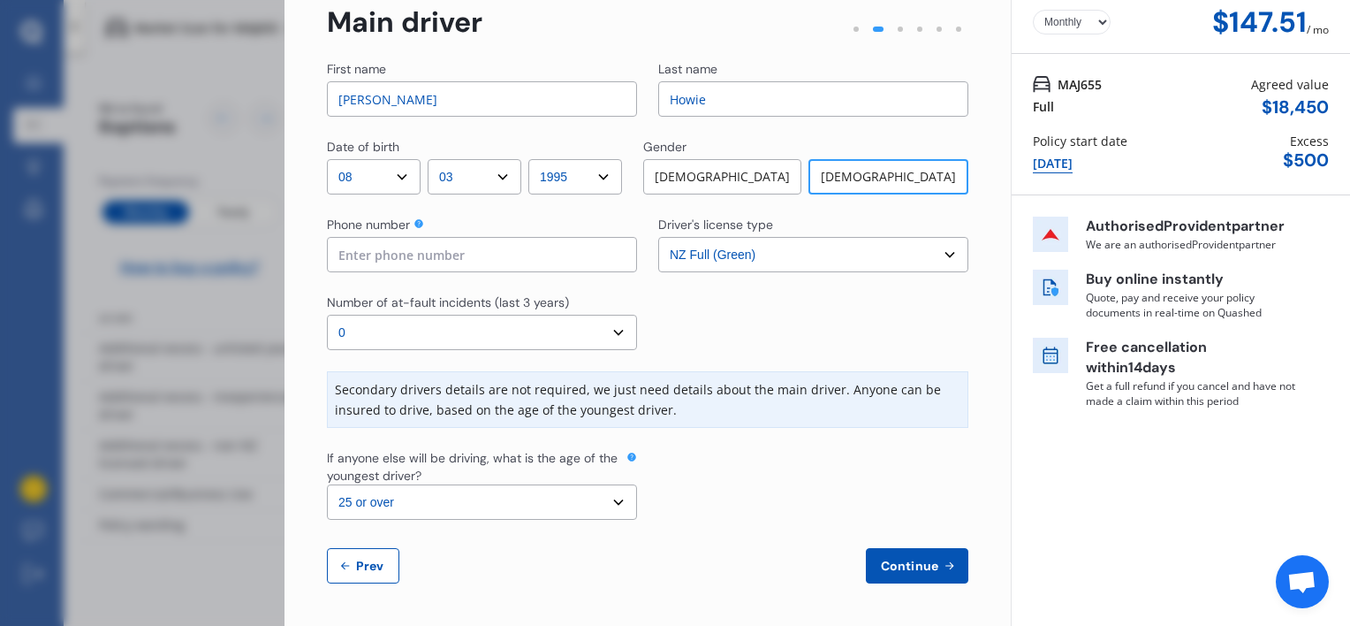
click at [361, 560] on span "Prev" at bounding box center [370, 566] width 35 height 14
select select "full"
select select "OFF-STREET"
select select "[STREET_ADDRESS]"
select select "HONDA"
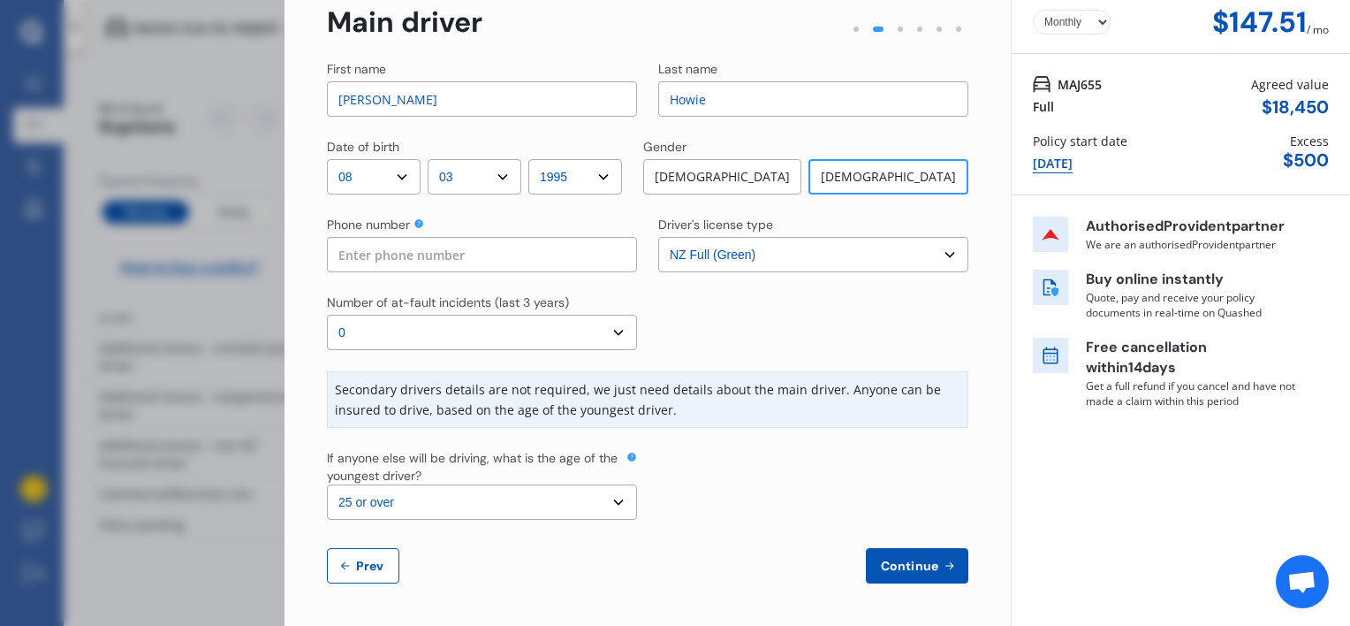
select select "HR-V"
select select "NZVHOND2019AEAA"
select select "none"
select select "NO"
select select "FC0225"
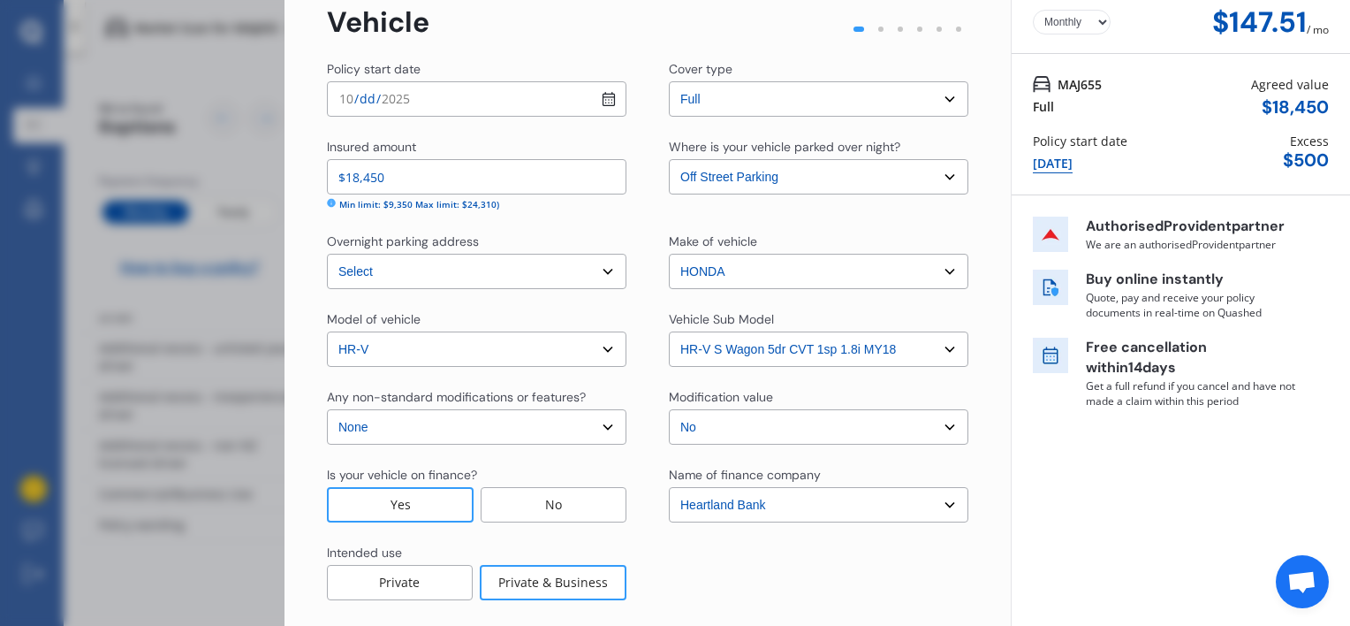
click at [437, 583] on div "Private" at bounding box center [400, 582] width 146 height 35
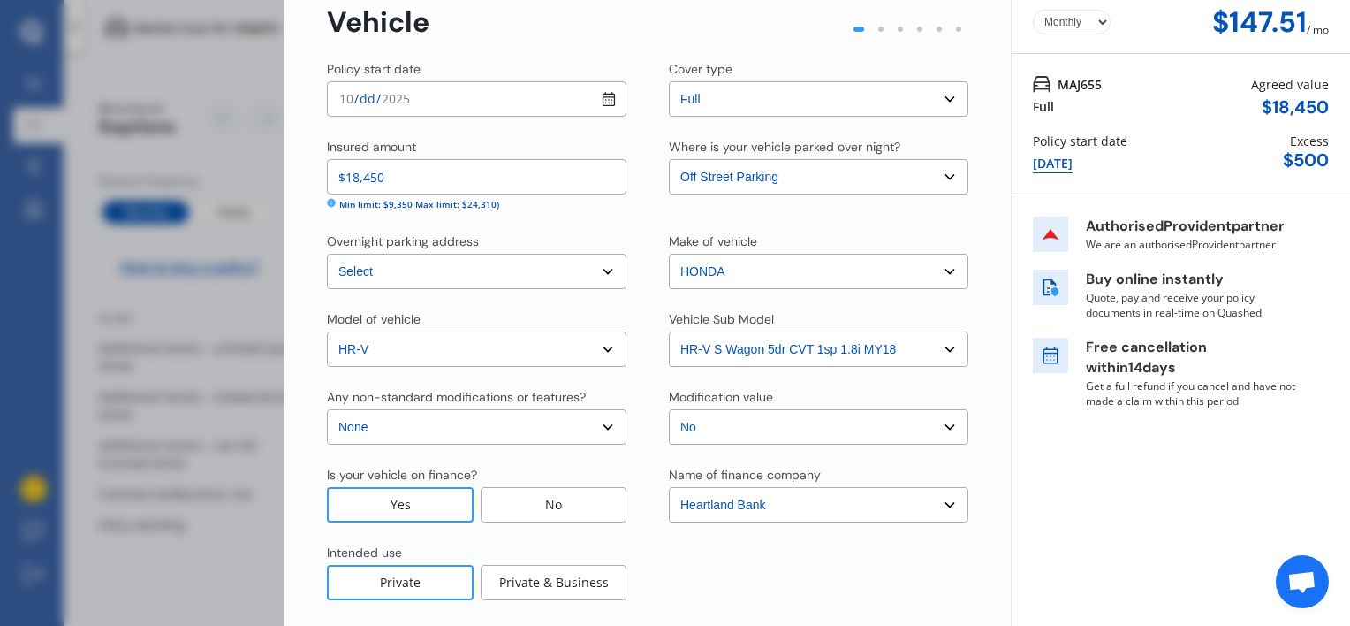
scroll to position [168, 0]
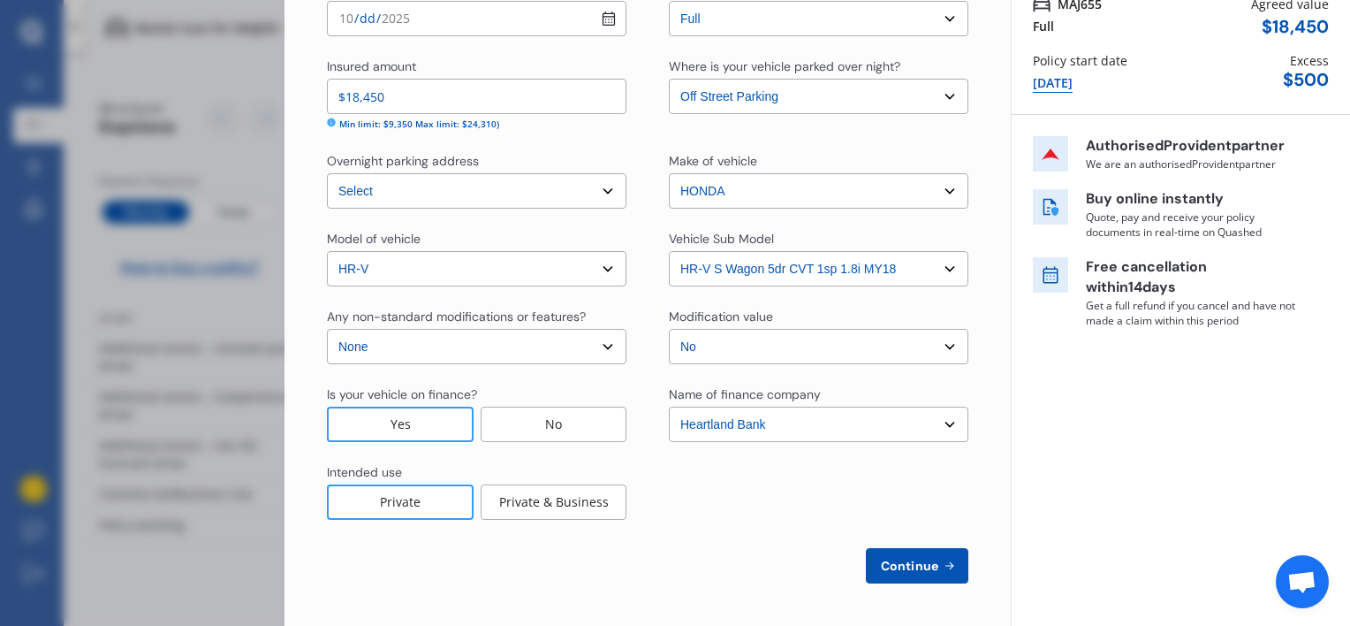
click at [885, 569] on span "Continue" at bounding box center [910, 566] width 65 height 14
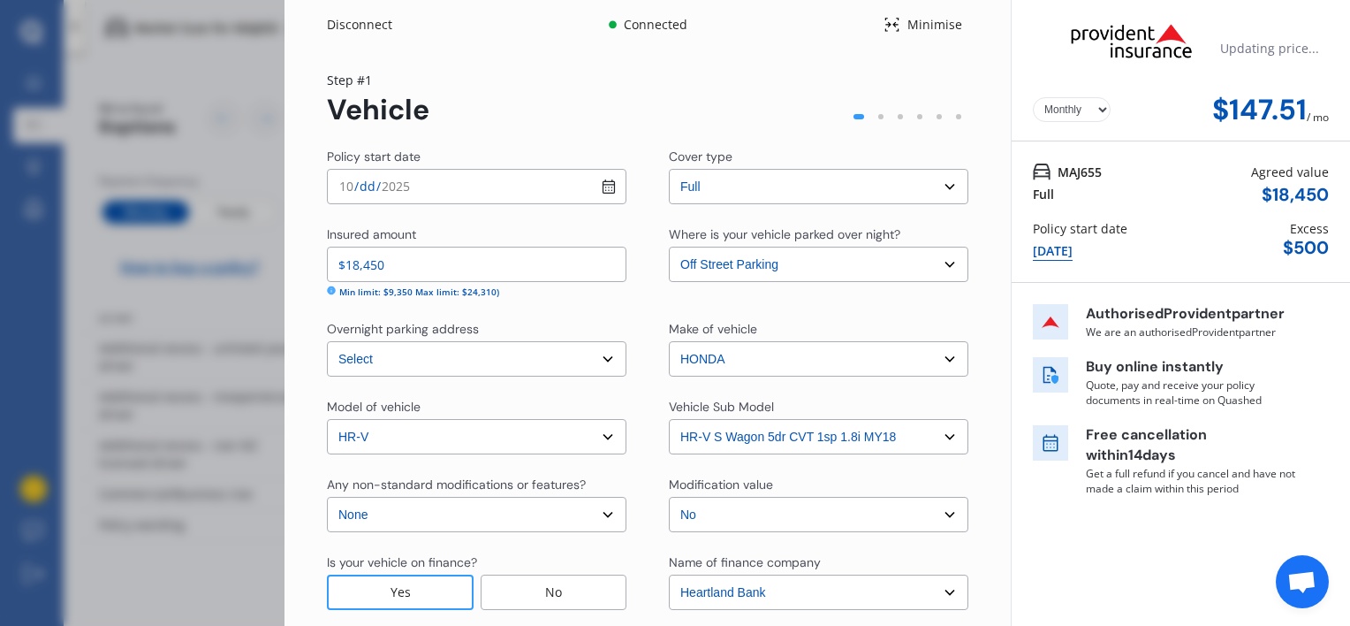
select select "08"
select select "03"
select select "1995"
select select "NZ_FULL"
select select "0"
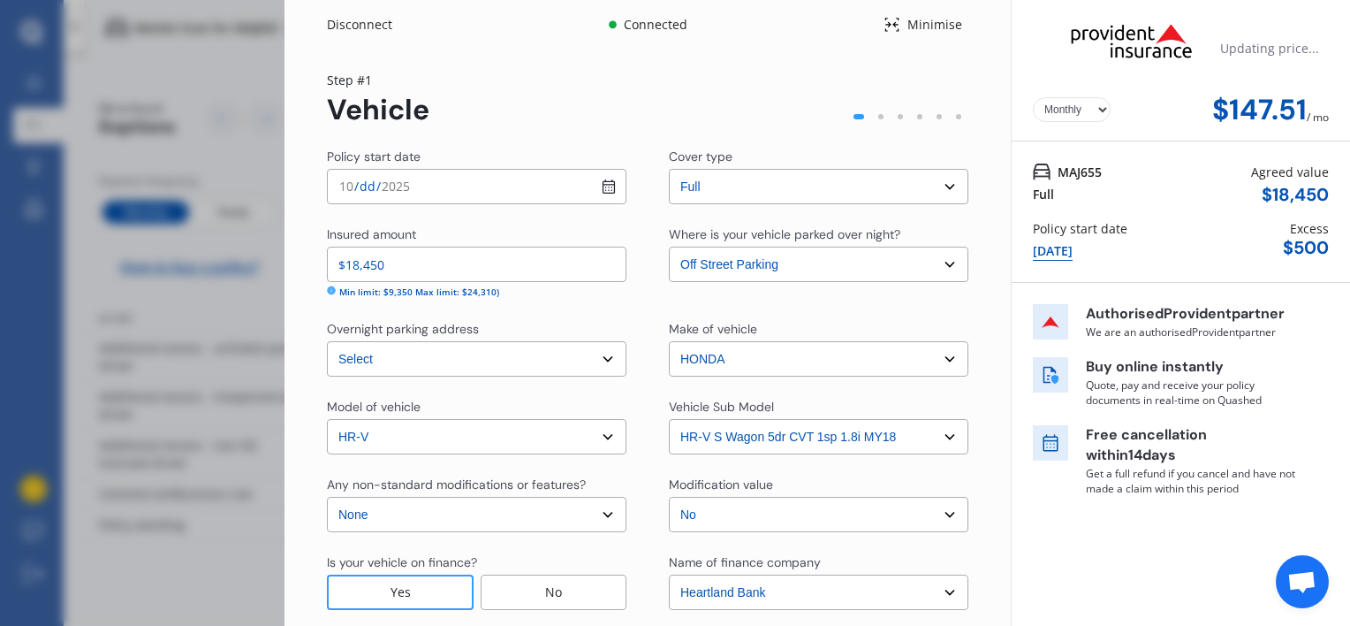
select select "25"
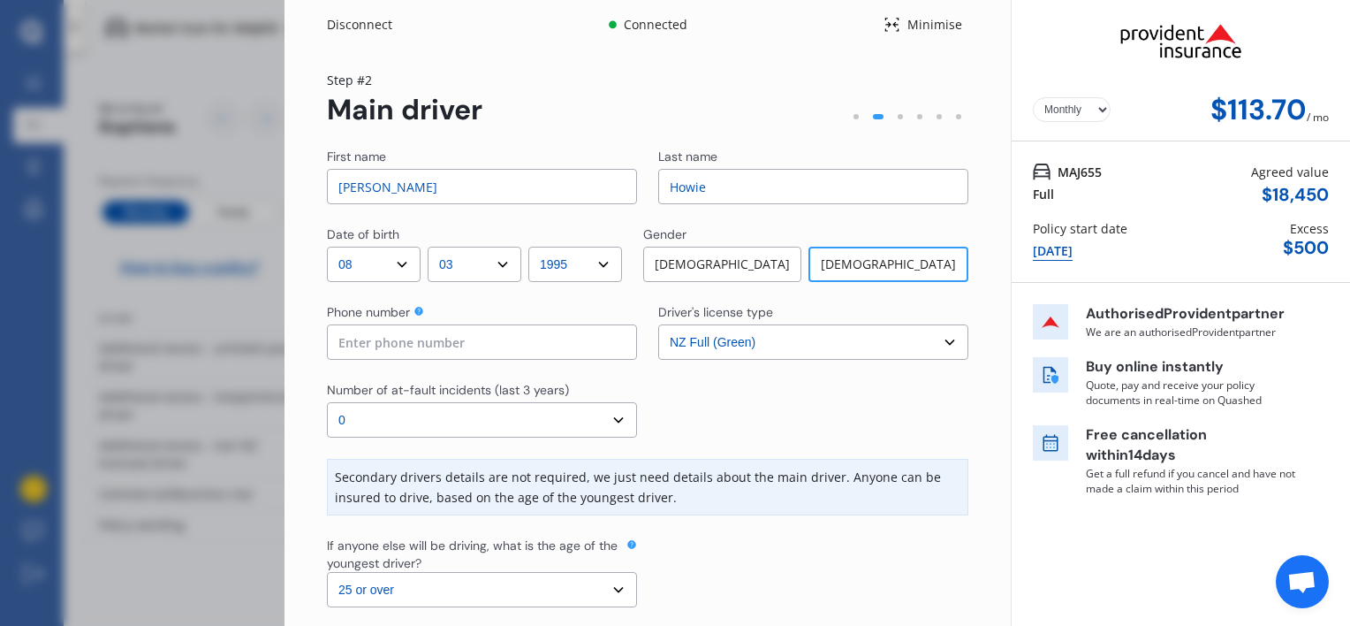
click at [799, 339] on select "Select driver's license type NZ Full (Green) NZ Supervised (Green) NZ Restricte…" at bounding box center [813, 341] width 310 height 35
click at [658, 324] on select "Select driver's license type NZ Full (Green) NZ Supervised (Green) NZ Restricte…" at bounding box center [813, 341] width 310 height 35
click at [748, 336] on select "Select driver's license type NZ Full (Green) NZ Supervised (Green) NZ Restricte…" at bounding box center [813, 341] width 310 height 35
select select "NZ_FULL"
click at [658, 324] on select "Select driver's license type NZ Full (Green) NZ Supervised (Green) NZ Restricte…" at bounding box center [813, 341] width 310 height 35
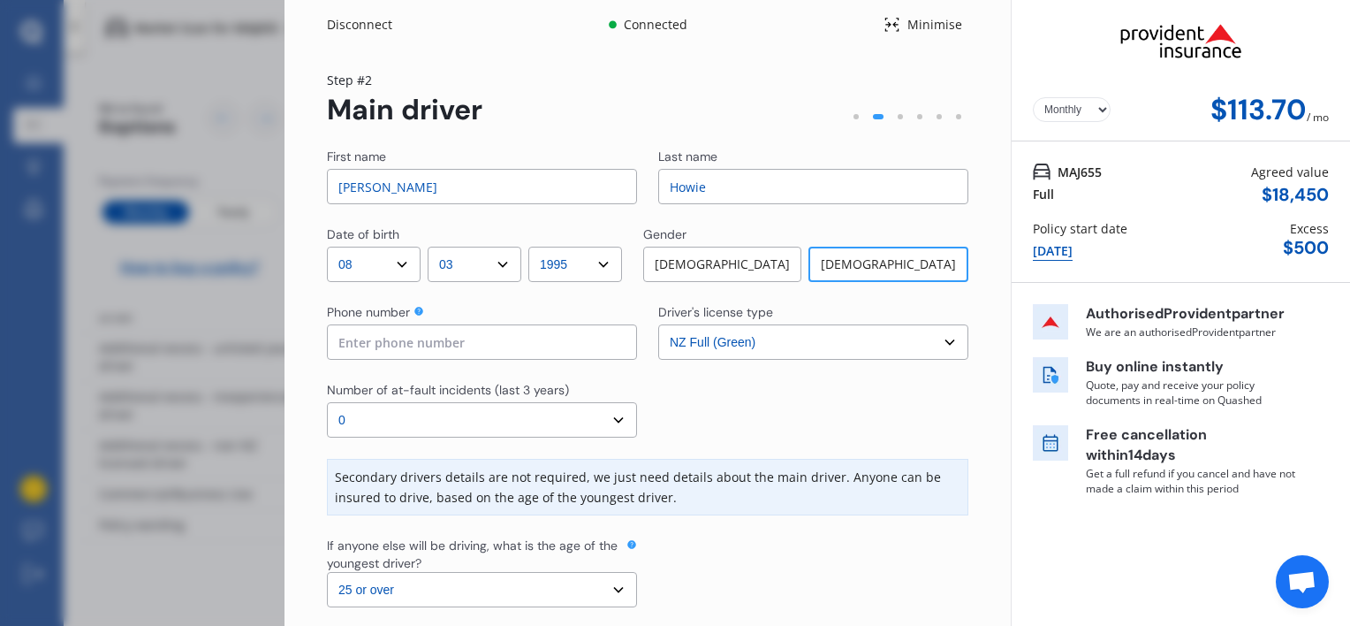
click at [385, 283] on div "First name [PERSON_NAME] Last name [PERSON_NAME] Date of birth DD 01 02 03 04 0…" at bounding box center [648, 409] width 642 height 523
click at [387, 261] on select "DD 01 02 03 04 05 06 07 08 09 10 11 12 13 14 15 16 17 18 19 20 21 22 23 24 25 2…" at bounding box center [374, 264] width 94 height 35
click at [430, 136] on div "Step # 2 Main driver First name [PERSON_NAME] Last name [PERSON_NAME] Date of b…" at bounding box center [648, 371] width 642 height 600
click at [404, 170] on input "[PERSON_NAME]" at bounding box center [482, 186] width 310 height 35
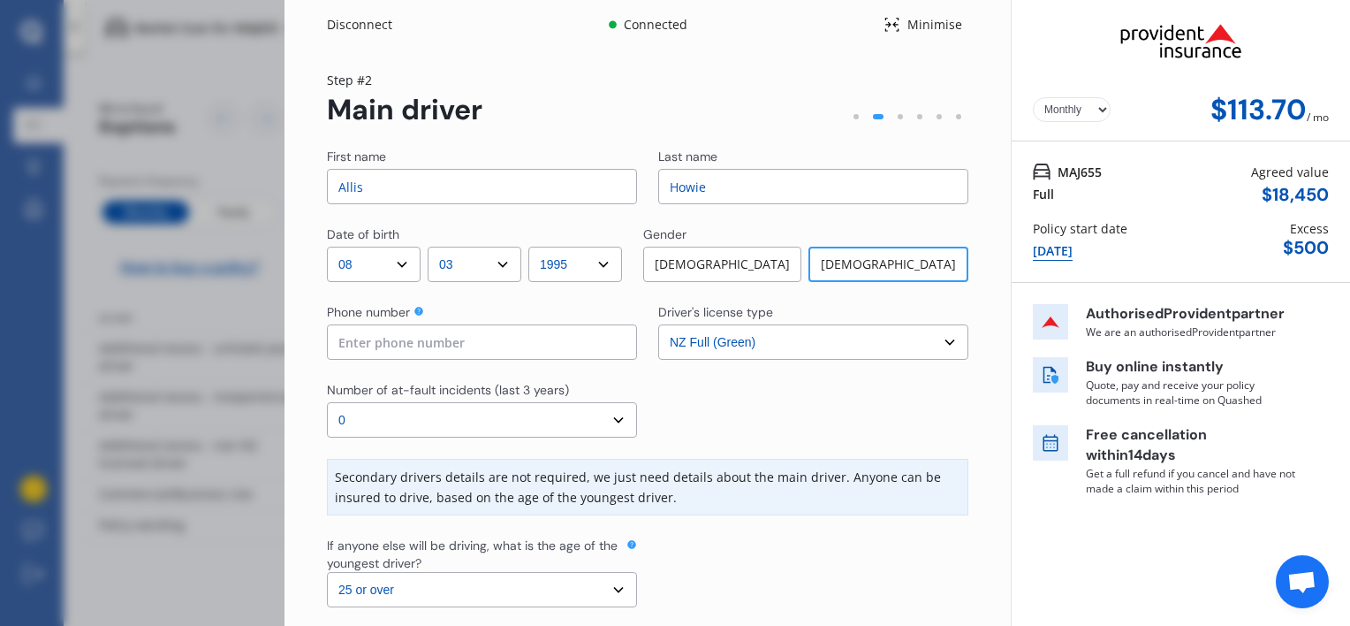
type input "[PERSON_NAME]"
type input "0274266395"
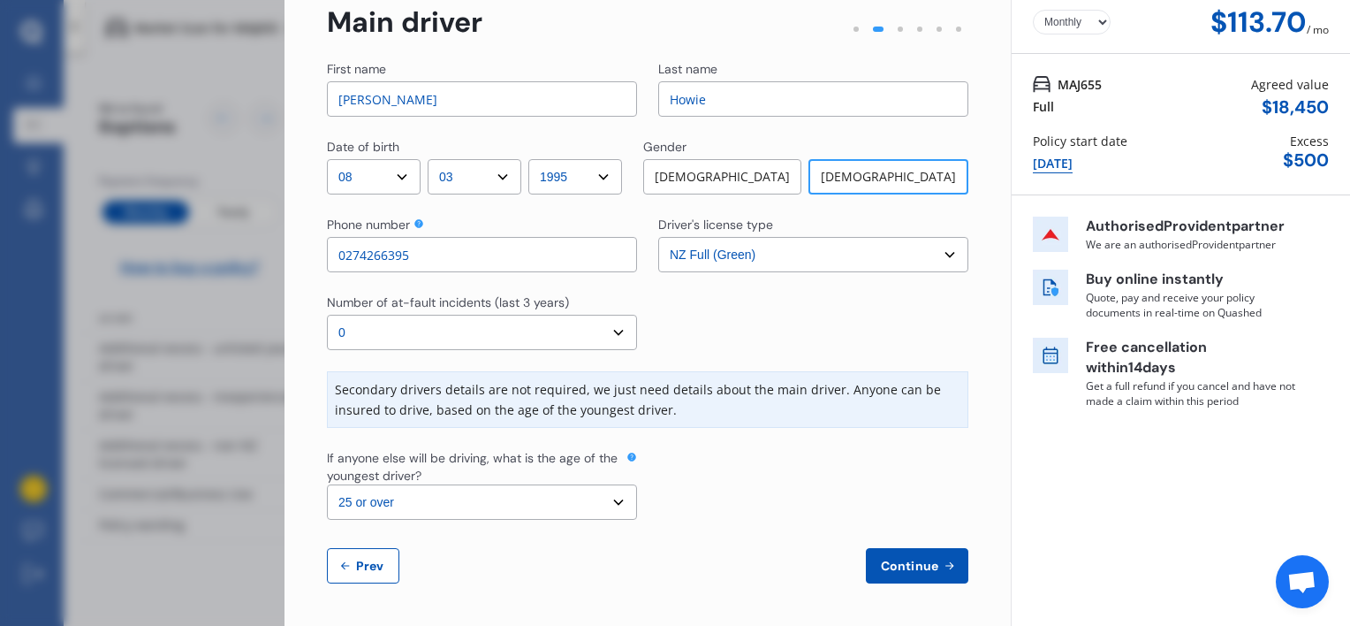
click at [610, 499] on select "Select the age of the youngest driver. 16 17 18 19 20 21 22 23 24 25 or over" at bounding box center [482, 501] width 310 height 35
click at [887, 566] on span "Continue" at bounding box center [910, 566] width 65 height 14
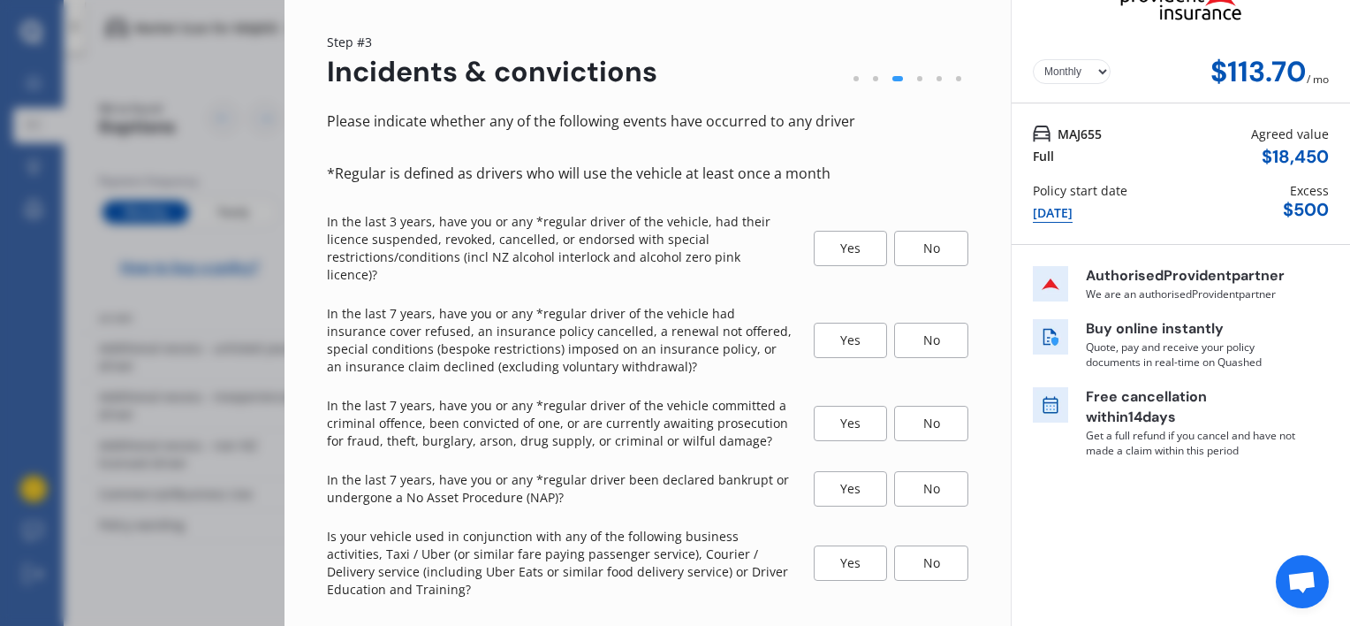
scroll to position [39, 0]
click at [955, 240] on div "No" at bounding box center [931, 247] width 74 height 35
click at [924, 322] on div "No" at bounding box center [931, 339] width 74 height 35
click at [946, 405] on div "No" at bounding box center [931, 422] width 74 height 35
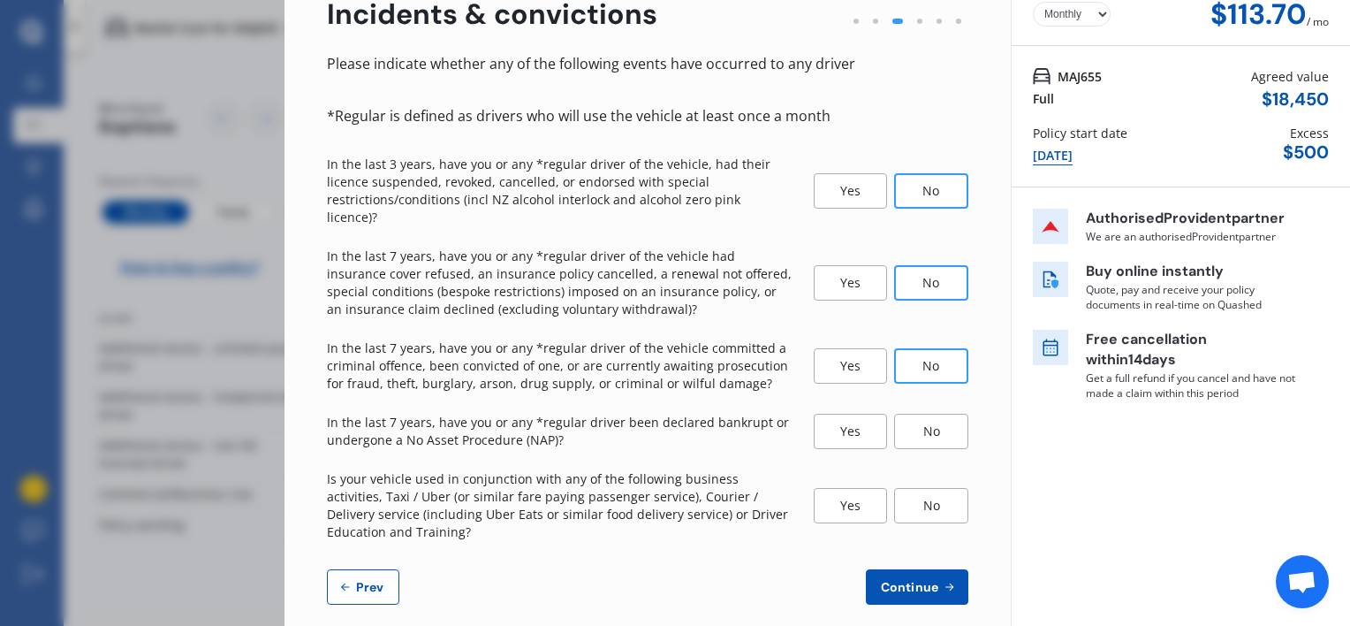
scroll to position [99, 0]
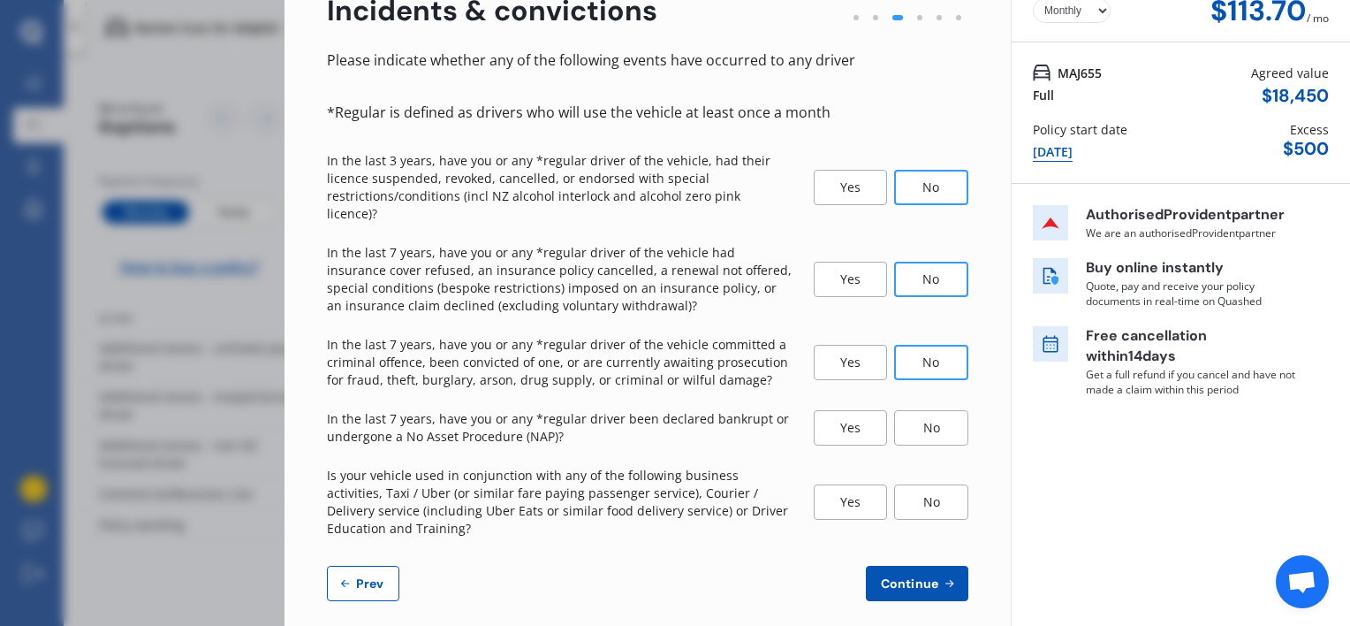
click at [940, 410] on div "No" at bounding box center [931, 427] width 74 height 35
click at [925, 485] on div "No" at bounding box center [931, 501] width 74 height 35
click at [916, 576] on span "Continue" at bounding box center [910, 583] width 65 height 14
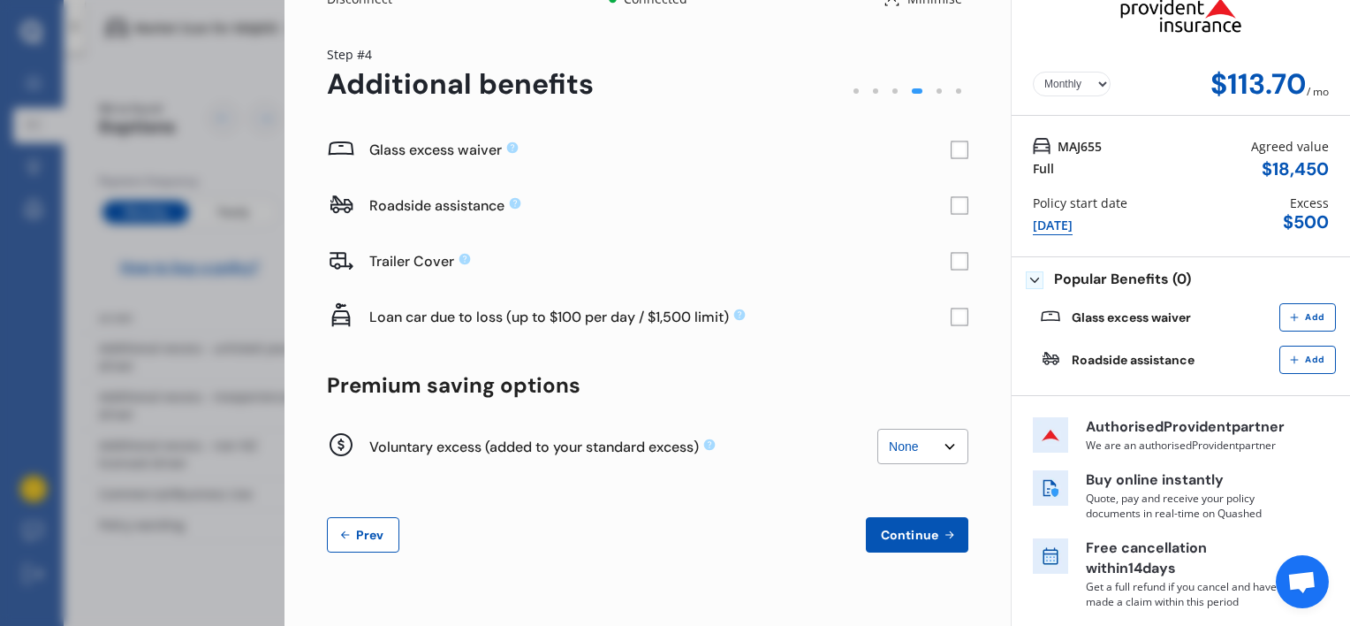
scroll to position [0, 0]
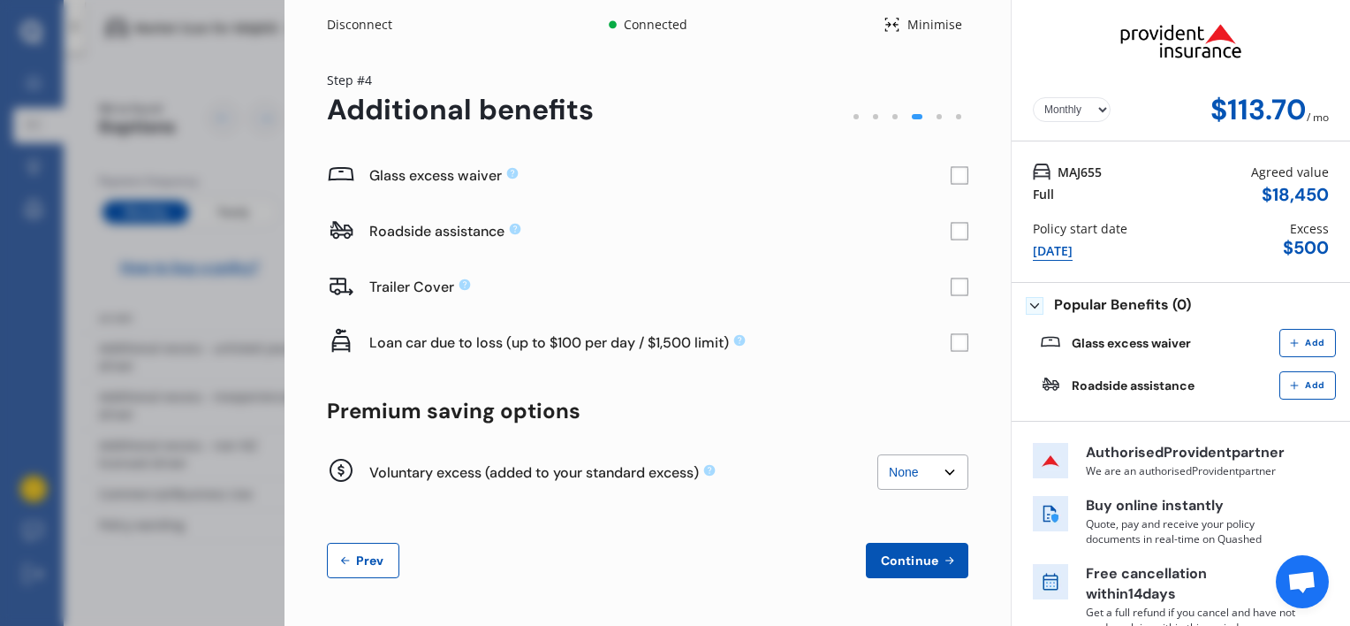
click at [953, 169] on rect at bounding box center [960, 176] width 18 height 18
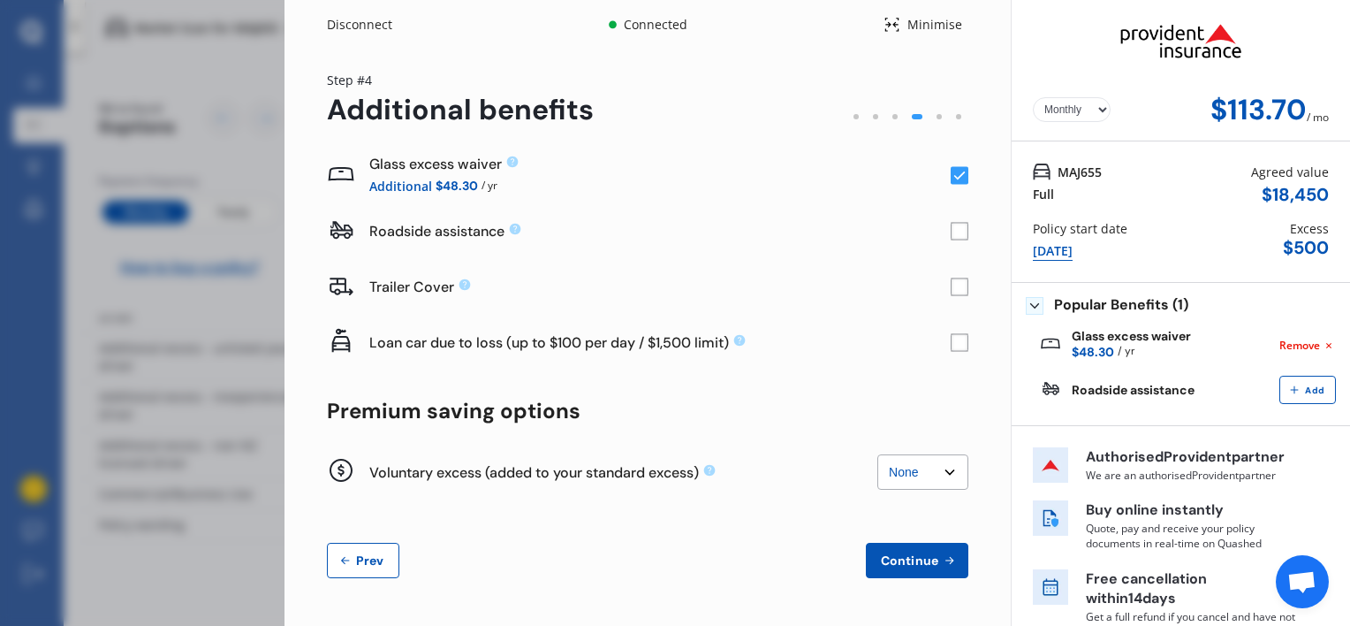
click at [953, 231] on rect at bounding box center [960, 232] width 18 height 18
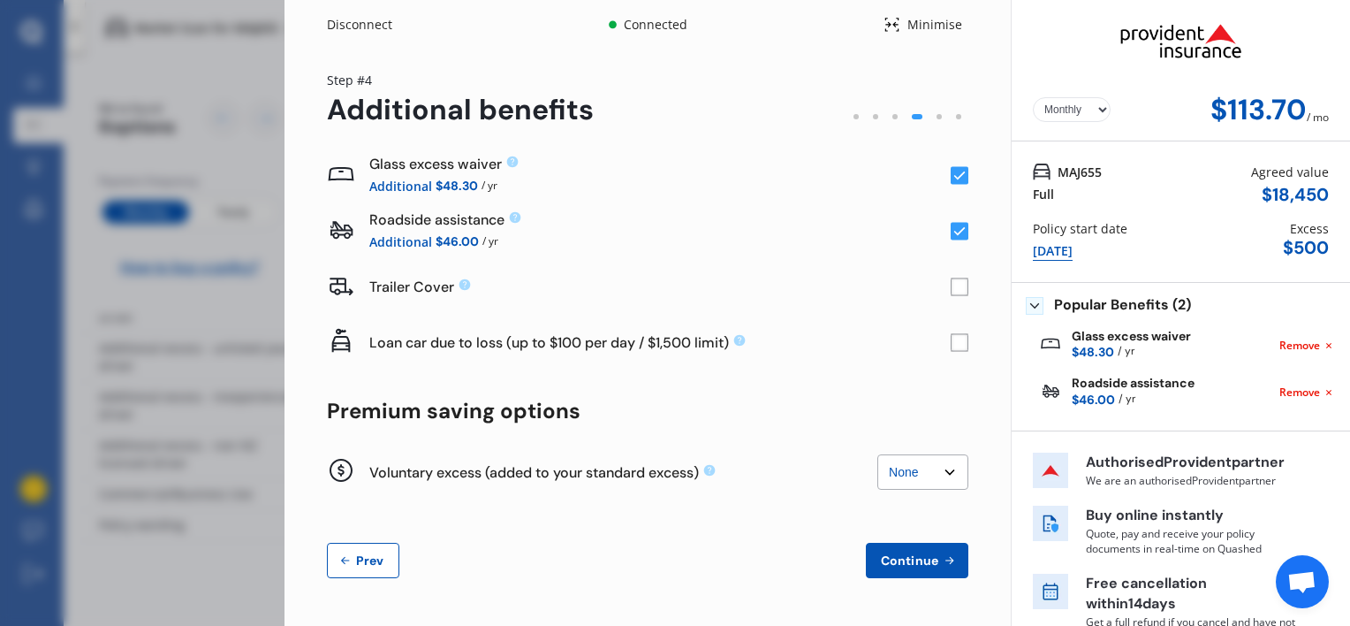
click at [954, 293] on rect at bounding box center [960, 287] width 18 height 18
click at [951, 347] on rect at bounding box center [960, 343] width 18 height 18
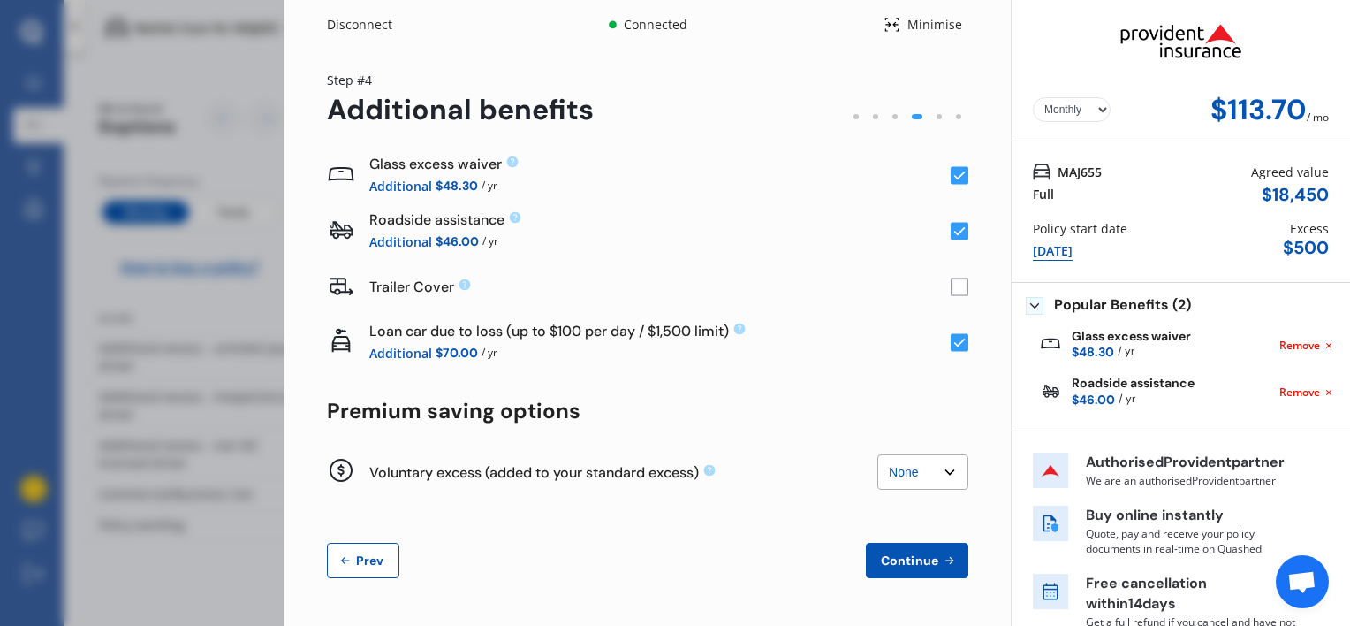
scroll to position [35, 0]
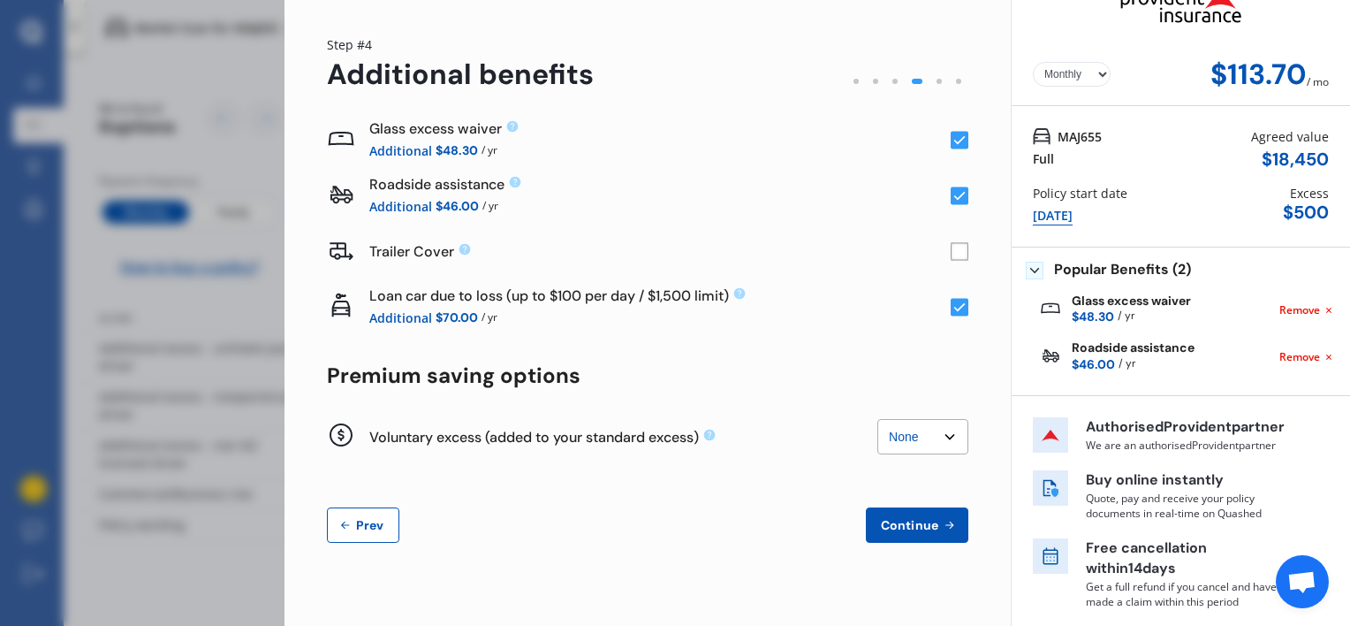
click at [908, 445] on select "None $200 $450 $700 $950 $1,200 $1,700" at bounding box center [923, 436] width 91 height 35
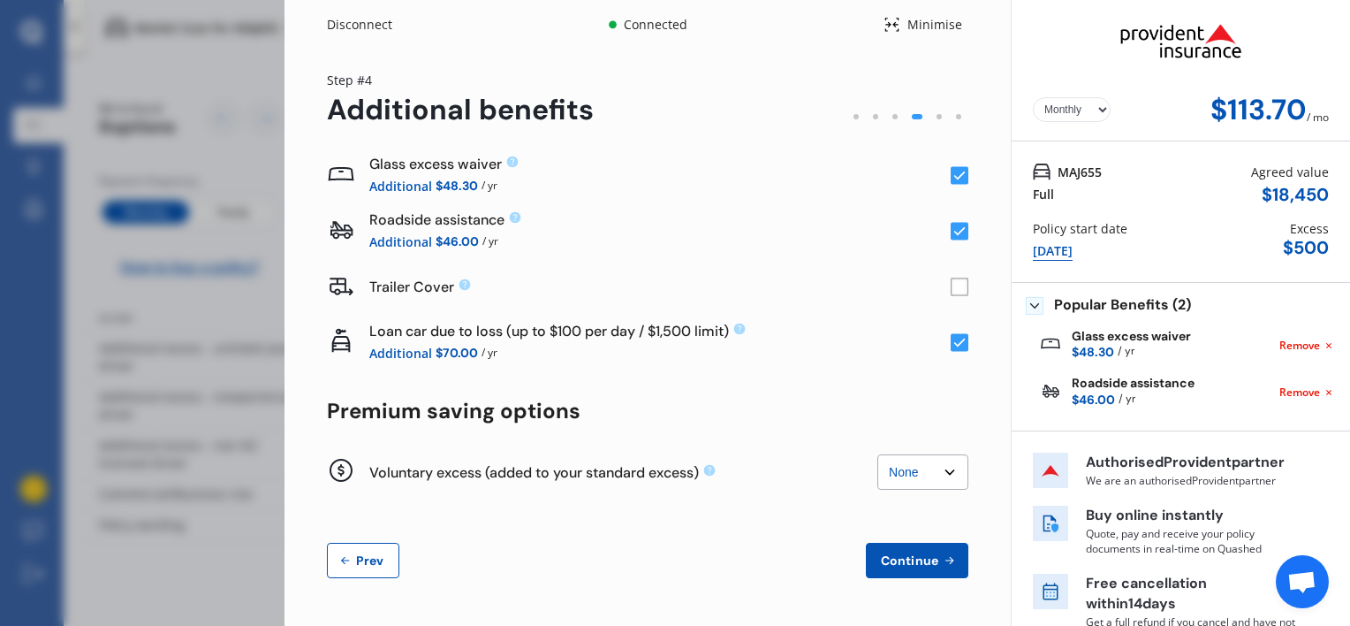
click at [912, 474] on select "None $200 $450 $700 $950 $1,200 $1,700" at bounding box center [923, 471] width 91 height 35
click at [878, 454] on select "None $200 $450 $700 $950 $1,200 $1,700" at bounding box center [923, 471] width 91 height 35
click at [901, 467] on select "None $200 $450 $700 $950 $1,200 $1,700" at bounding box center [923, 471] width 91 height 35
select select "0"
click at [878, 454] on select "None $200 $450 $700 $950 $1,200 $1,700" at bounding box center [923, 471] width 91 height 35
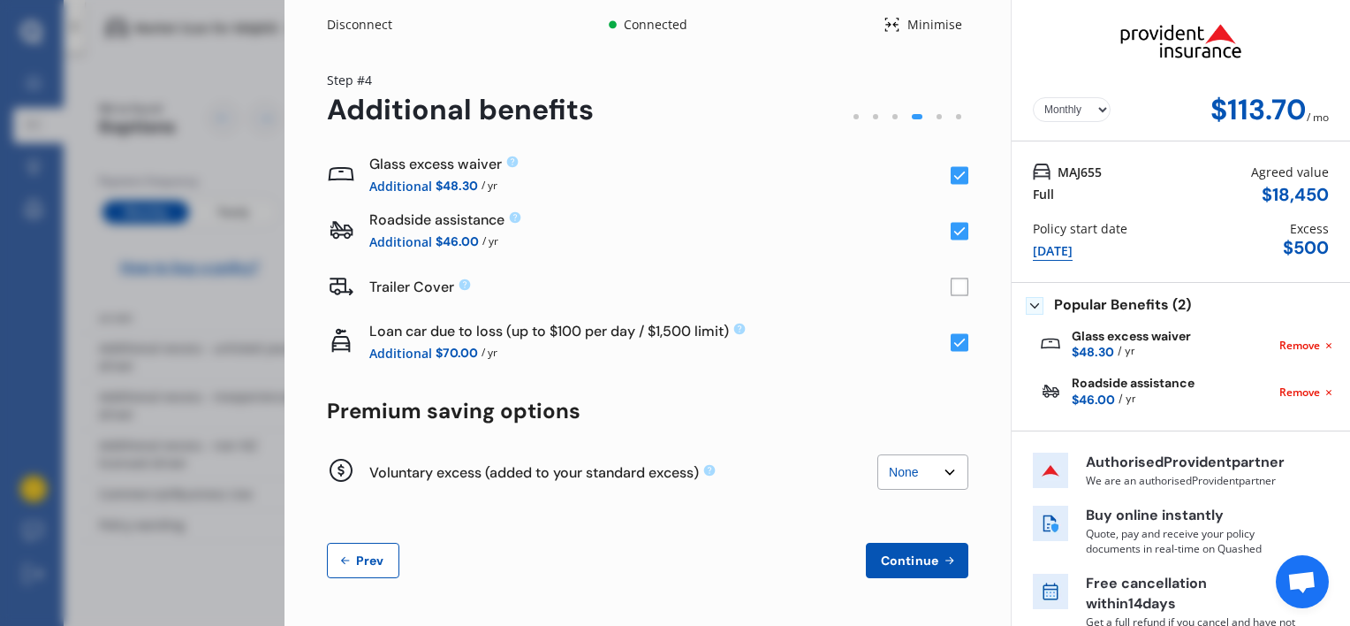
click at [1073, 247] on div "[DATE]" at bounding box center [1053, 250] width 40 height 19
select select "full"
select select "OFF-STREET"
select select "[STREET_ADDRESS]"
select select "HONDA"
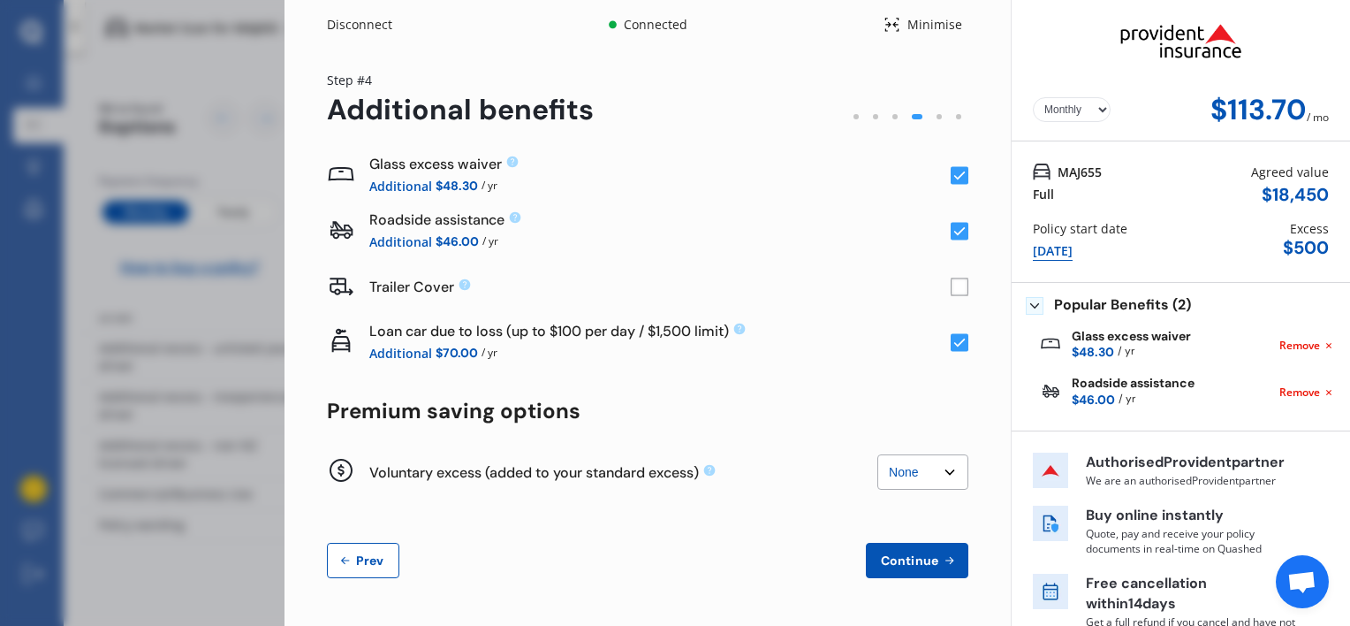
select select "HR-V"
select select "NZVHOND2019AEAA"
select select "none"
select select "NO"
select select "FC0225"
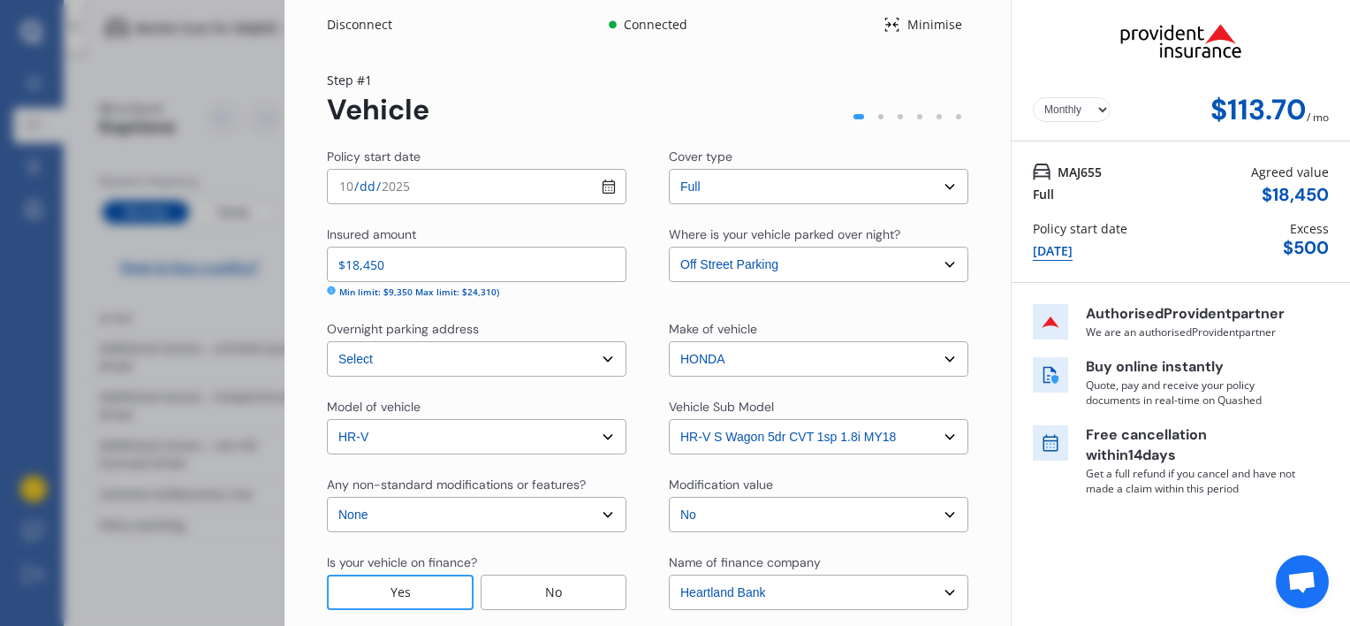
click at [608, 191] on input "[DATE]" at bounding box center [477, 186] width 300 height 35
type input "[DATE]"
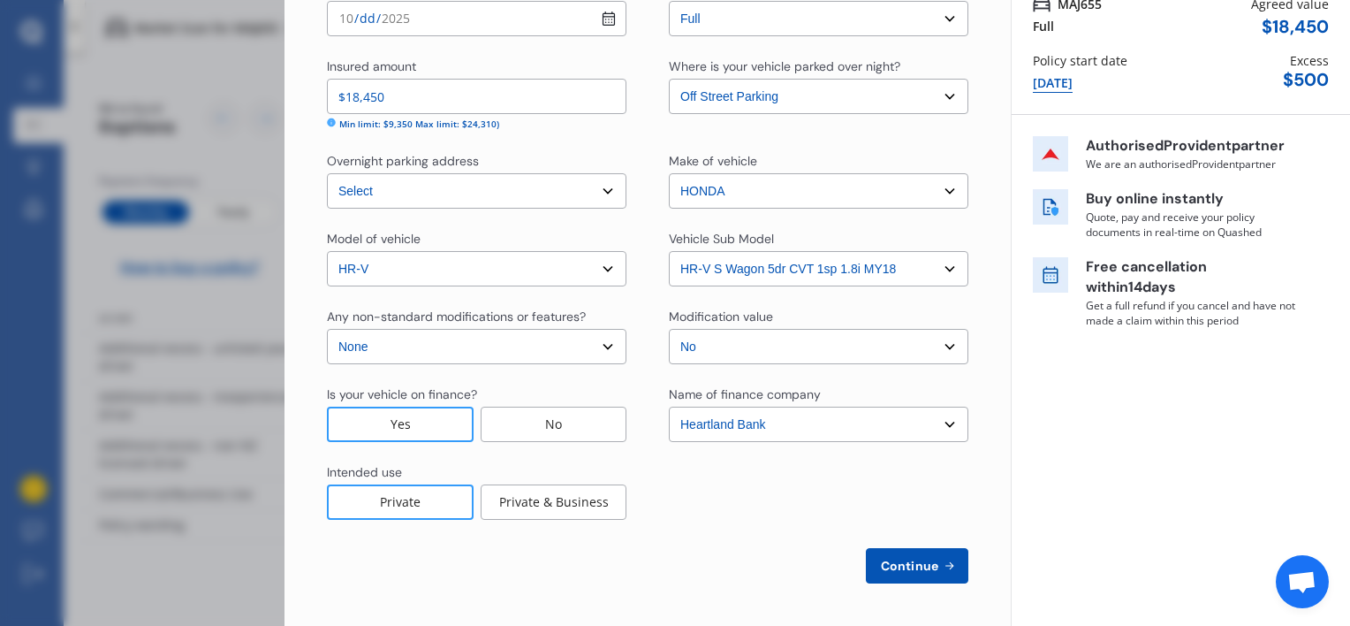
click at [909, 562] on span "Continue" at bounding box center [910, 566] width 65 height 14
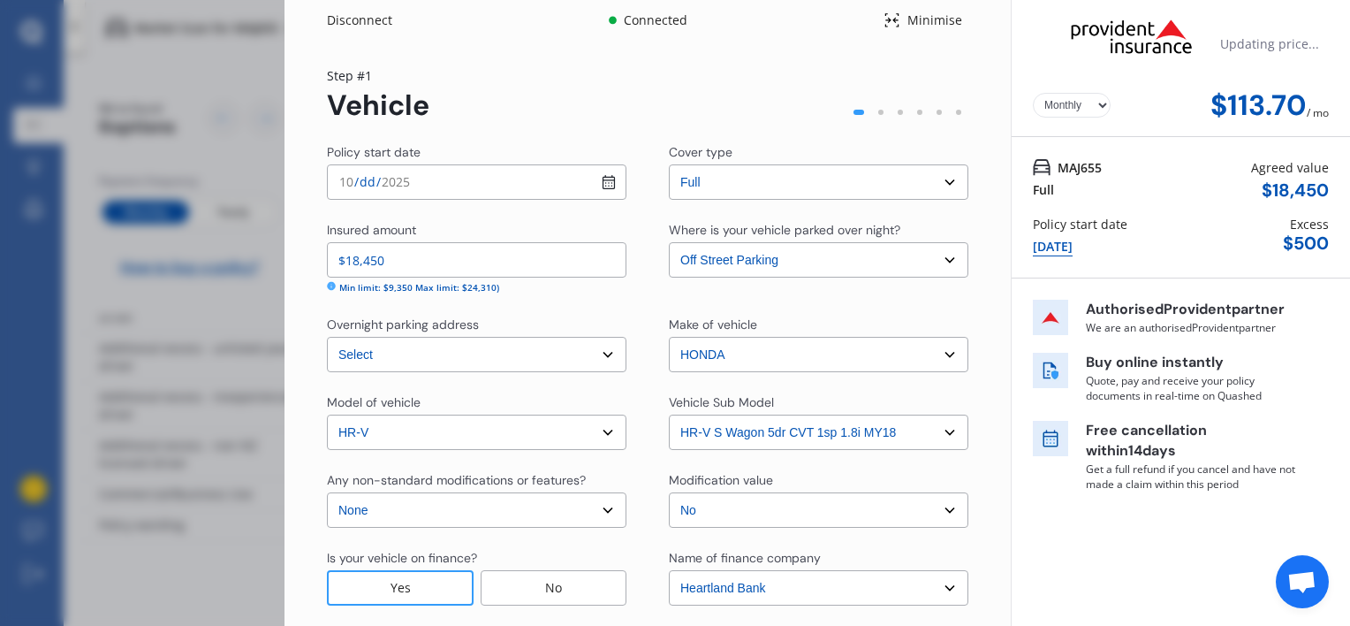
scroll to position [0, 0]
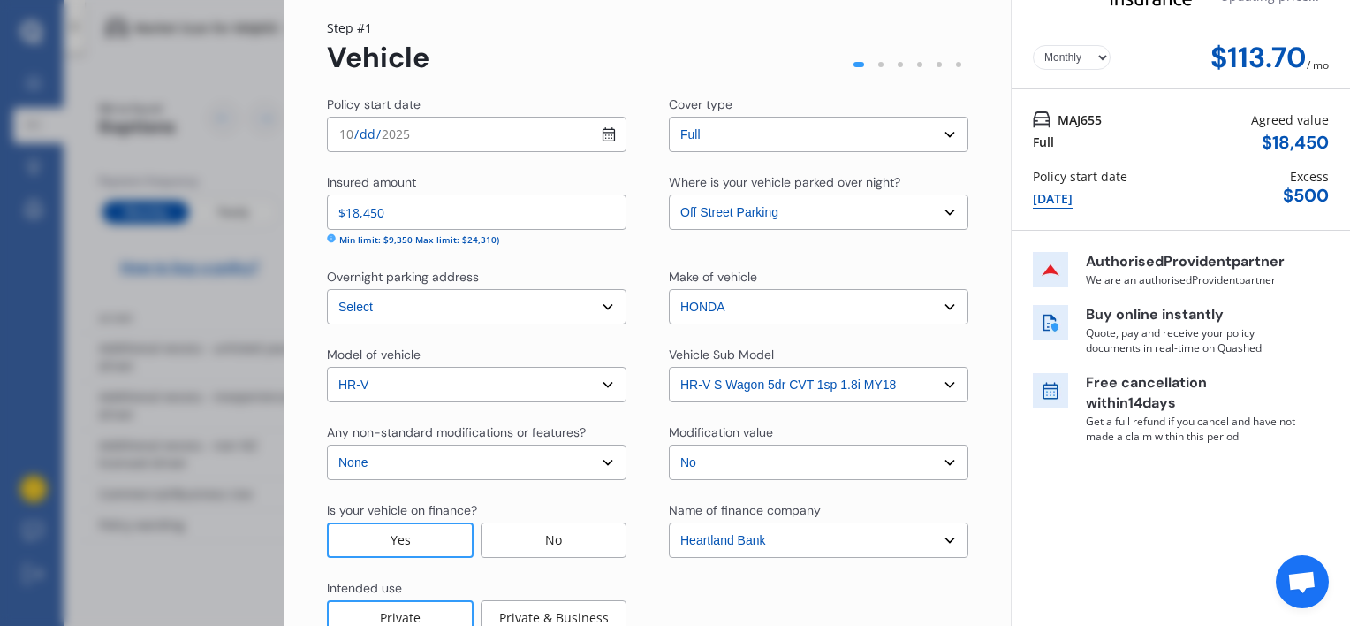
select select "08"
select select "03"
select select "1995"
select select "NZ_FULL"
select select "0"
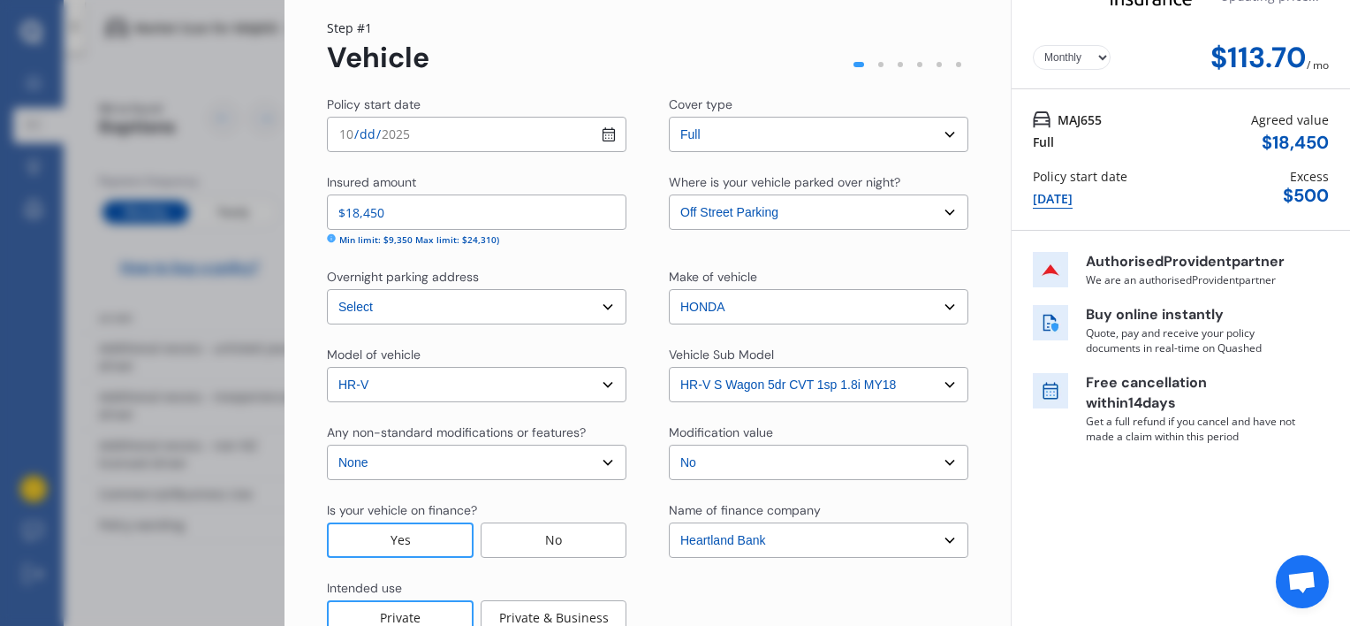
select select "25"
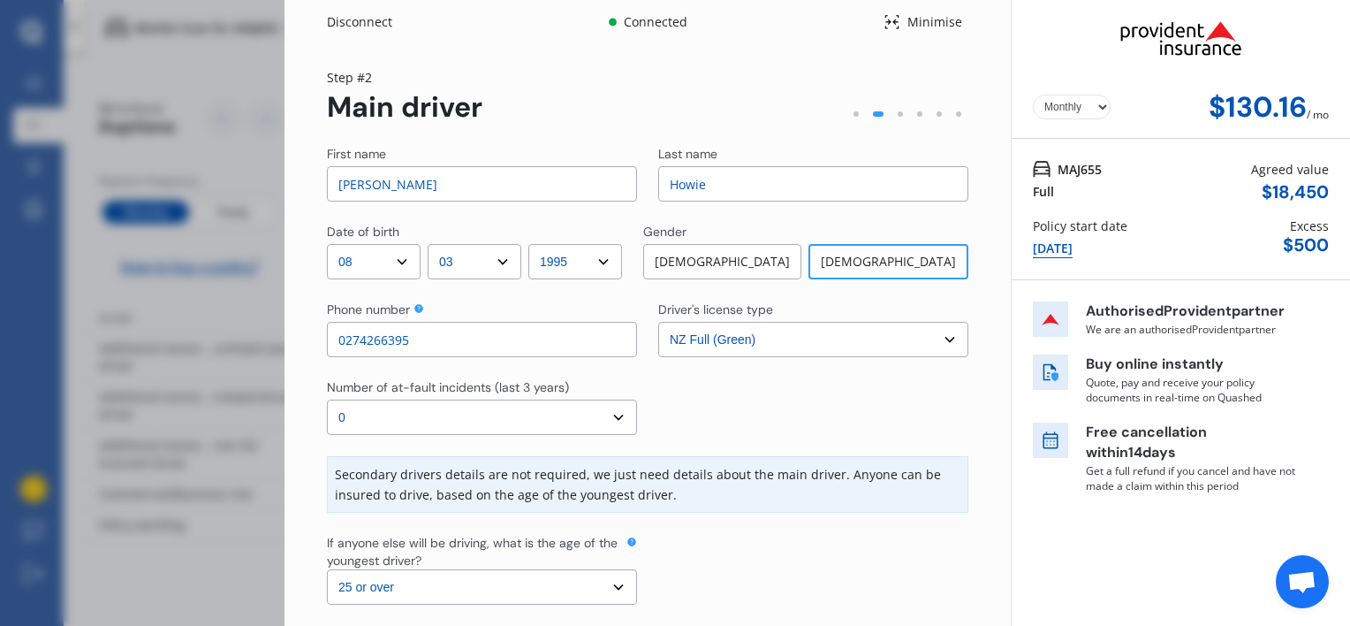
scroll to position [87, 0]
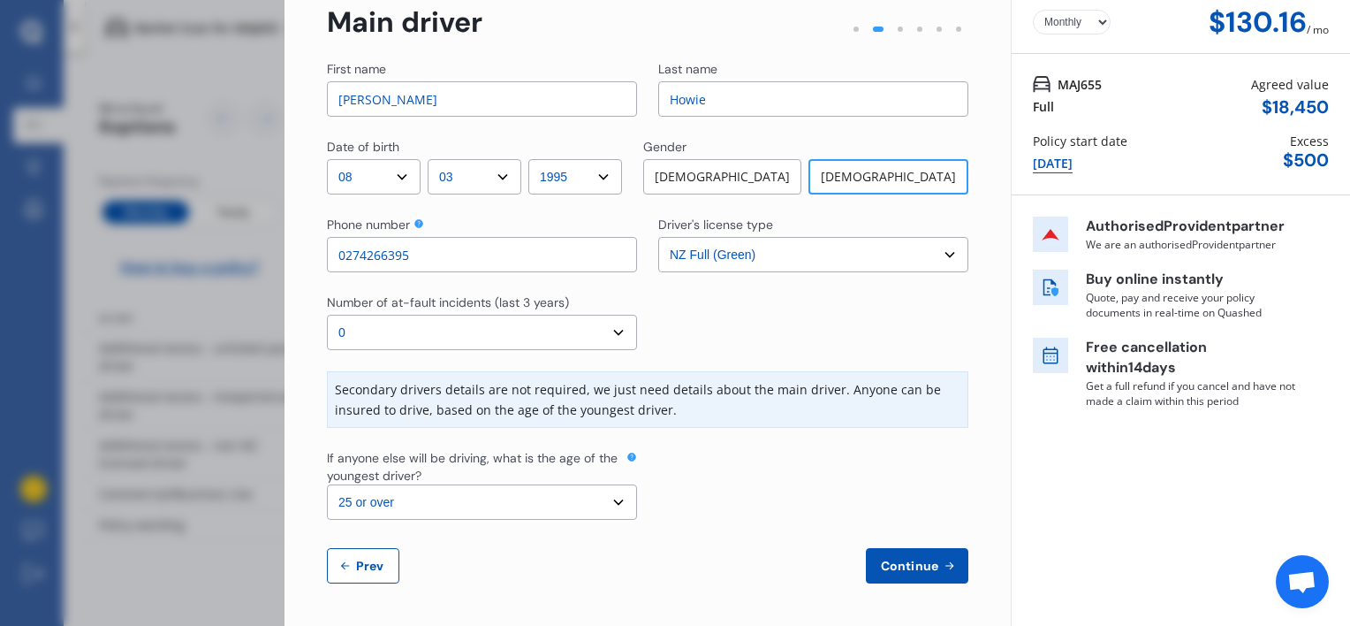
click at [878, 559] on span "Continue" at bounding box center [910, 566] width 65 height 14
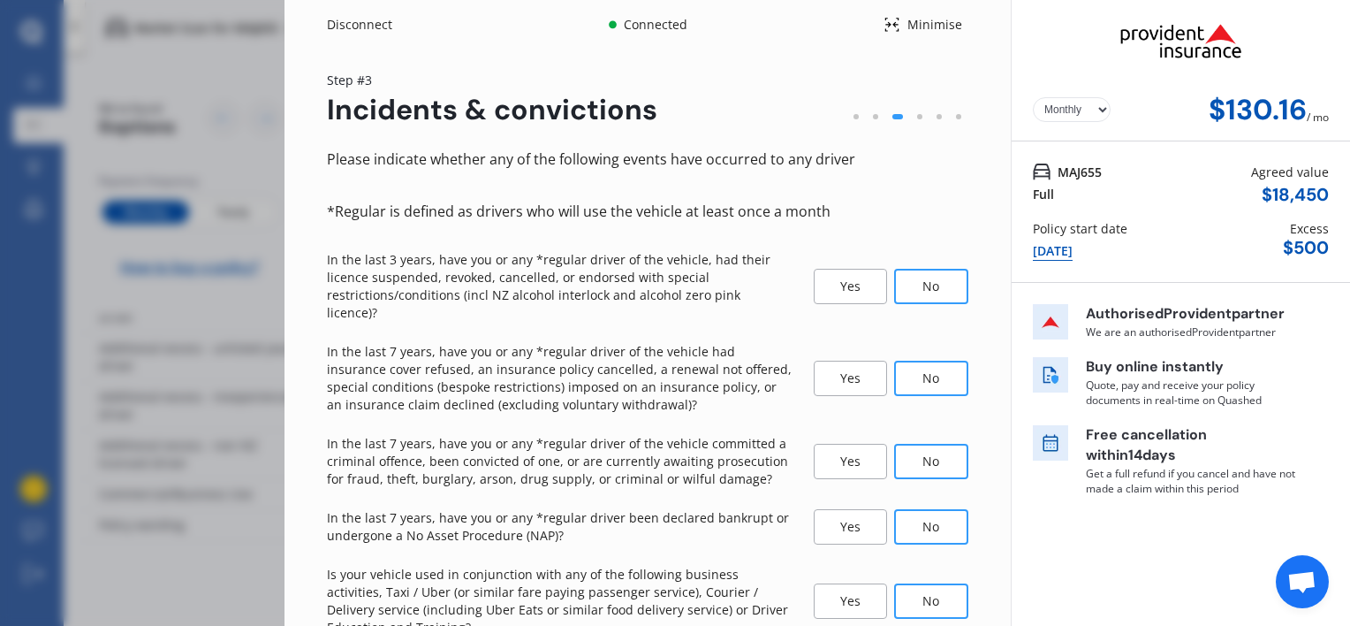
scroll to position [99, 0]
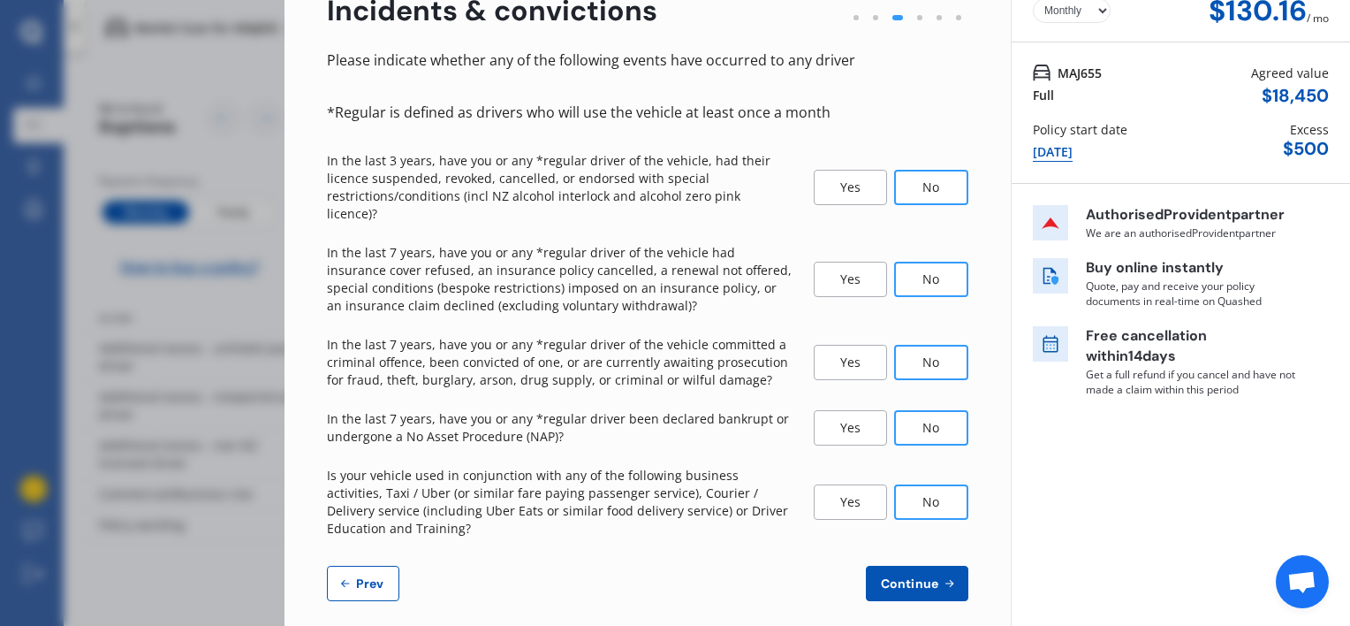
click at [912, 576] on span "Continue" at bounding box center [910, 583] width 65 height 14
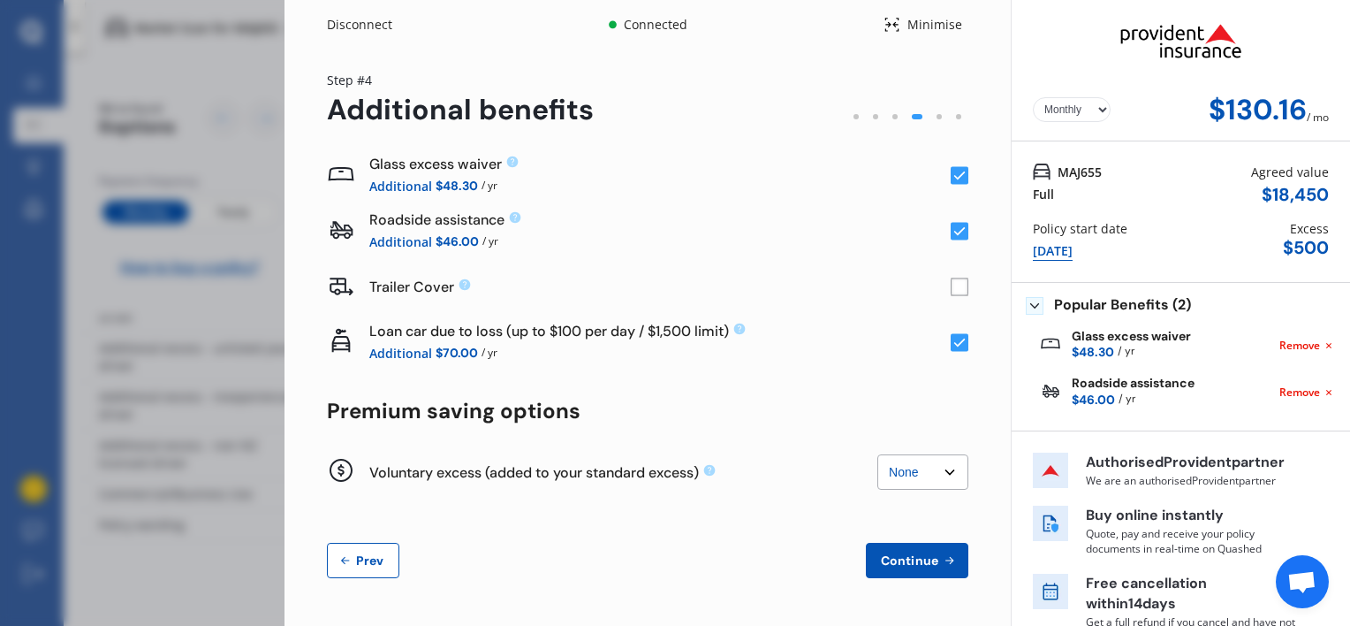
scroll to position [35, 0]
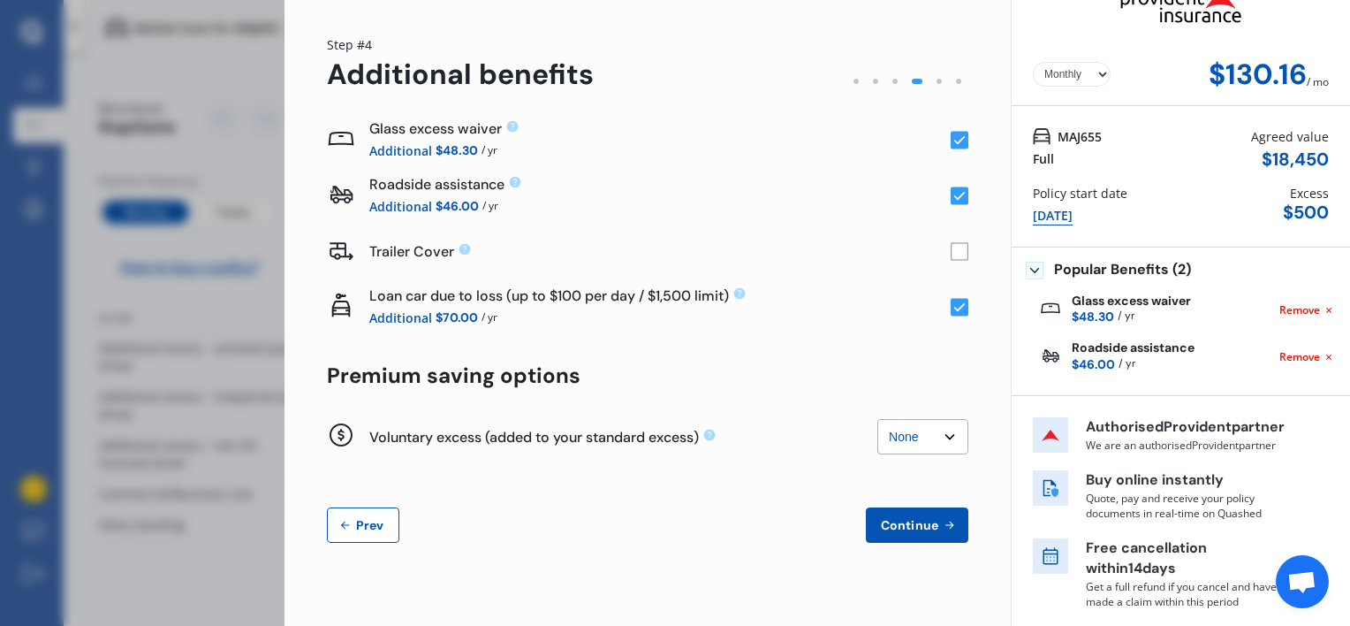
click at [909, 521] on span "Continue" at bounding box center [910, 525] width 65 height 14
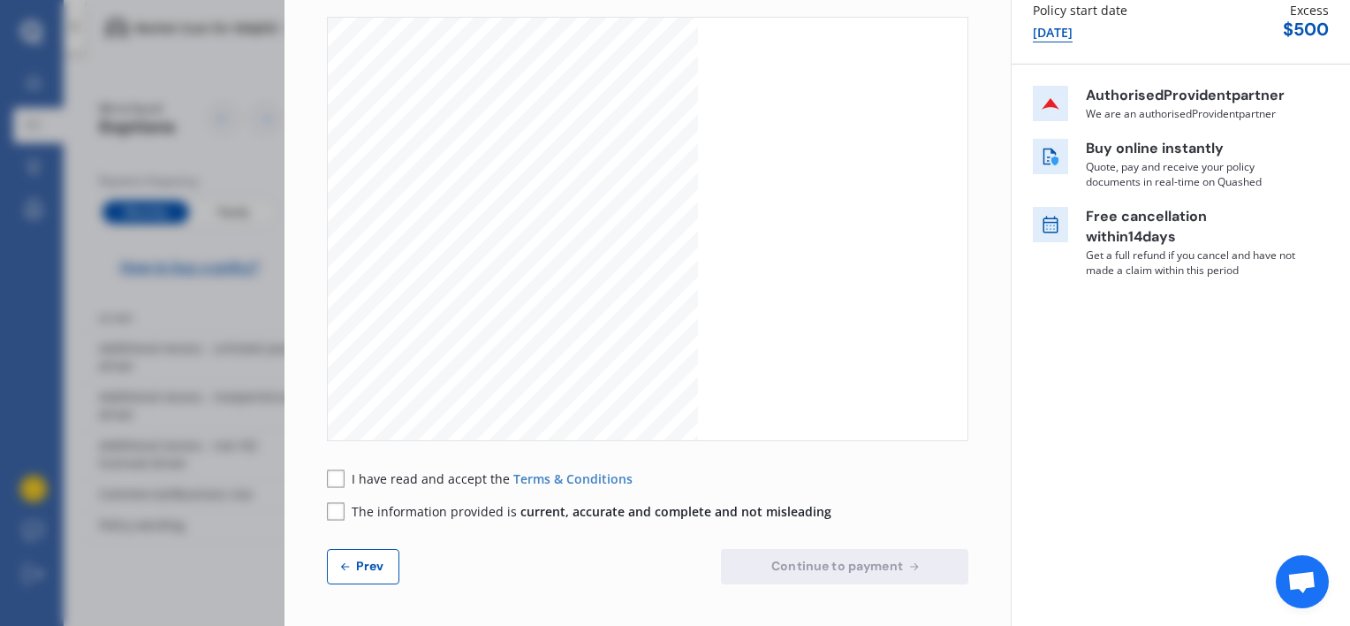
scroll to position [0, 0]
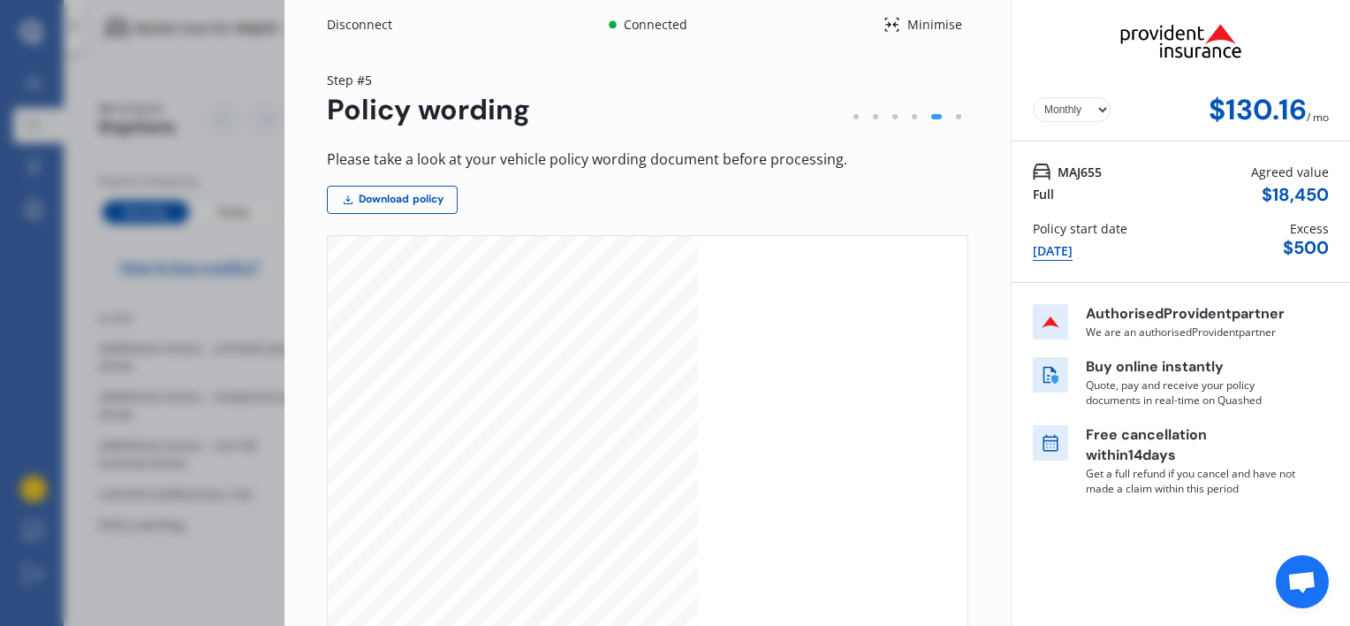
click at [917, 27] on div "Minimise" at bounding box center [935, 25] width 68 height 18
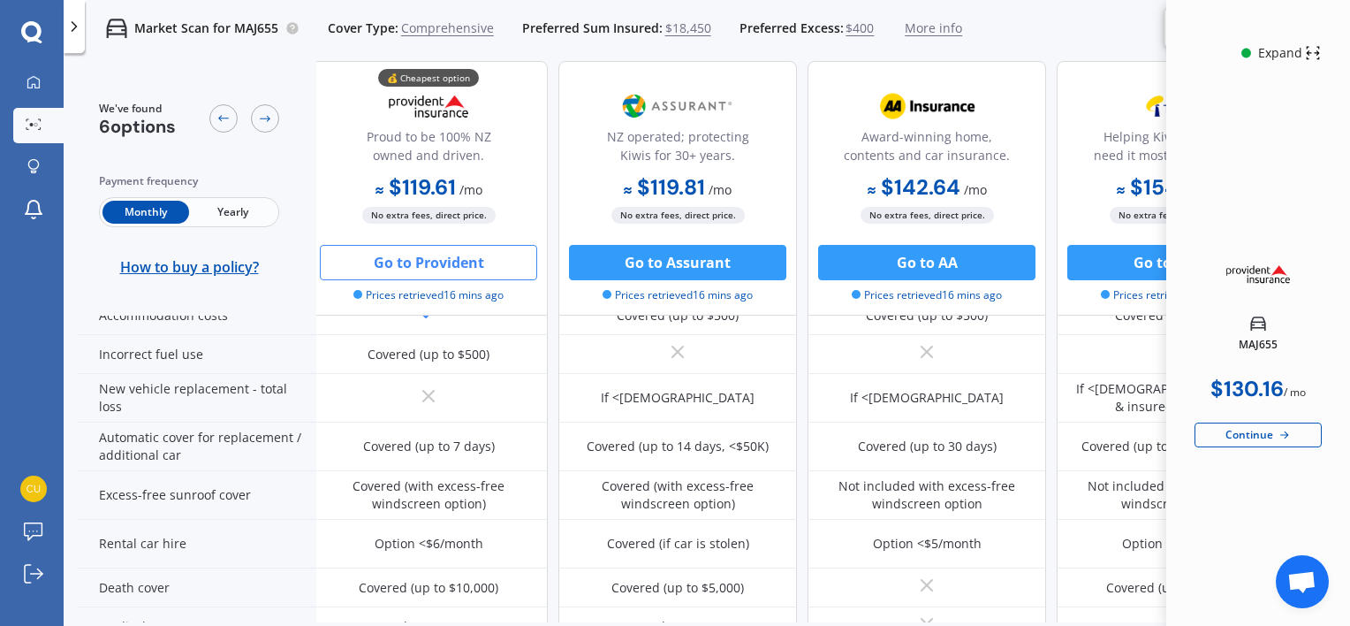
scroll to position [617, 7]
click at [32, 94] on link "My Dashboard" at bounding box center [38, 82] width 50 height 35
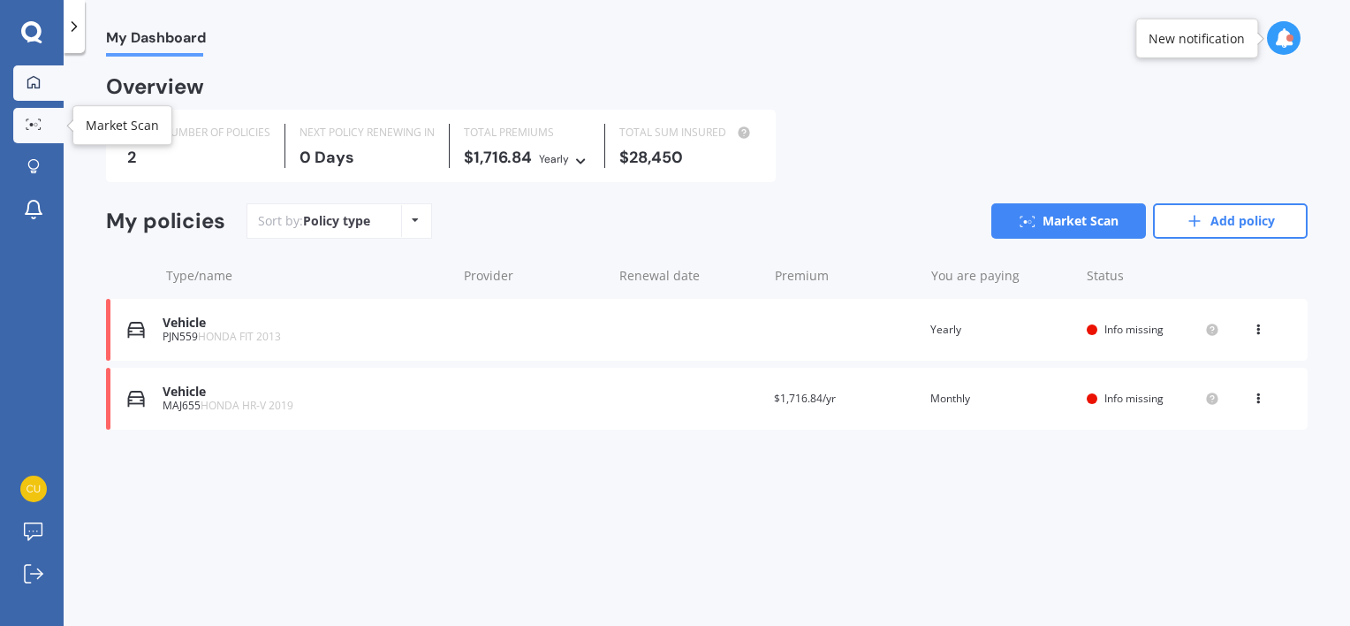
click at [56, 122] on link "Market Scan" at bounding box center [38, 125] width 50 height 35
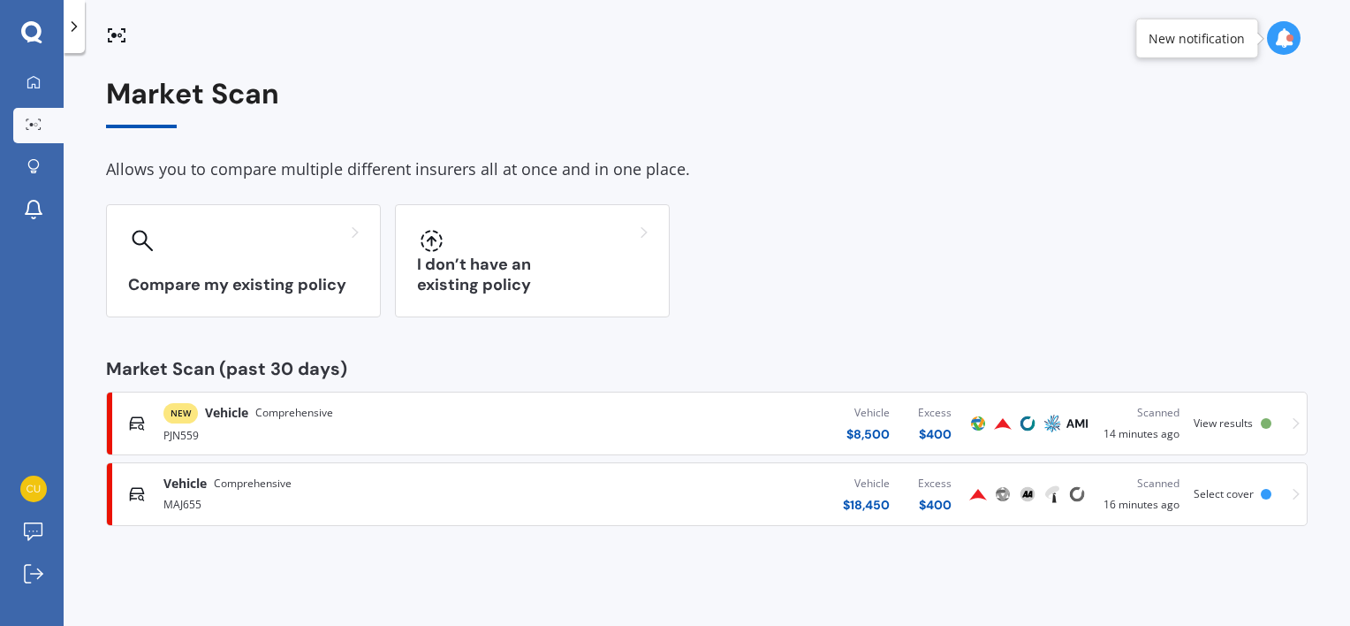
click at [1238, 424] on span "View results" at bounding box center [1223, 422] width 59 height 15
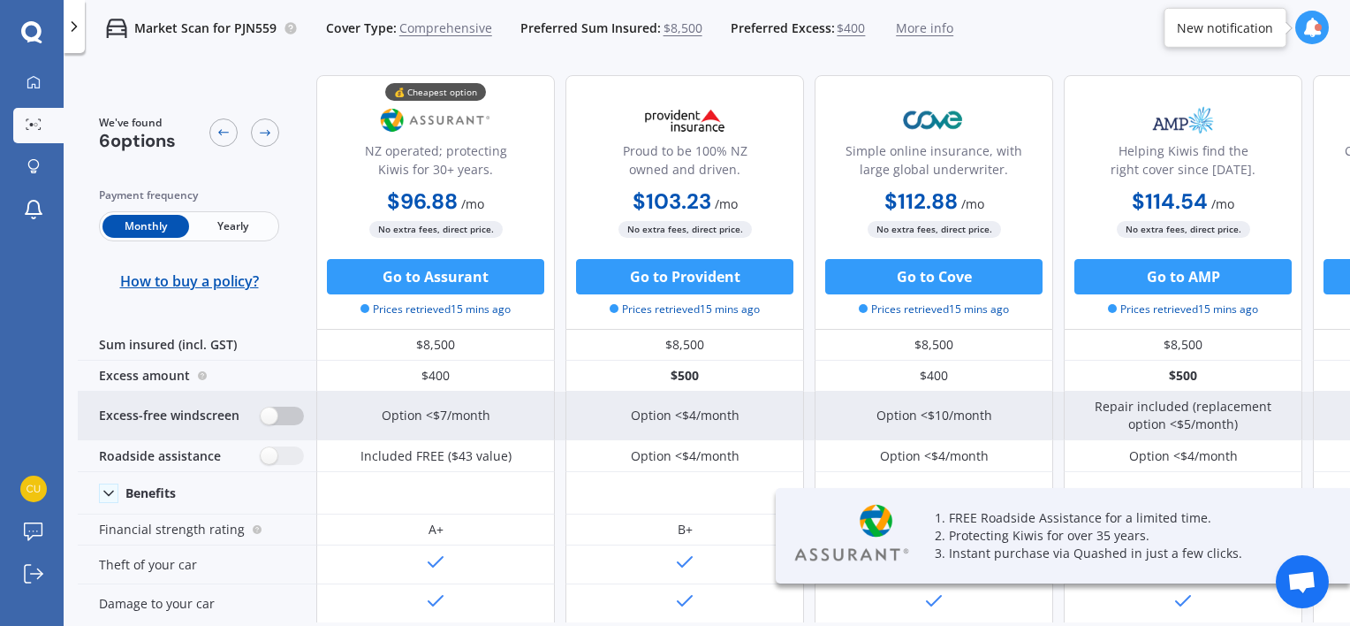
click at [290, 415] on label at bounding box center [282, 416] width 43 height 19
radio input "true"
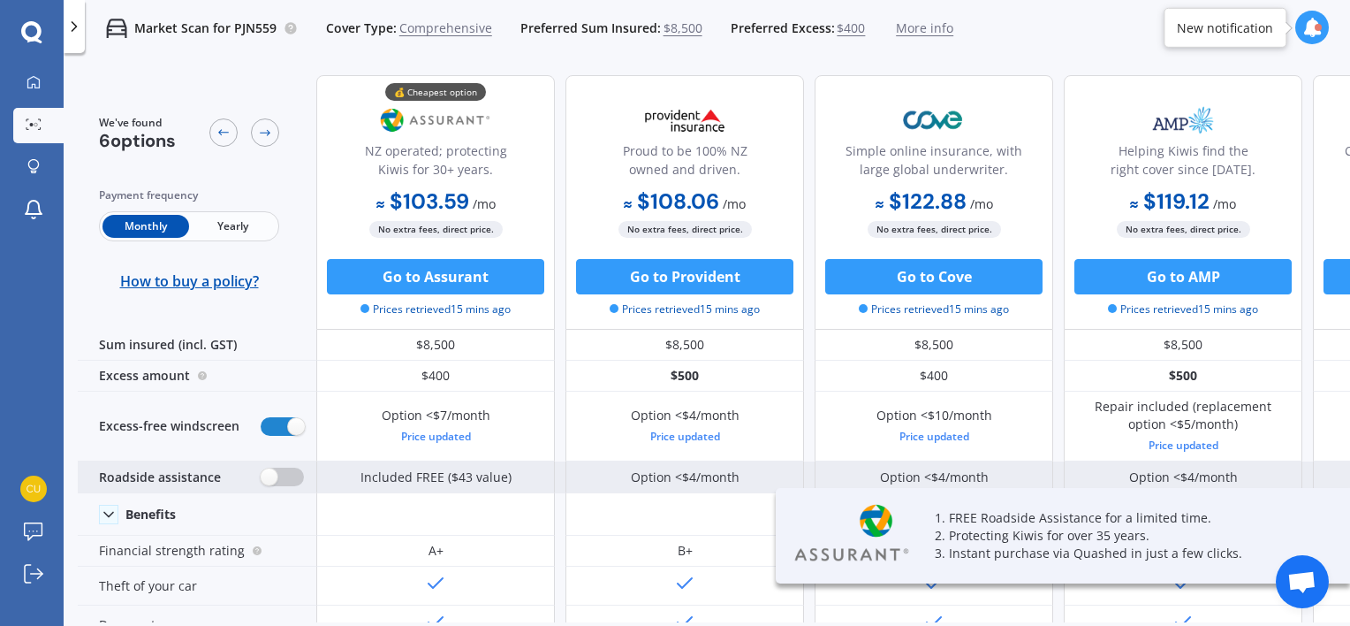
click at [283, 468] on label at bounding box center [282, 477] width 43 height 19
radio input "true"
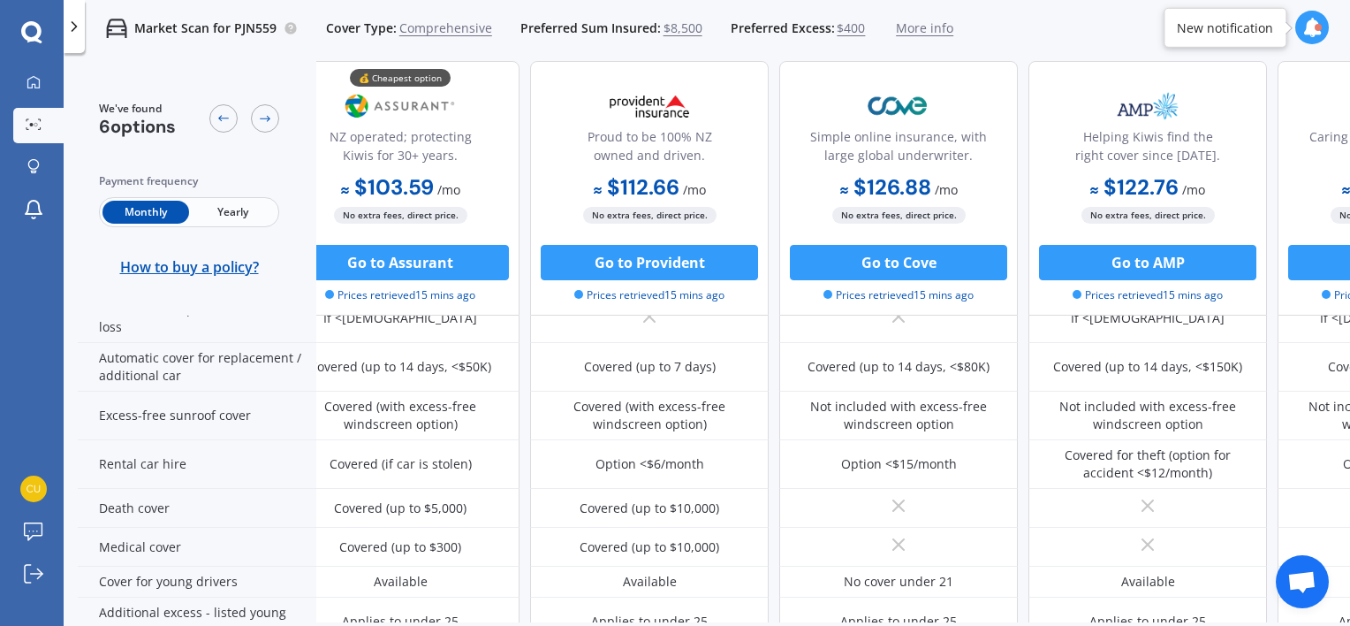
scroll to position [698, 0]
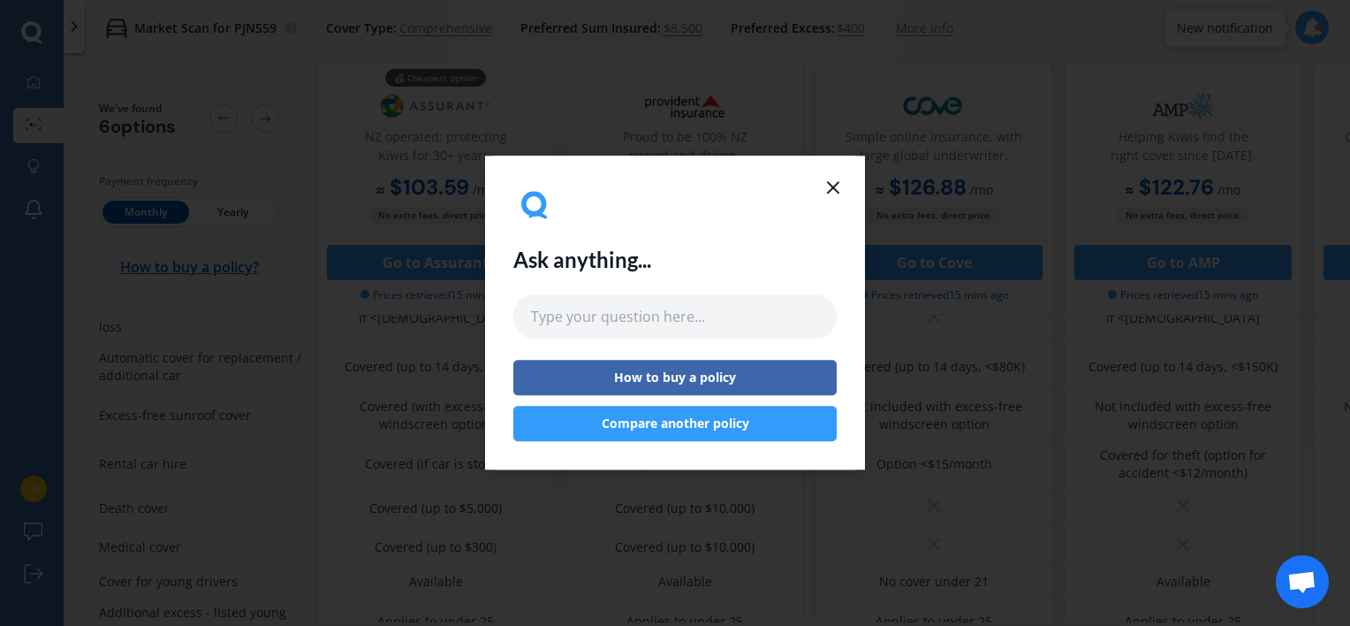
click at [833, 184] on icon at bounding box center [833, 187] width 21 height 21
